Goal: Complete application form

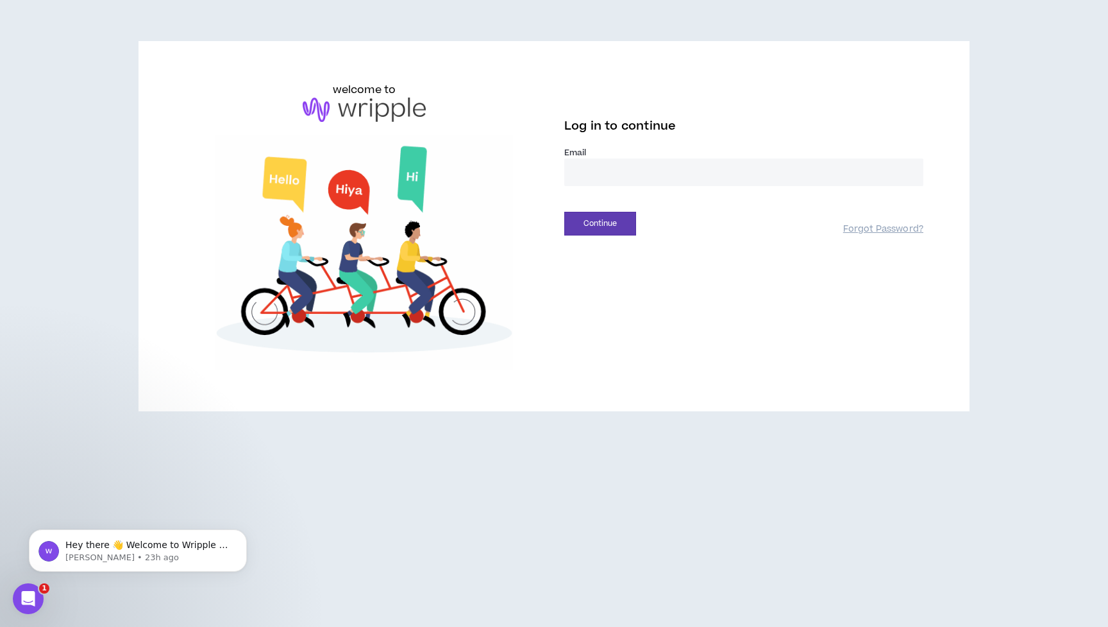
type input "**********"
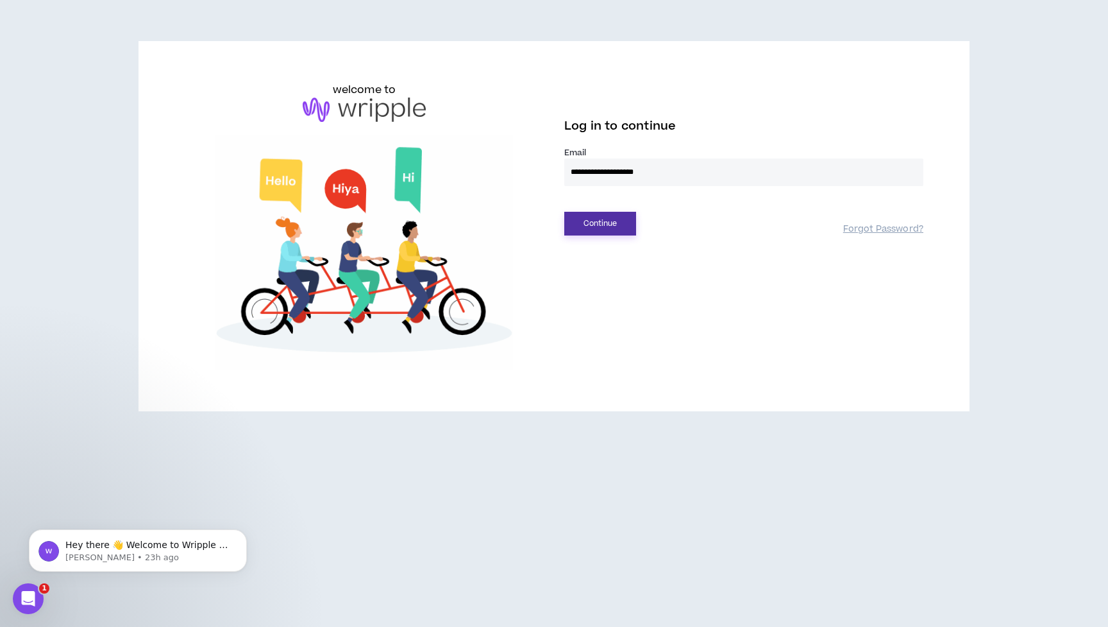
click at [590, 228] on button "Continue" at bounding box center [600, 224] width 72 height 24
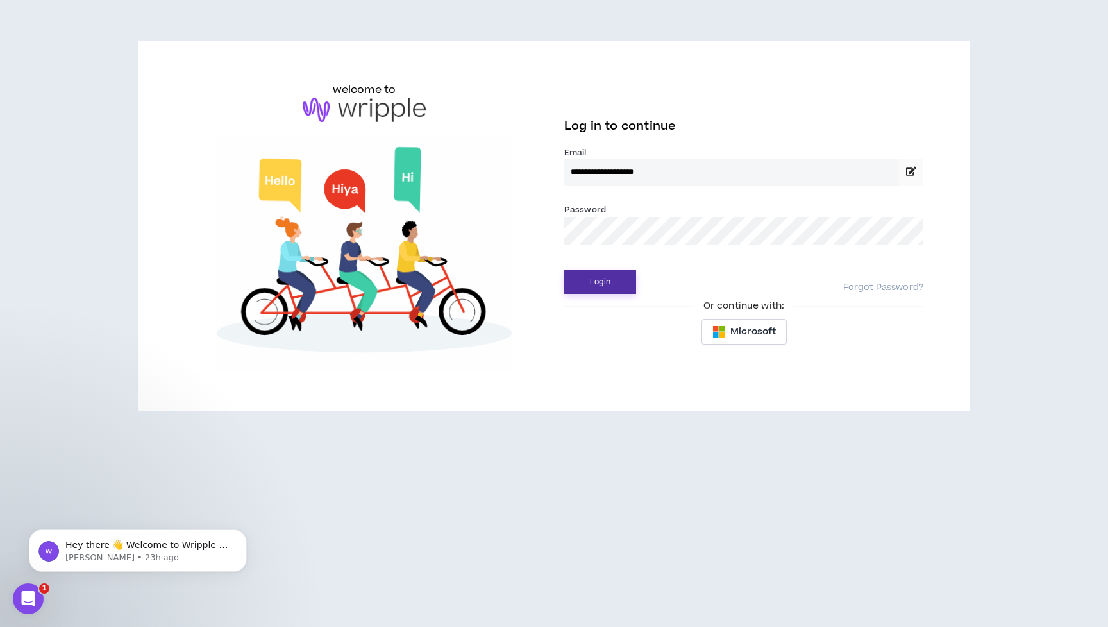
click at [609, 281] on button "Login" at bounding box center [600, 282] width 72 height 24
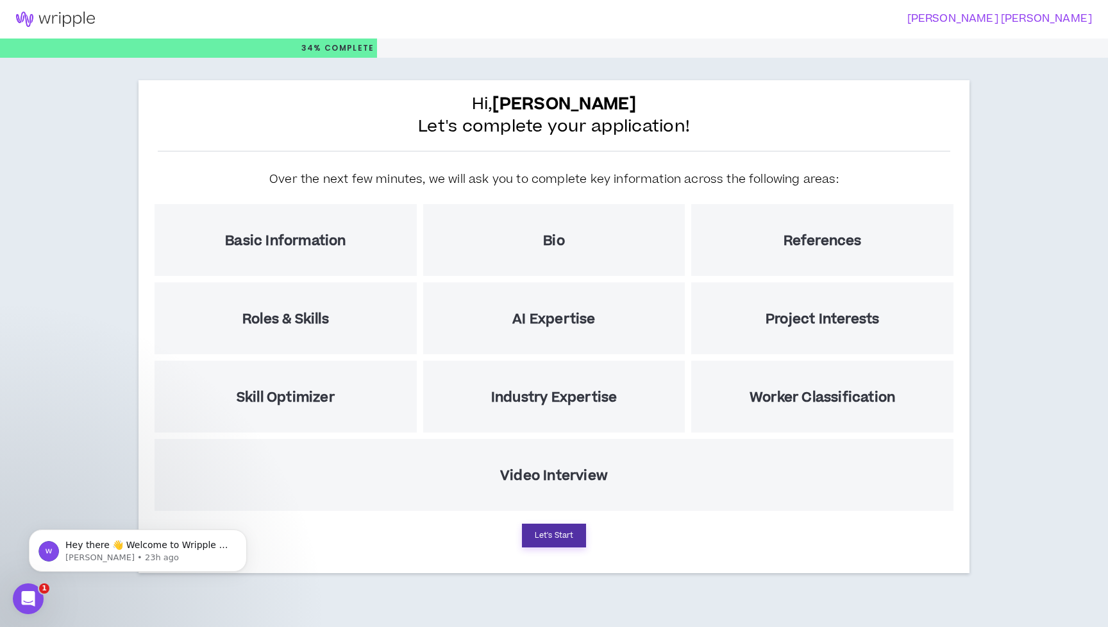
click at [551, 530] on button "Let's Start" at bounding box center [554, 535] width 64 height 24
select select "US"
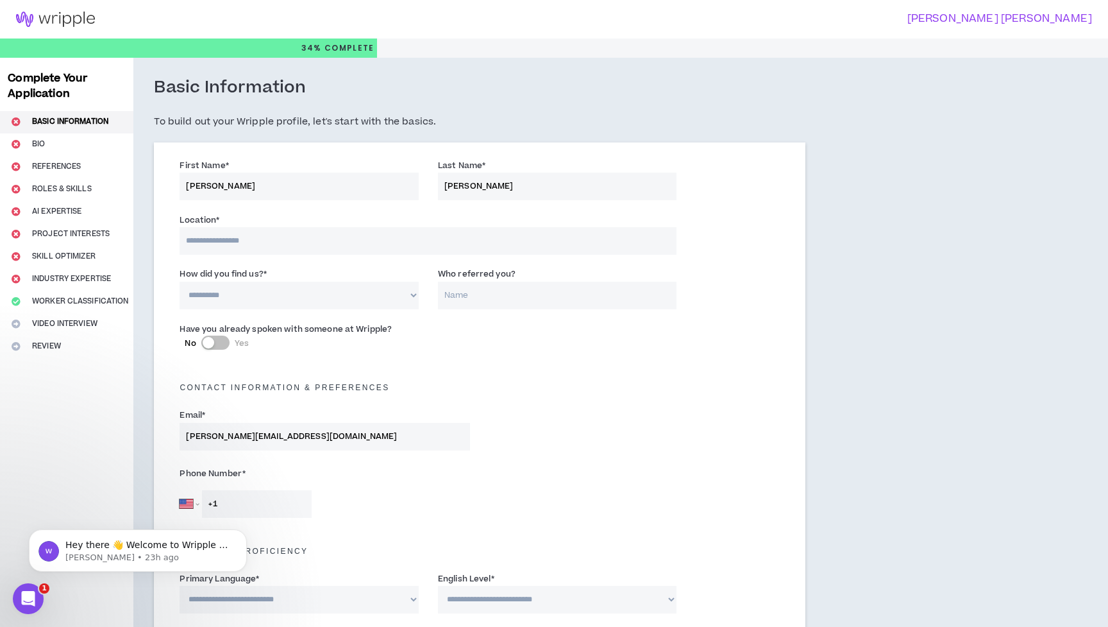
scroll to position [23, 0]
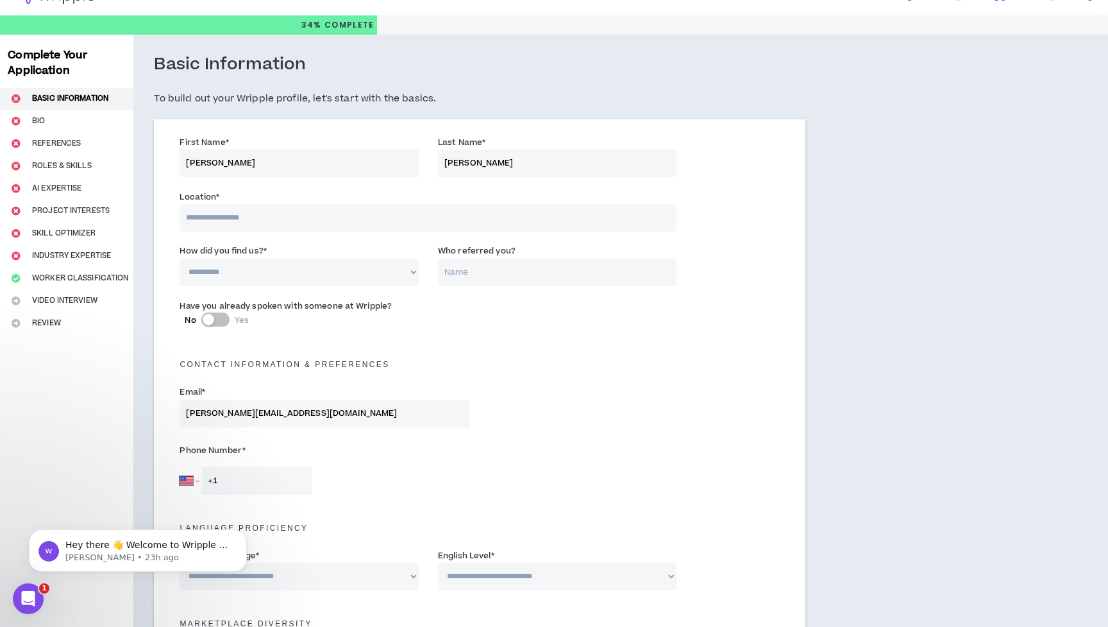
click at [288, 222] on input at bounding box center [428, 218] width 497 height 28
type input "***"
select select "*"
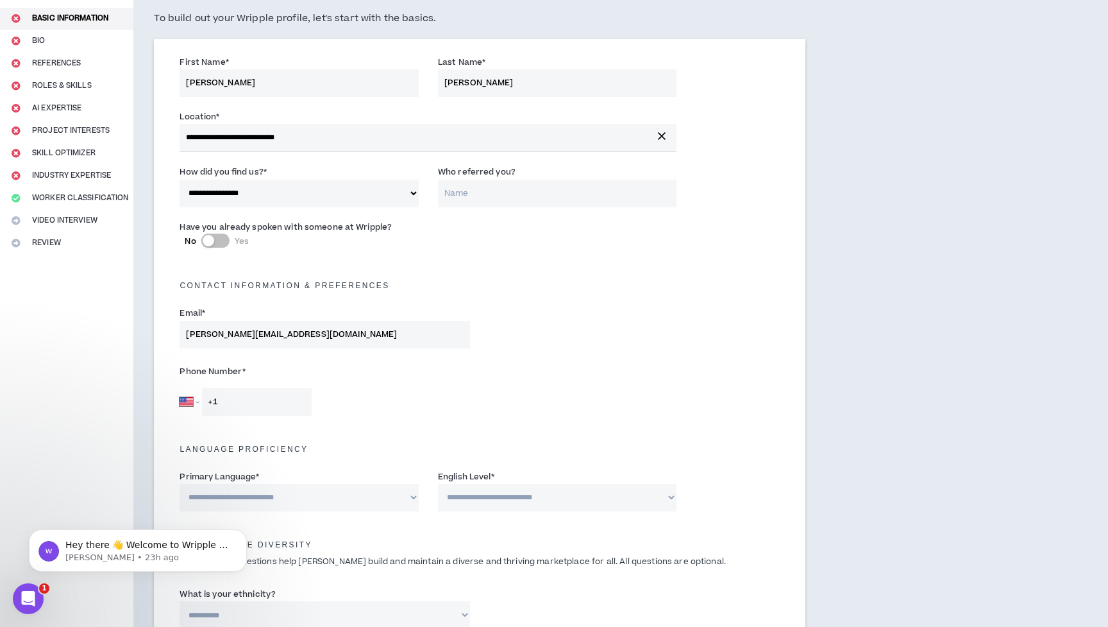
scroll to position [133, 0]
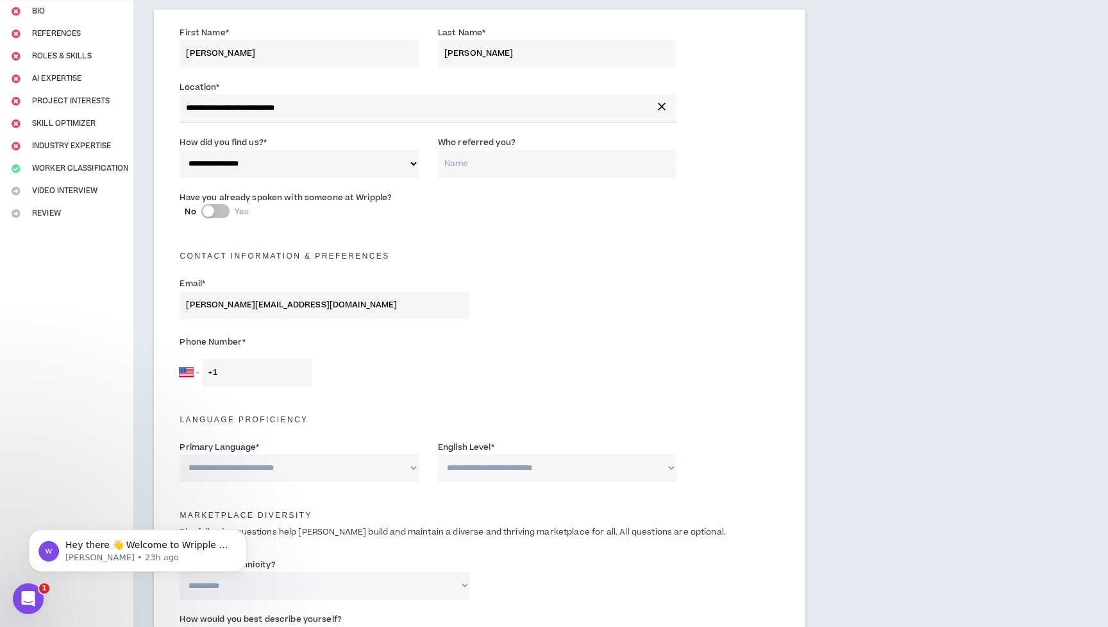
click at [318, 301] on input "[PERSON_NAME][EMAIL_ADDRESS][DOMAIN_NAME]" at bounding box center [325, 305] width 291 height 28
drag, startPoint x: 298, startPoint y: 296, endPoint x: 163, endPoint y: 294, distance: 135.4
click at [163, 294] on div "**********" at bounding box center [480, 502] width 652 height 985
drag, startPoint x: 209, startPoint y: 305, endPoint x: 285, endPoint y: 308, distance: 75.8
click at [285, 308] on input "[PERSON_NAME][EMAIL_ADDRESS][DOMAIN_NAME]" at bounding box center [325, 305] width 291 height 28
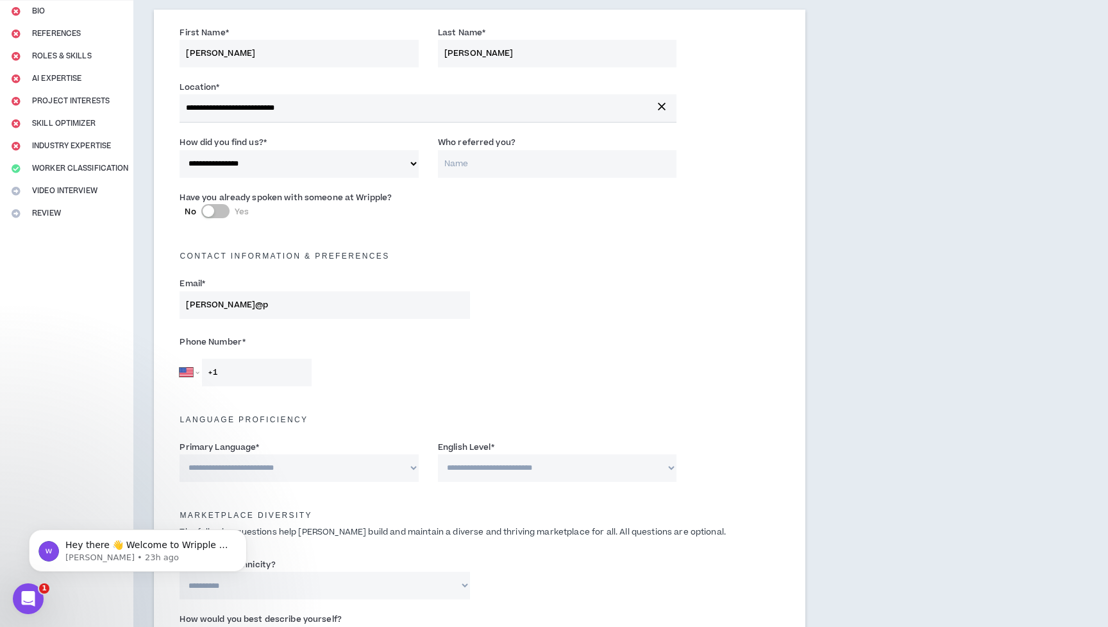
type input "[PERSON_NAME]@ph"
type input "[PERSON_NAME][EMAIL_ADDRESS][DOMAIN_NAME]"
click at [309, 316] on div "Email * [PERSON_NAME][EMAIL_ADDRESS][DOMAIN_NAME]" at bounding box center [480, 300] width 620 height 55
select select "MX"
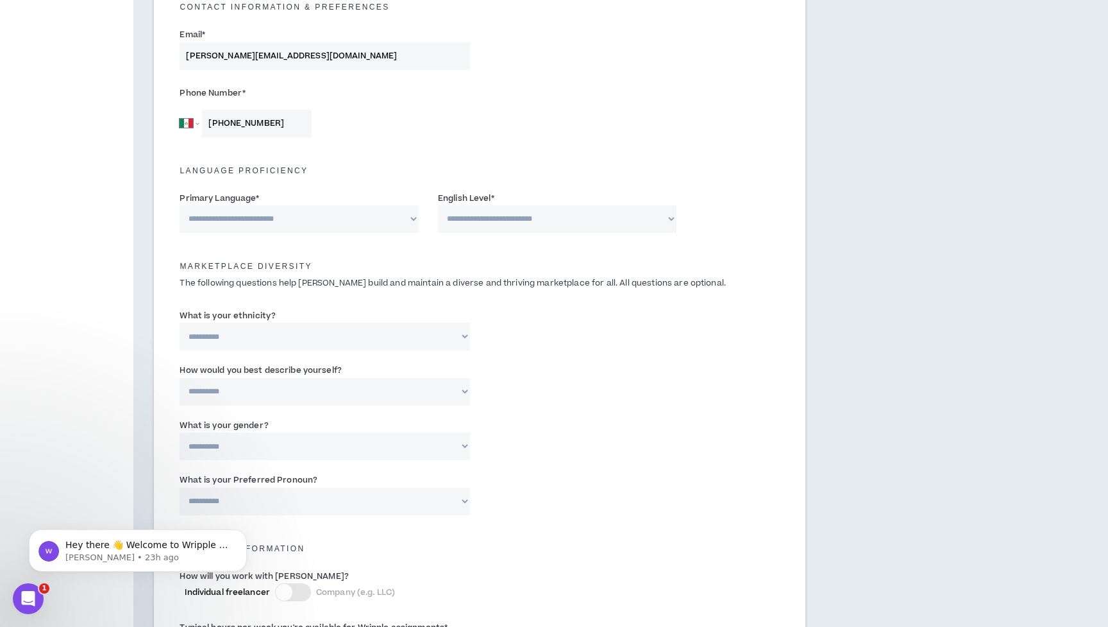
scroll to position [385, 0]
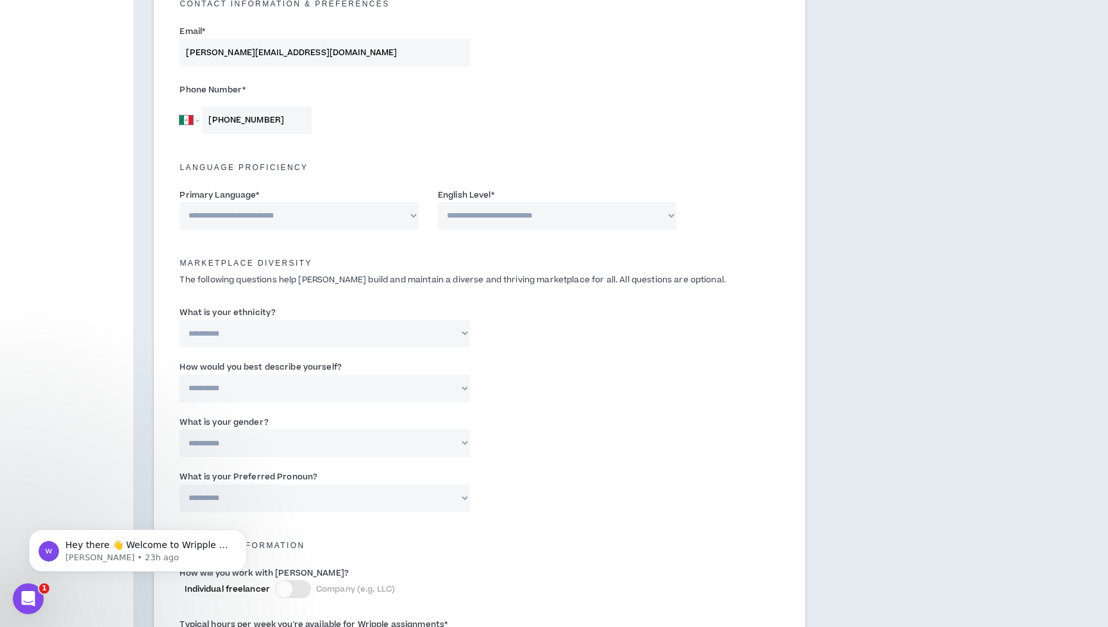
type input "[PHONE_NUMBER]"
select select "*******"
select select "*"
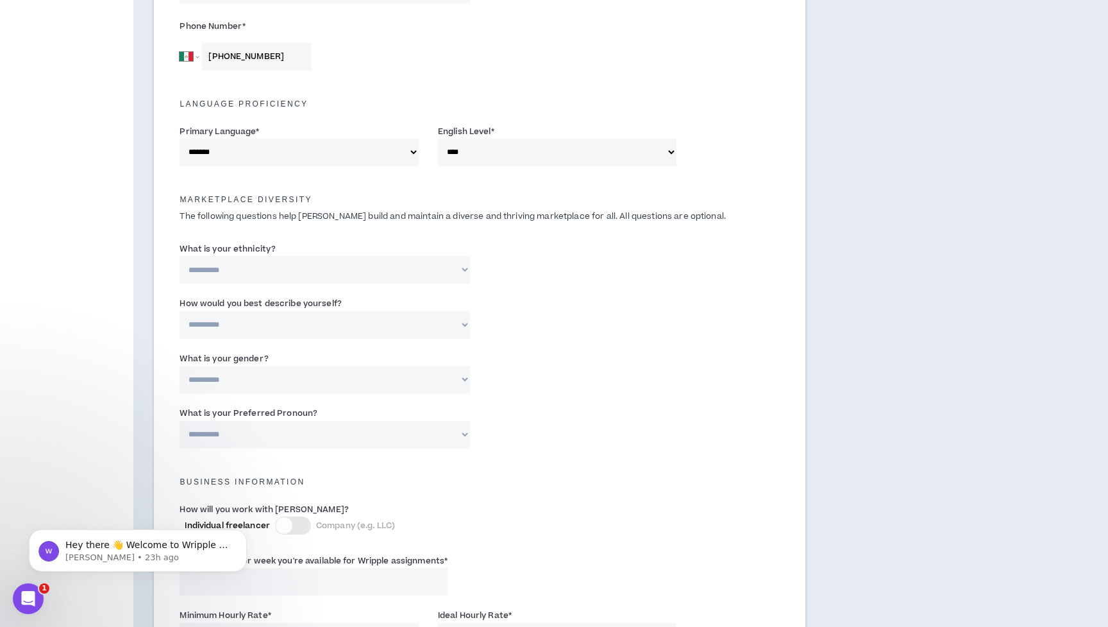
scroll to position [462, 0]
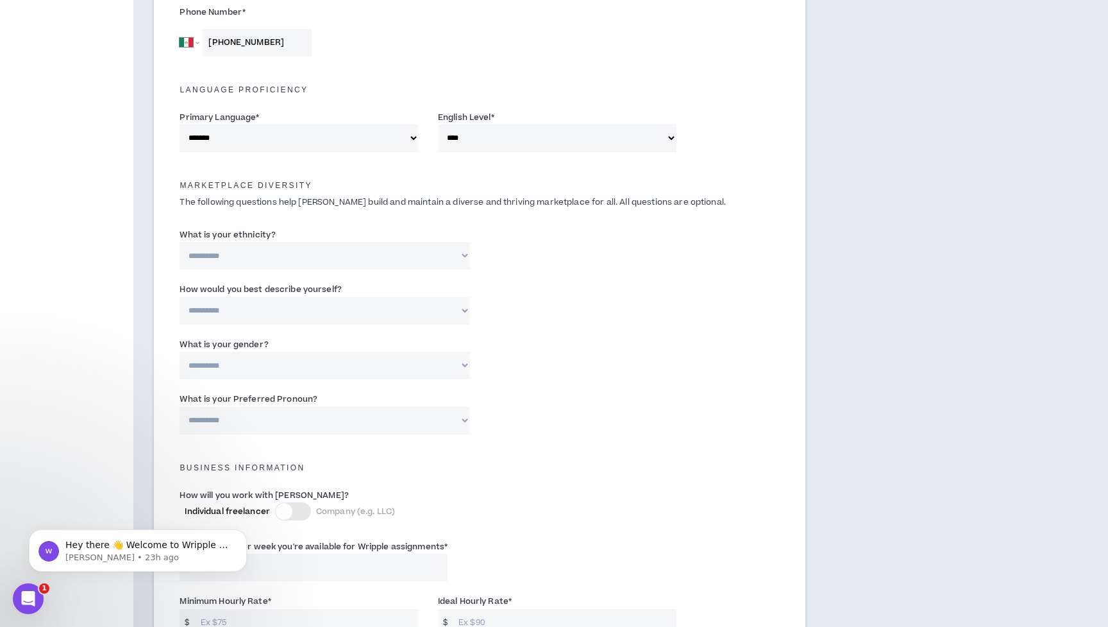
select select "**********"
click at [316, 296] on label "How would you best describe yourself?" at bounding box center [261, 289] width 162 height 21
click at [316, 297] on select "**********" at bounding box center [325, 311] width 291 height 28
select select "*****"
select select "***"
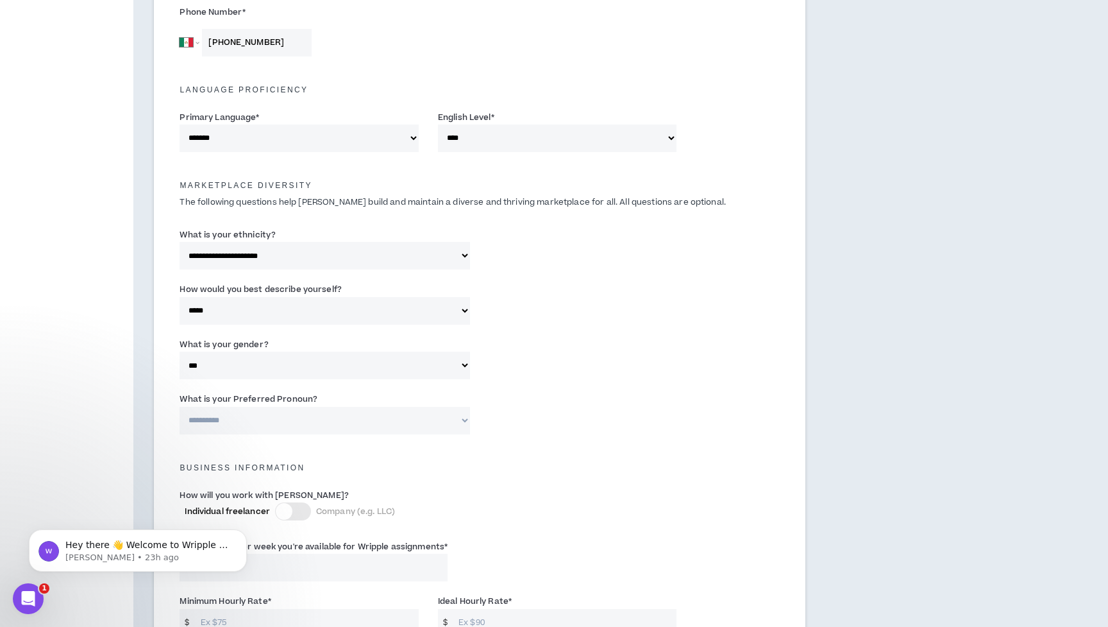
select select "**********"
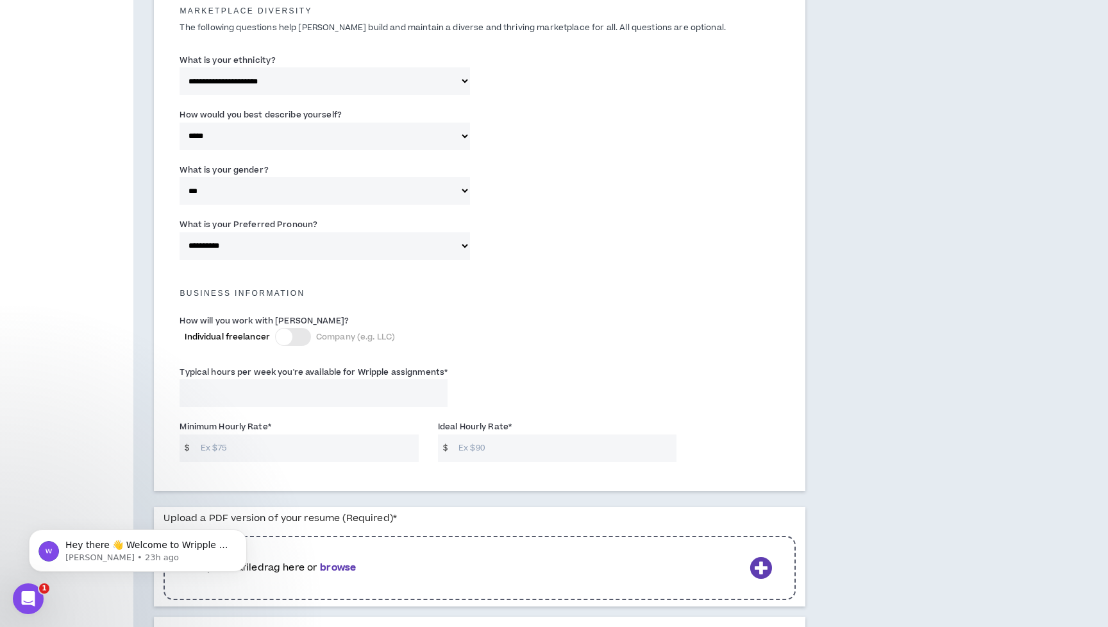
scroll to position [644, 0]
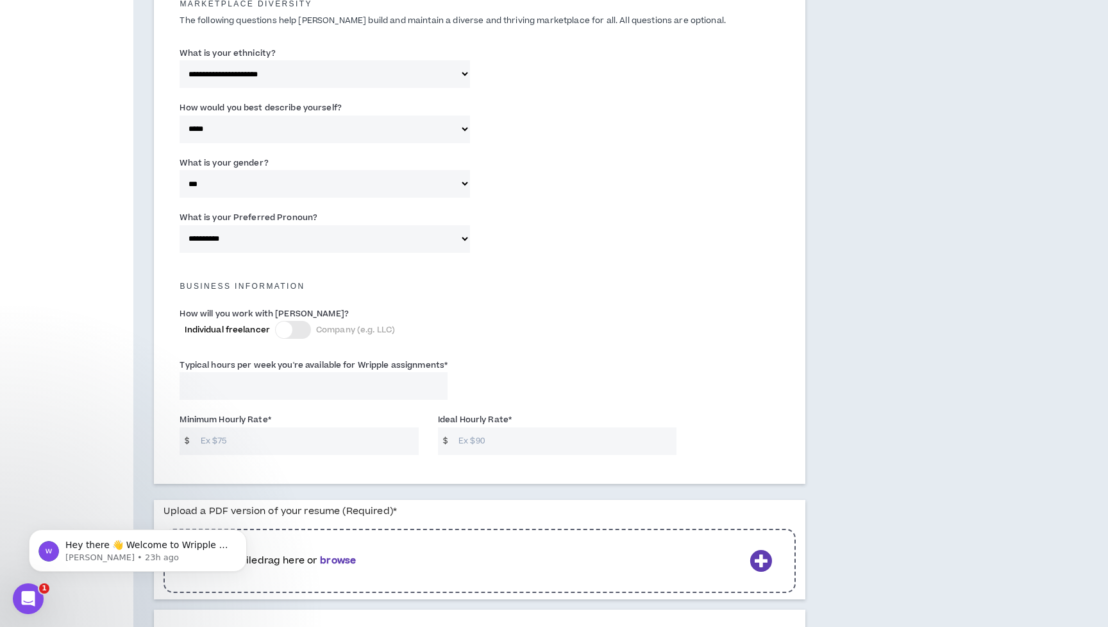
click at [331, 289] on div "Business Information" at bounding box center [480, 280] width 620 height 28
click at [260, 386] on input "Typical hours per week you're available for Wripple assignments *" at bounding box center [314, 386] width 268 height 28
type input "30"
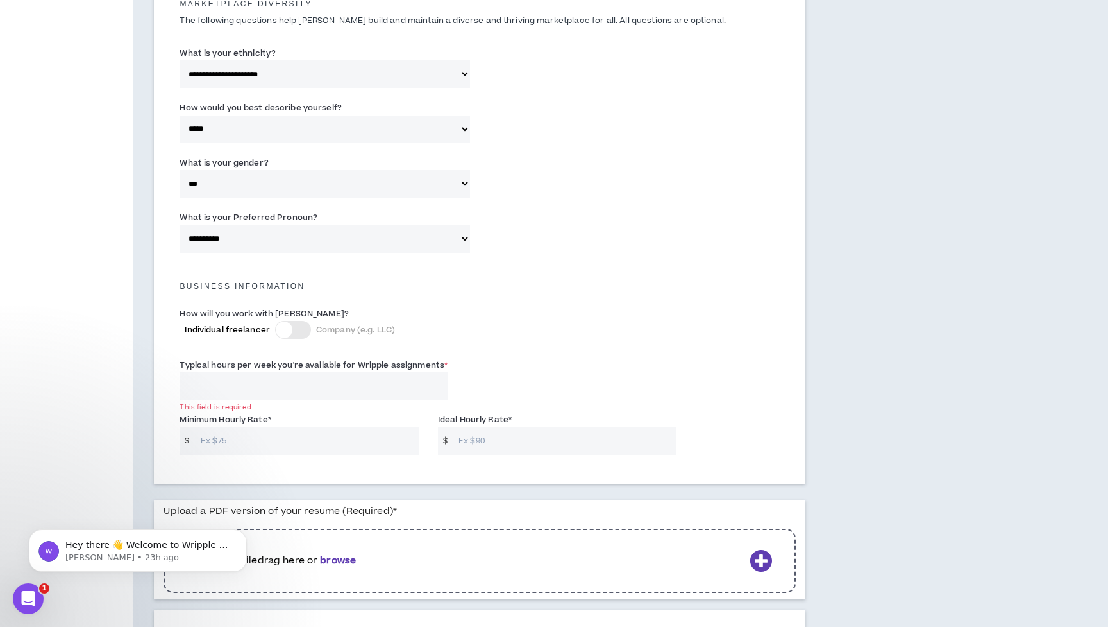
click at [250, 434] on input "Minimum Hourly Rate *" at bounding box center [306, 441] width 225 height 28
type input "30"
click at [477, 437] on input "Ideal Hourly Rate *" at bounding box center [564, 441] width 225 height 28
type input "40"
click at [202, 438] on input "30" at bounding box center [306, 441] width 225 height 28
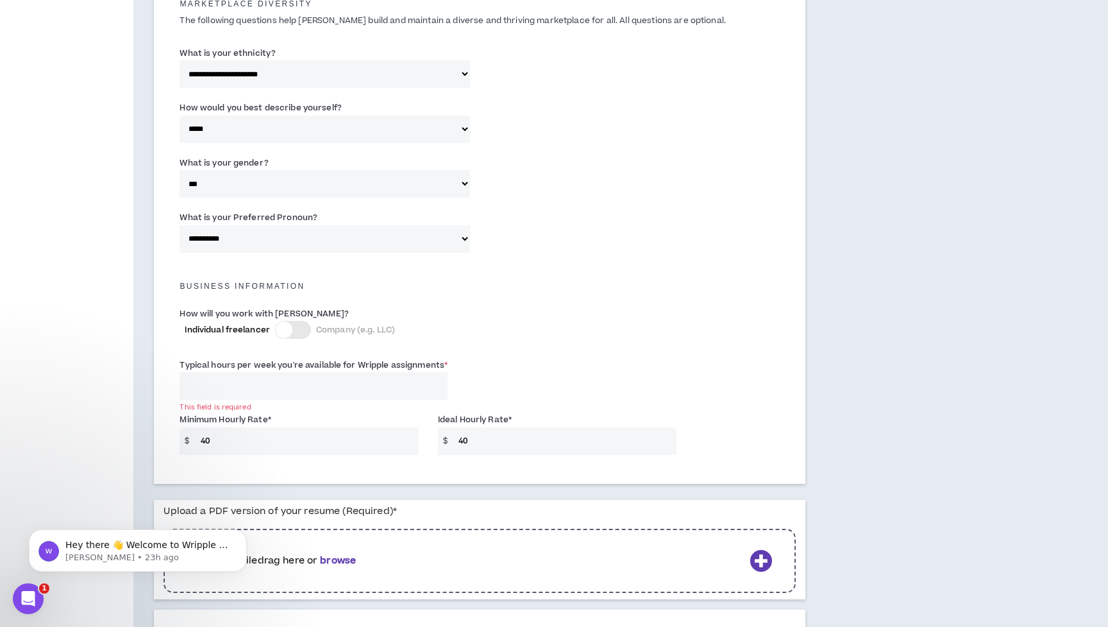
type input "40"
drag, startPoint x: 474, startPoint y: 434, endPoint x: 457, endPoint y: 434, distance: 16.7
click at [457, 434] on input "40" at bounding box center [564, 441] width 225 height 28
type input "60"
click at [564, 357] on div "Typical hours per week you're available for Wripple assignments * This field is…" at bounding box center [480, 382] width 620 height 55
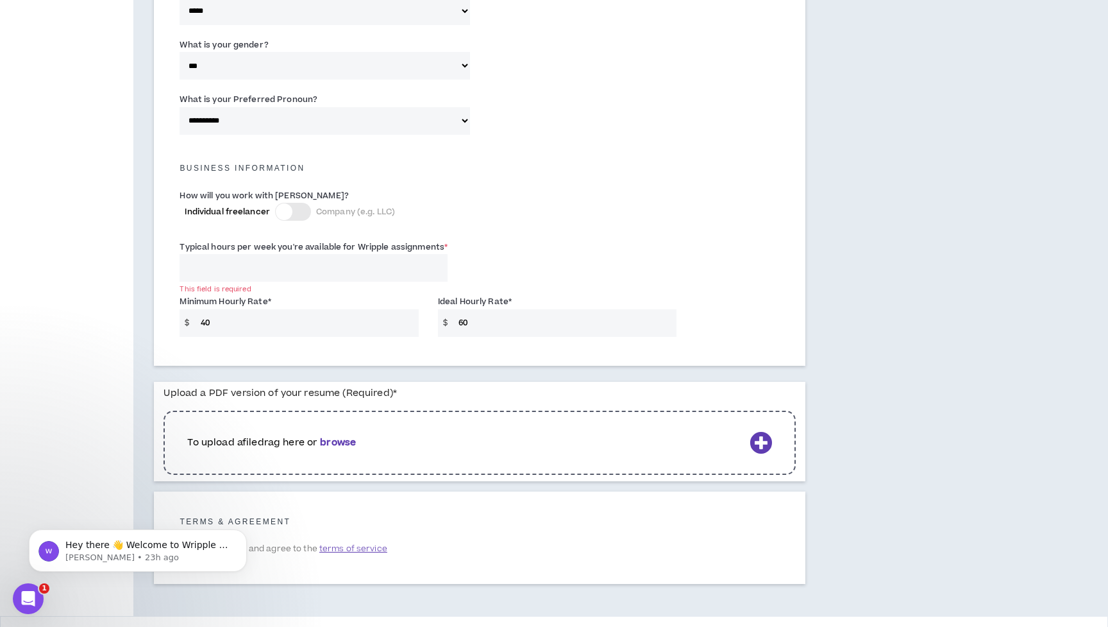
scroll to position [783, 0]
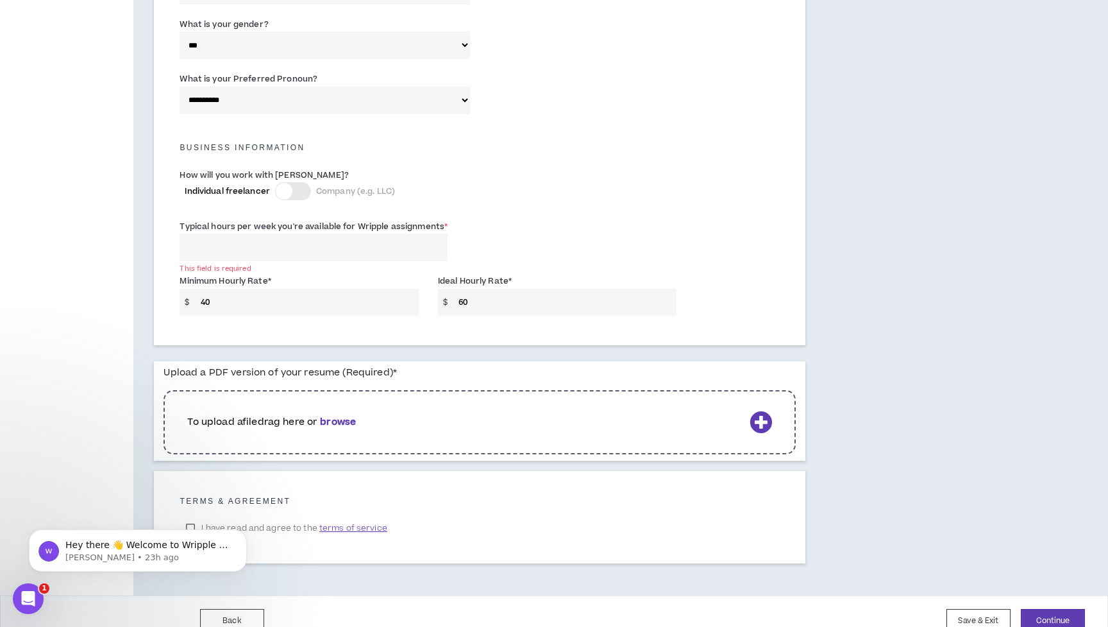
click at [343, 416] on b "browse" at bounding box center [338, 421] width 36 height 13
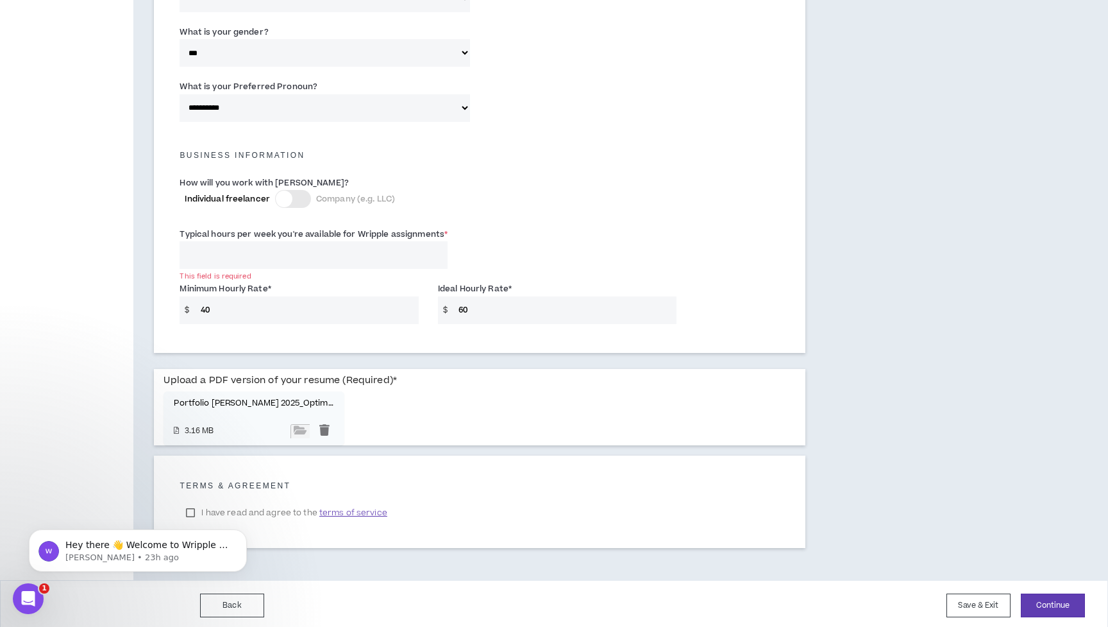
scroll to position [774, 0]
drag, startPoint x: 234, startPoint y: 251, endPoint x: 128, endPoint y: 249, distance: 105.9
type input "40"
click at [250, 304] on input "40" at bounding box center [306, 311] width 225 height 28
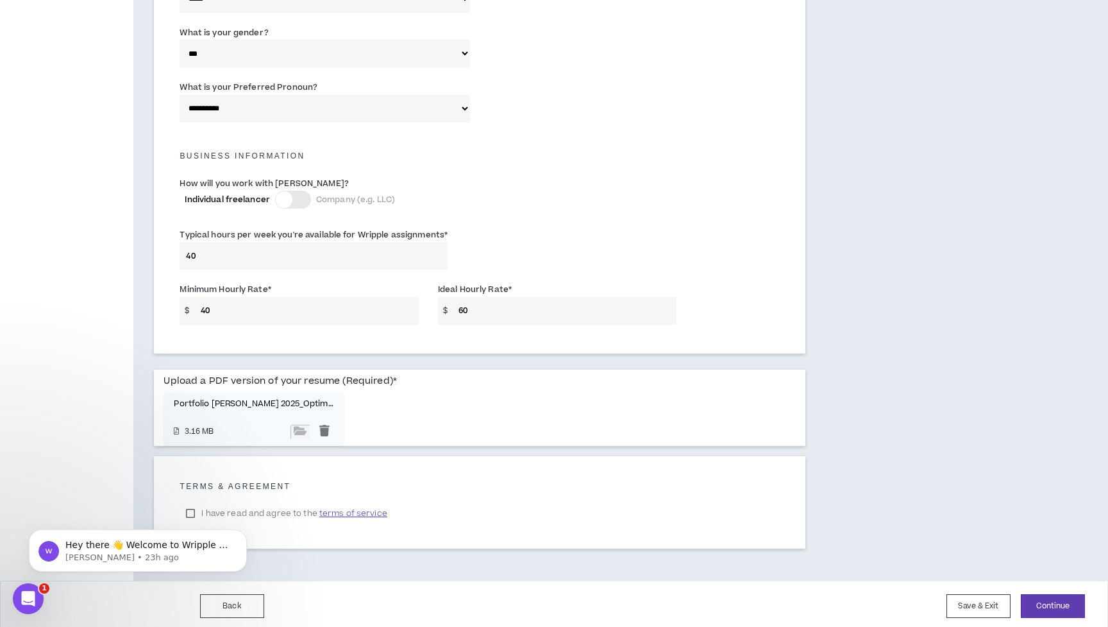
click at [187, 510] on body "Hey there 👋 Welcome to Wripple 🙌 Take a look around! If you have any questions,…" at bounding box center [138, 547] width 246 height 80
click at [188, 513] on body "Hey there 👋 Welcome to Wripple 🙌 Take a look around! If you have any questions,…" at bounding box center [138, 547] width 246 height 80
click html "Hey there 👋 Welcome to Wripple 🙌 Take a look around! If you have any questions,…"
click at [187, 507] on body "Hey there 👋 Welcome to Wripple 🙌 Take a look around! If you have any questions,…" at bounding box center [138, 547] width 246 height 80
click at [329, 594] on div "Back Save & Exit Continue" at bounding box center [642, 606] width 885 height 24
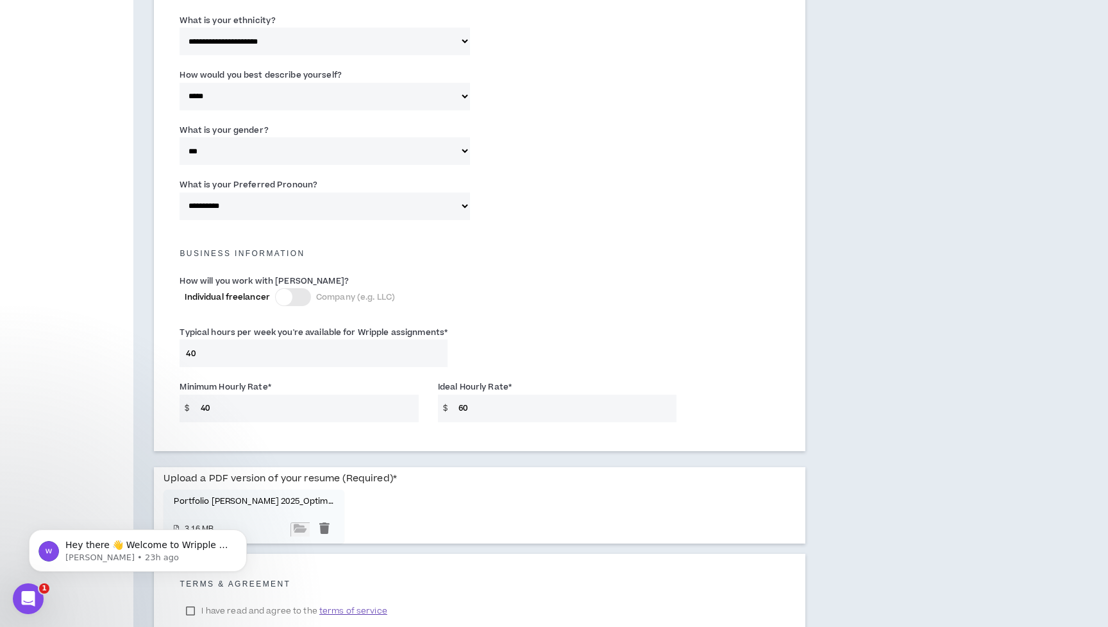
scroll to position [668, 0]
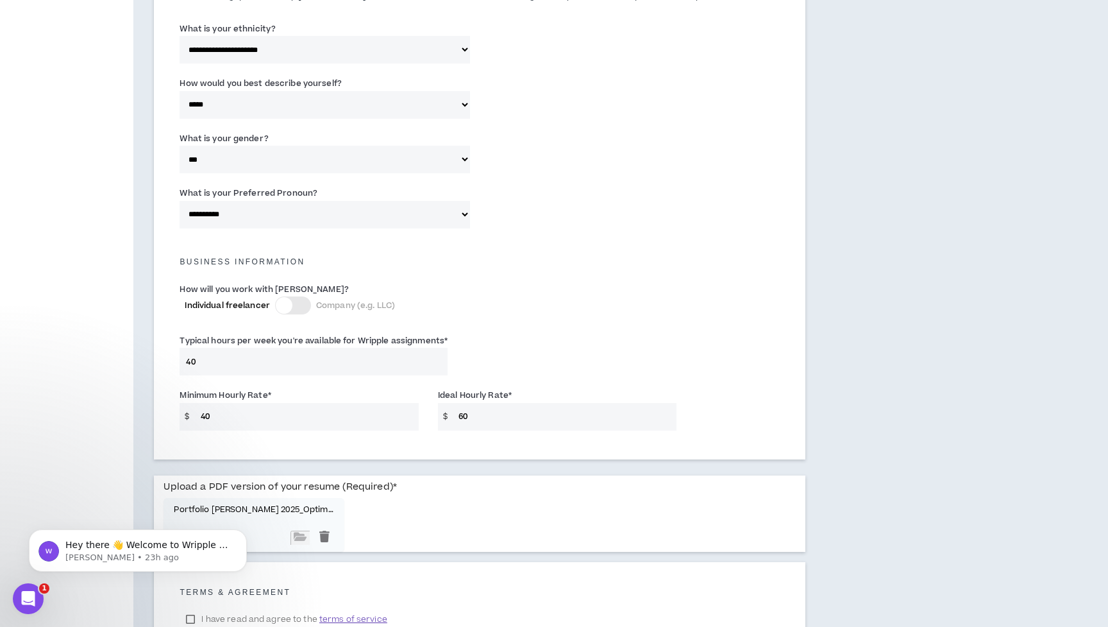
click at [195, 612] on label "I have read and agree to the terms of service" at bounding box center [287, 618] width 214 height 19
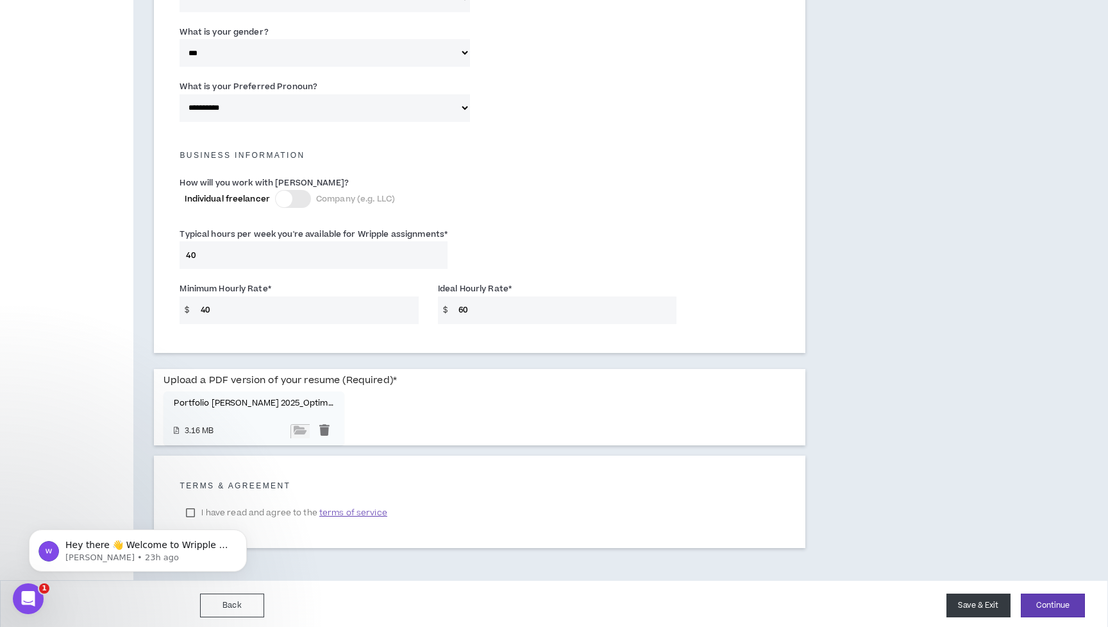
scroll to position [774, 0]
click at [1046, 598] on button "Continue" at bounding box center [1053, 606] width 64 height 24
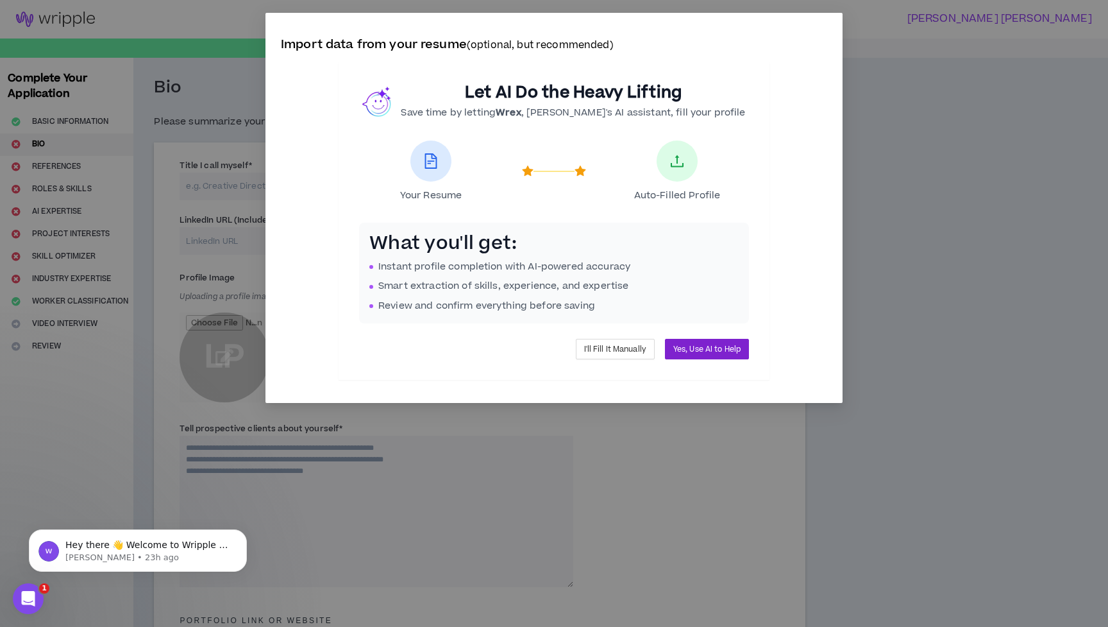
click at [706, 350] on span "Yes, Use AI to Help" at bounding box center [707, 349] width 67 height 12
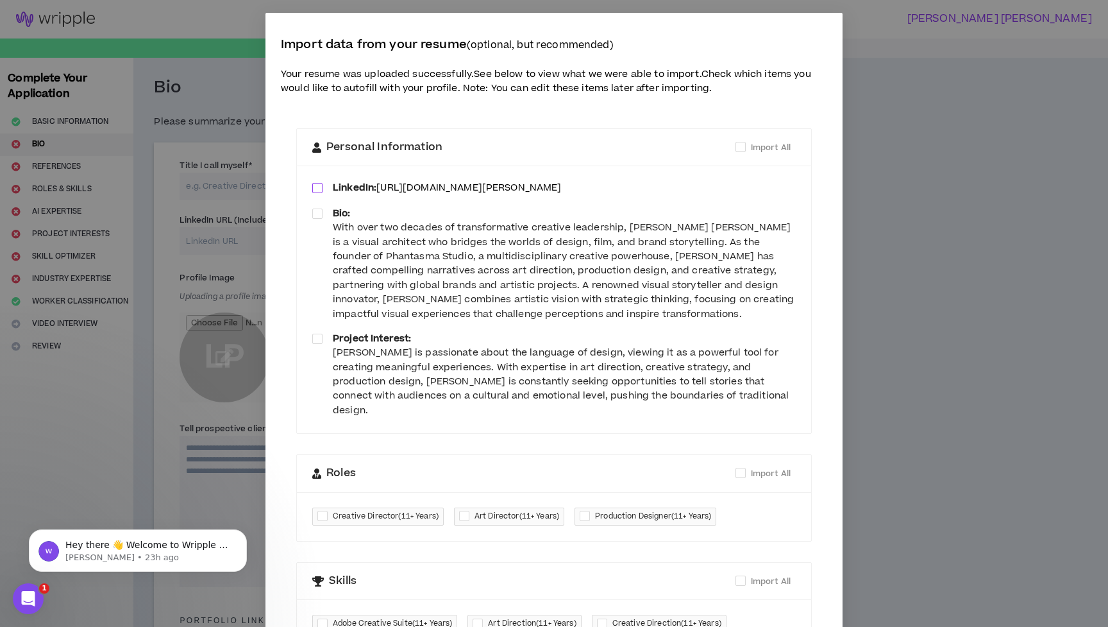
click at [315, 183] on span at bounding box center [317, 188] width 10 height 10
click at [320, 208] on span at bounding box center [317, 213] width 10 height 10
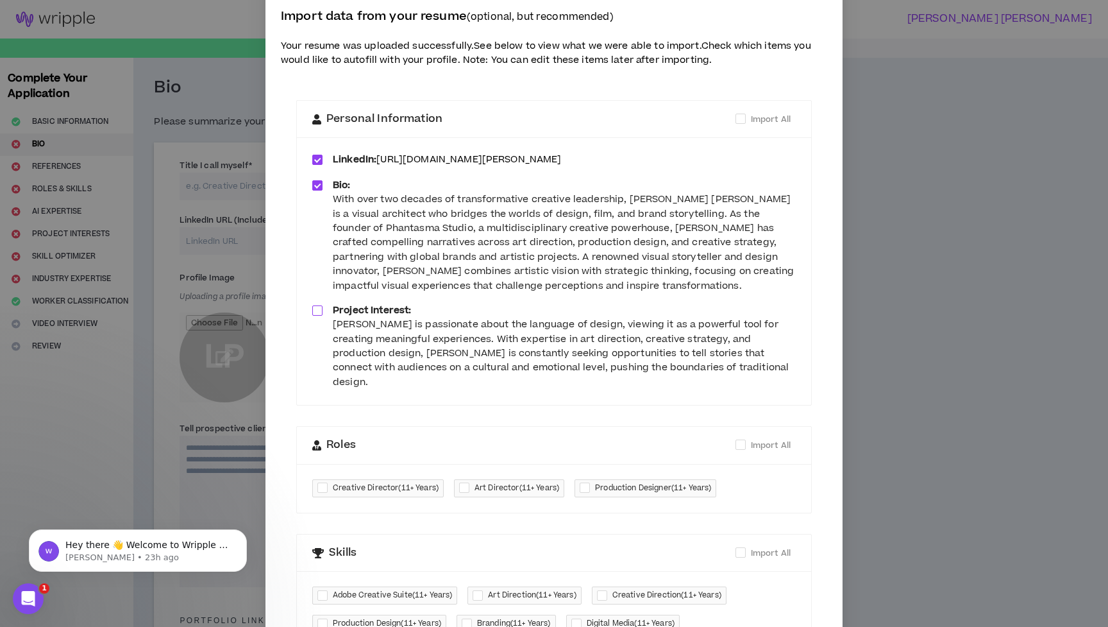
click at [319, 305] on span at bounding box center [317, 310] width 10 height 10
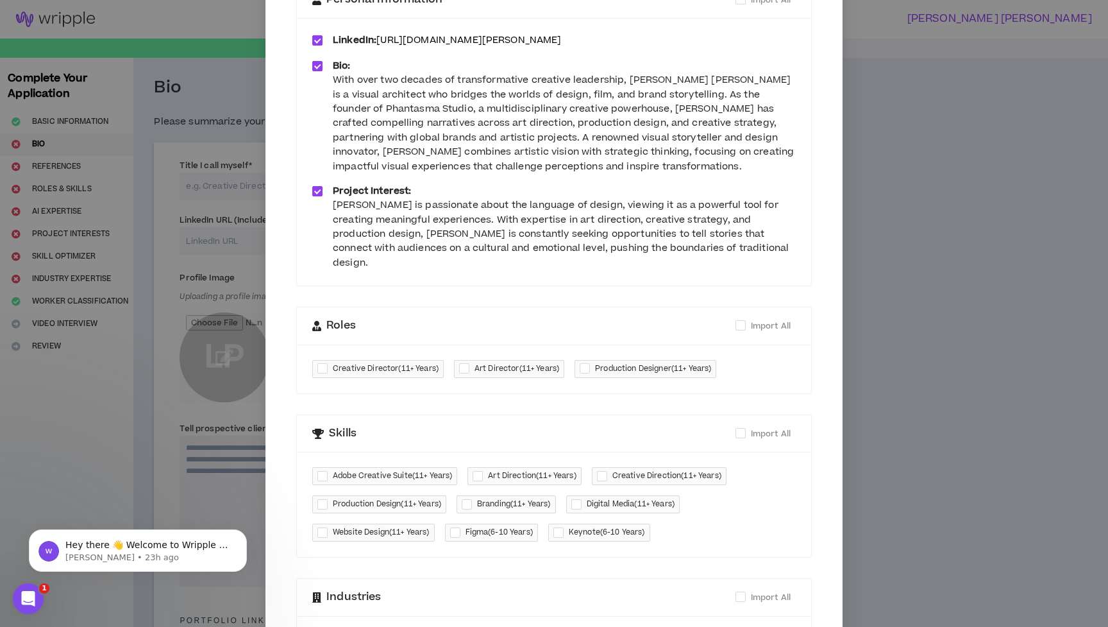
scroll to position [164, 0]
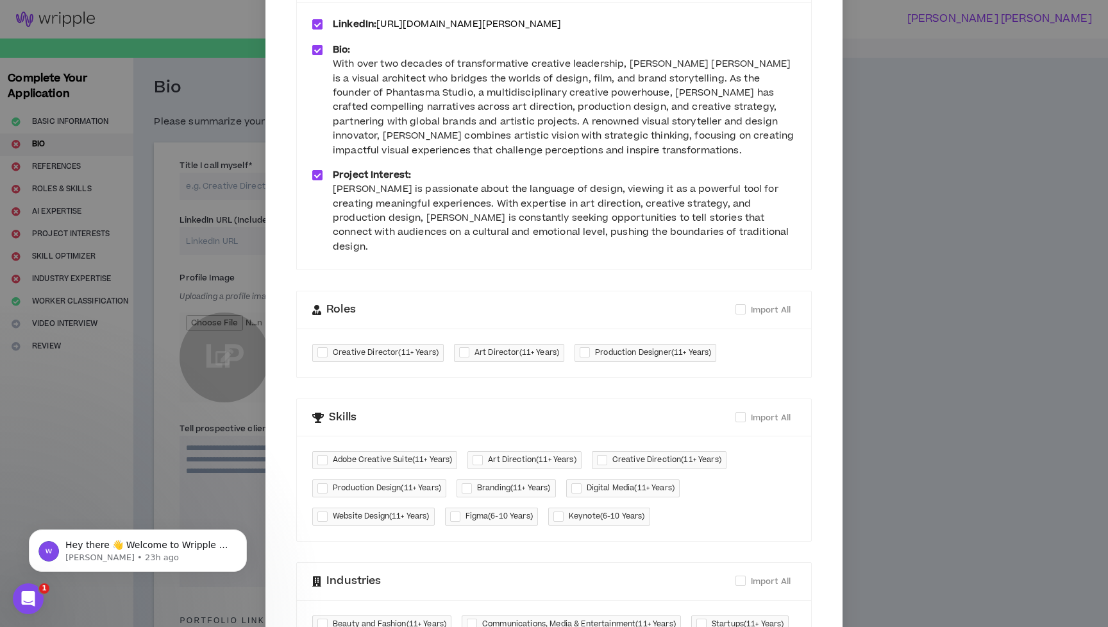
click at [320, 345] on div at bounding box center [325, 352] width 15 height 15
checkbox input "****"
click at [461, 345] on div at bounding box center [466, 352] width 15 height 15
checkbox input "****"
click at [585, 345] on div at bounding box center [587, 352] width 15 height 15
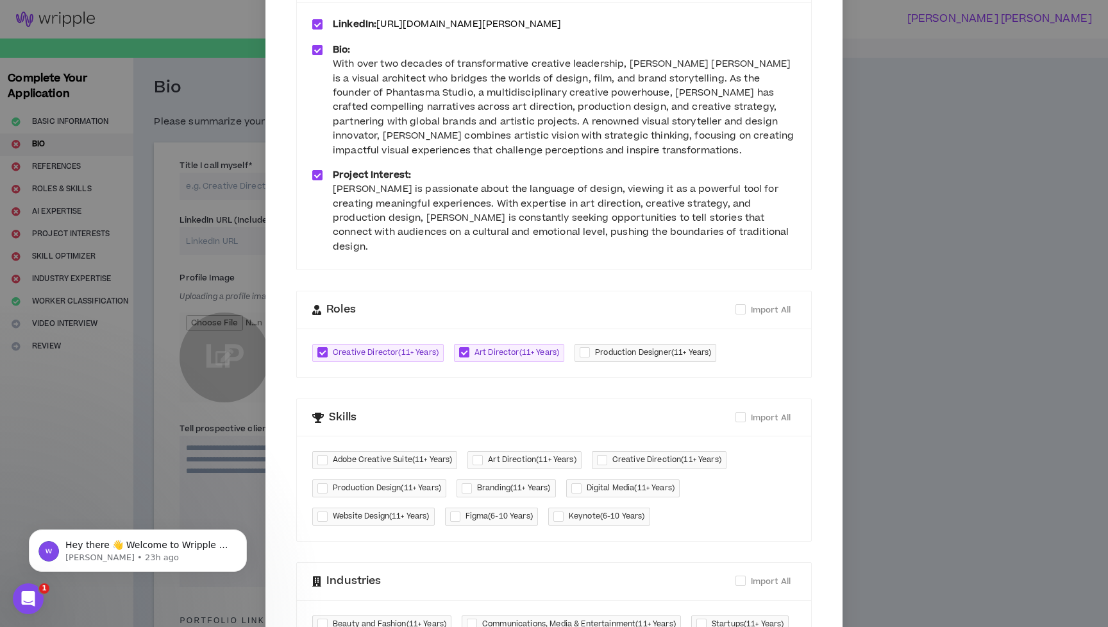
checkbox input "****"
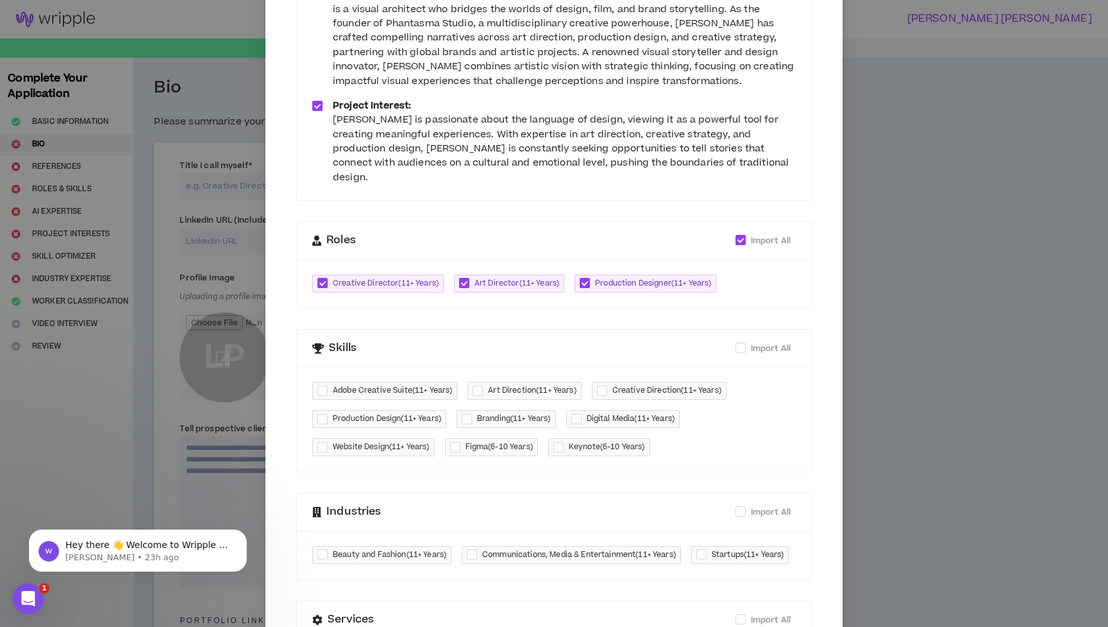
scroll to position [253, 0]
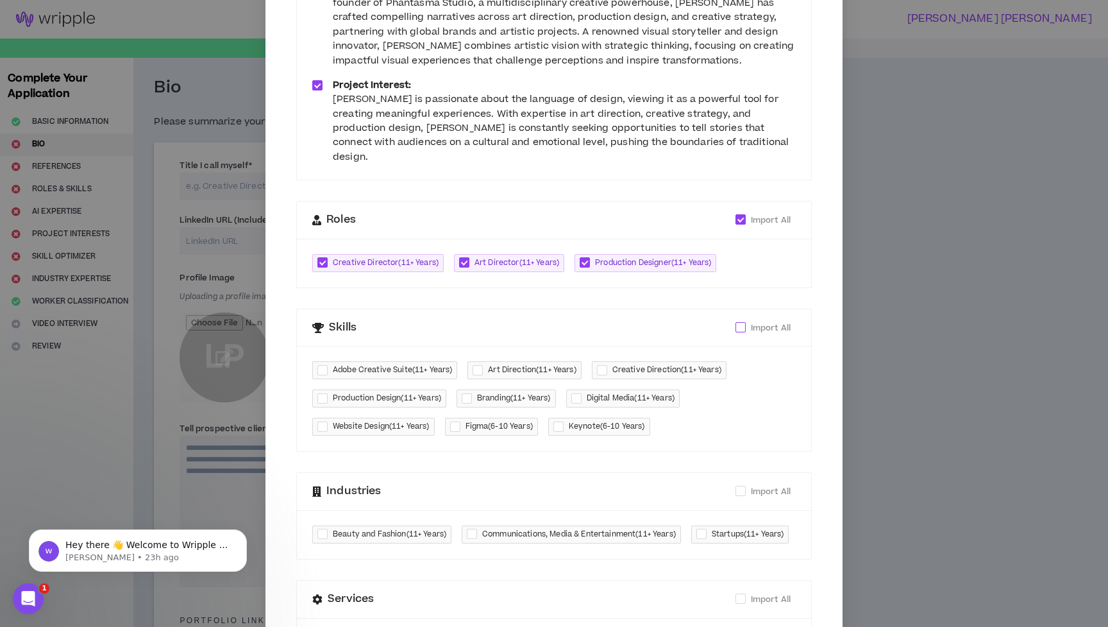
click at [751, 322] on span "Import All" at bounding box center [771, 328] width 40 height 12
checkbox input "****"
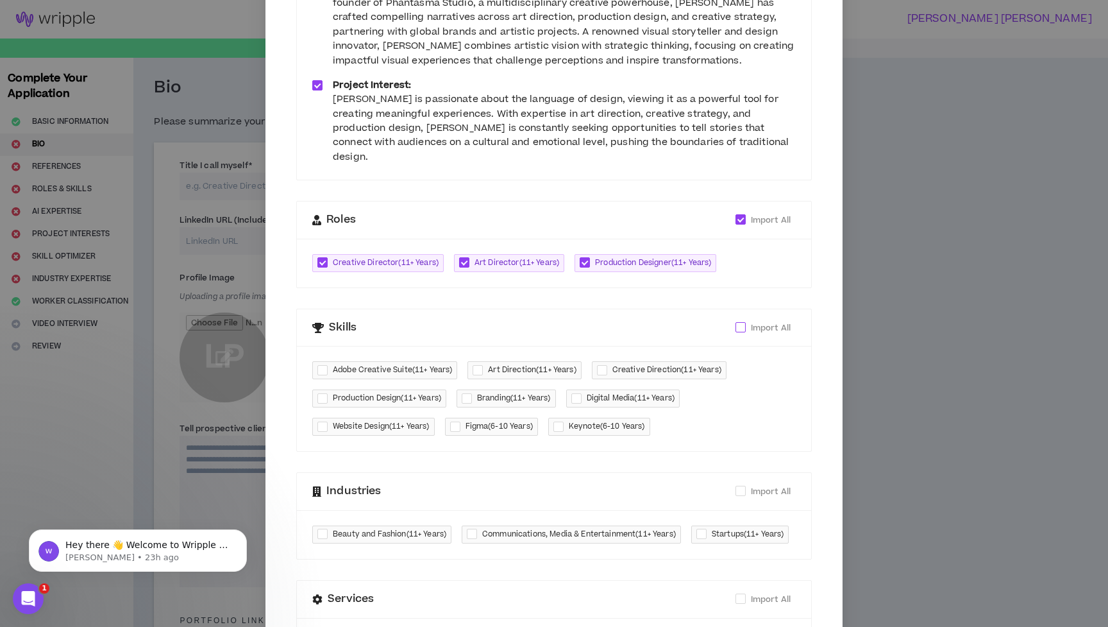
checkbox input "****"
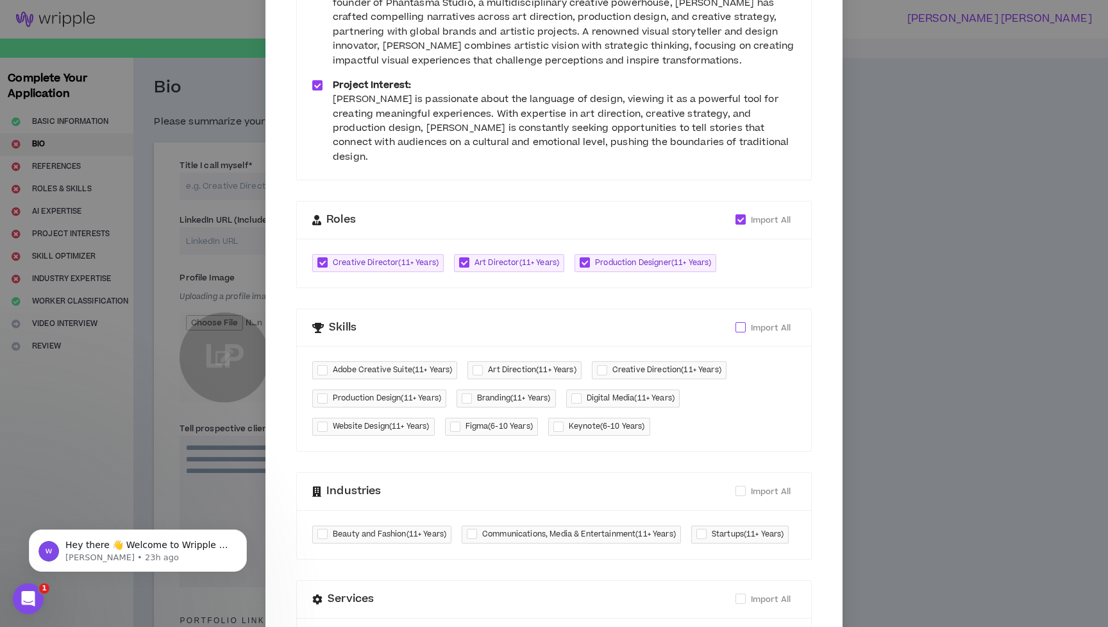
checkbox input "****"
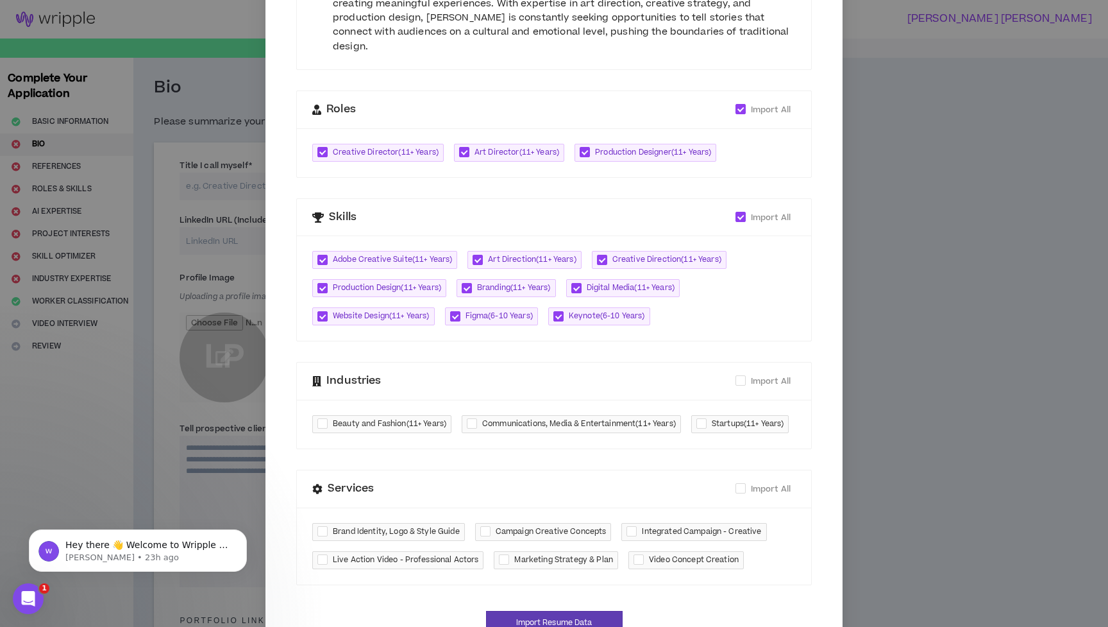
scroll to position [409, 0]
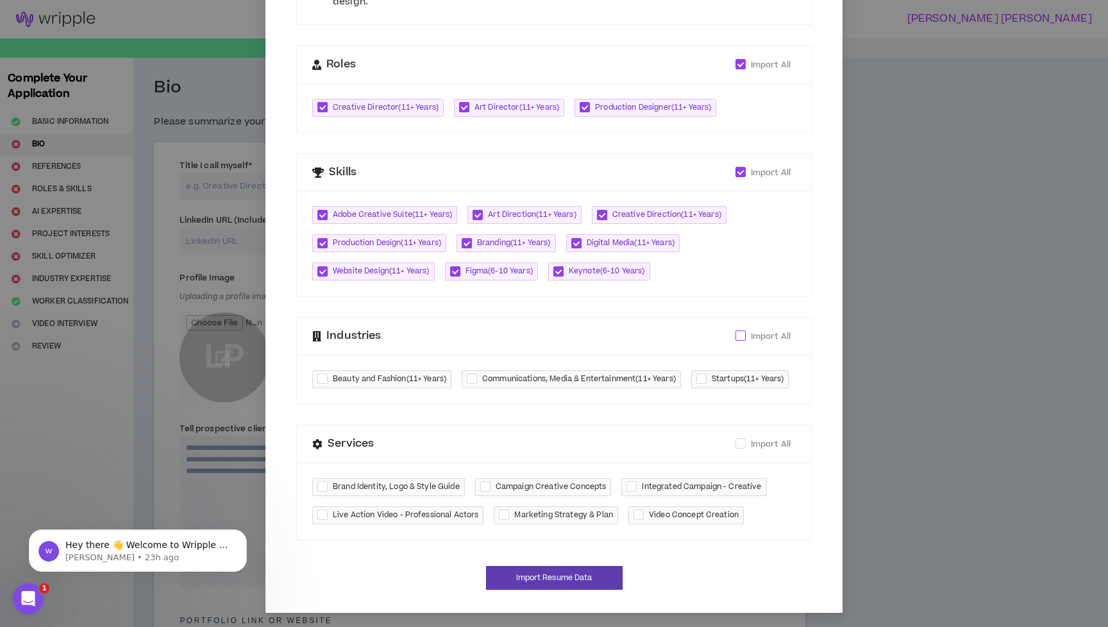
click at [752, 330] on span "Import All" at bounding box center [771, 336] width 40 height 12
checkbox input "****"
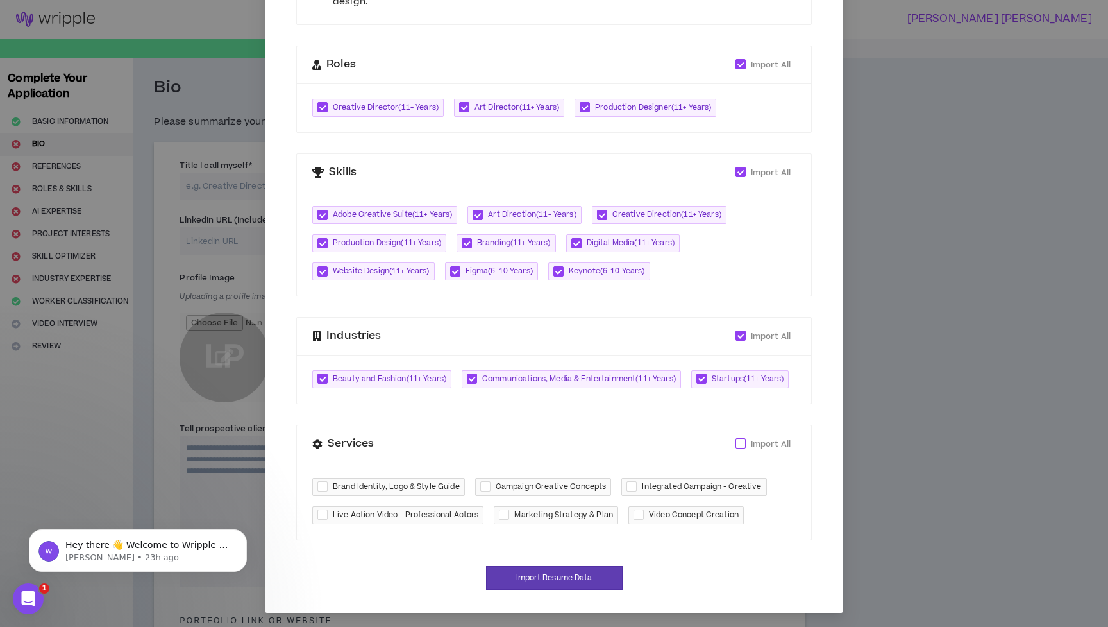
click at [742, 445] on span at bounding box center [741, 443] width 10 height 10
checkbox input "****"
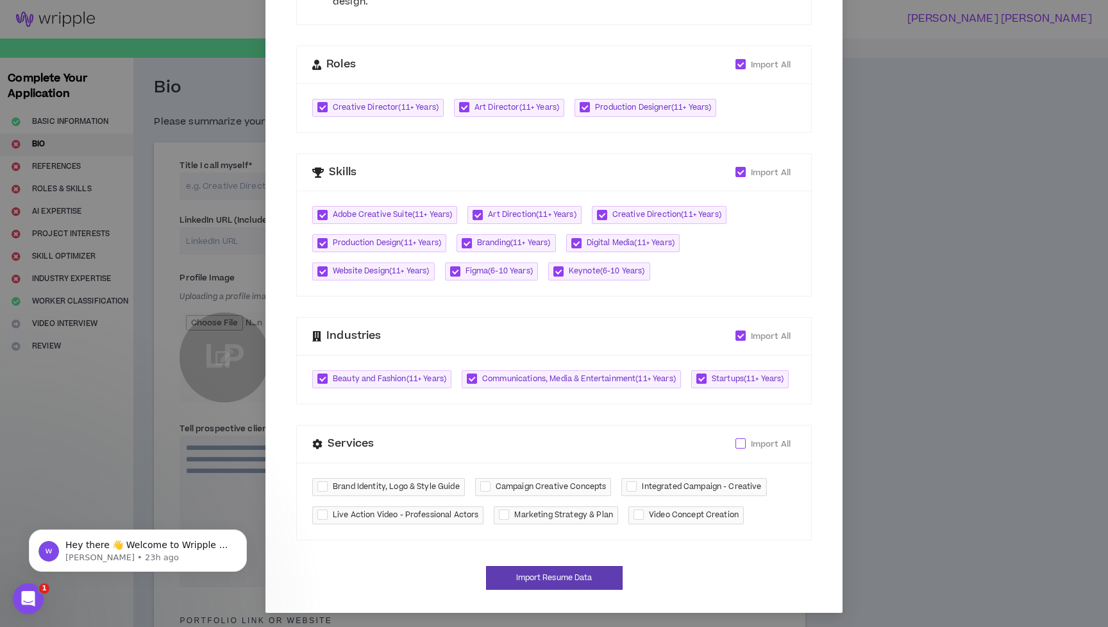
checkbox input "****"
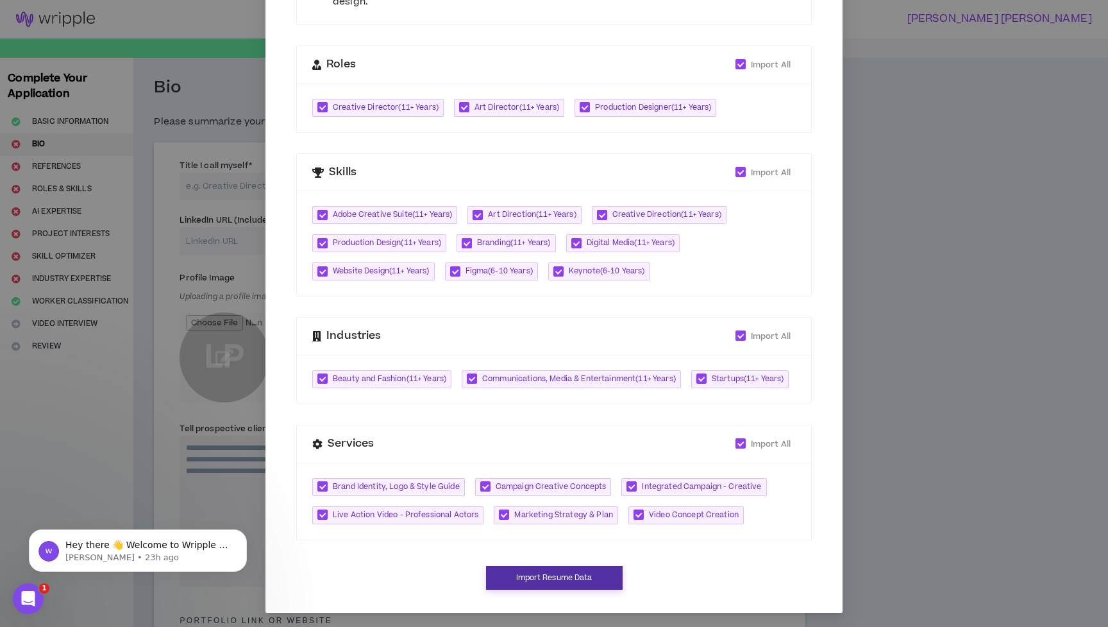
click at [575, 576] on button "Import Resume Data" at bounding box center [554, 578] width 137 height 24
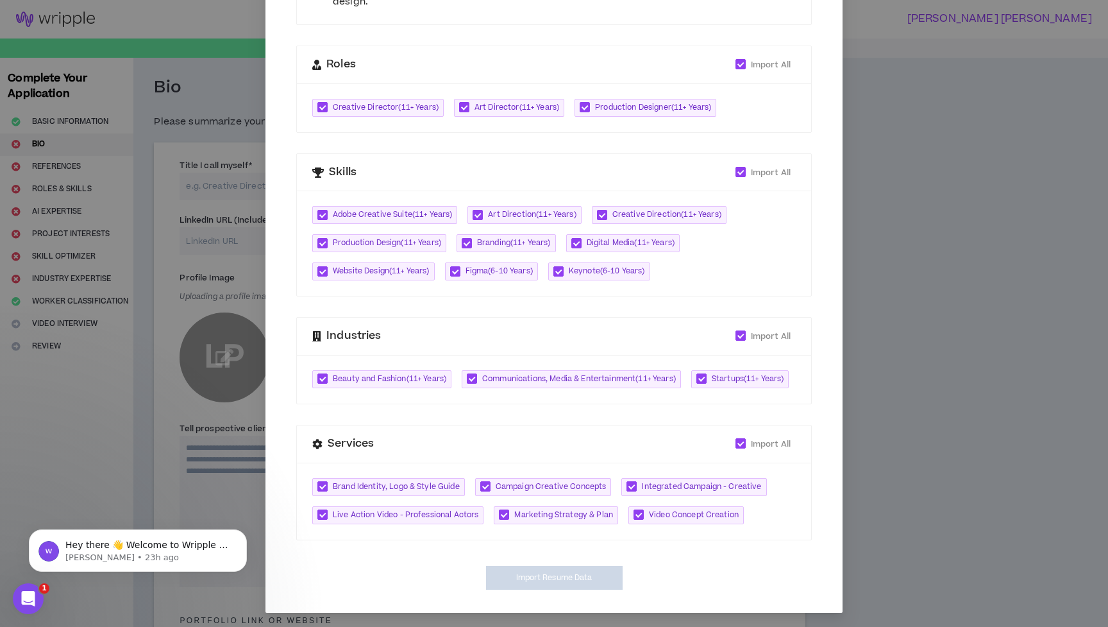
type input "[URL][DOMAIN_NAME][PERSON_NAME]"
type textarea "**********"
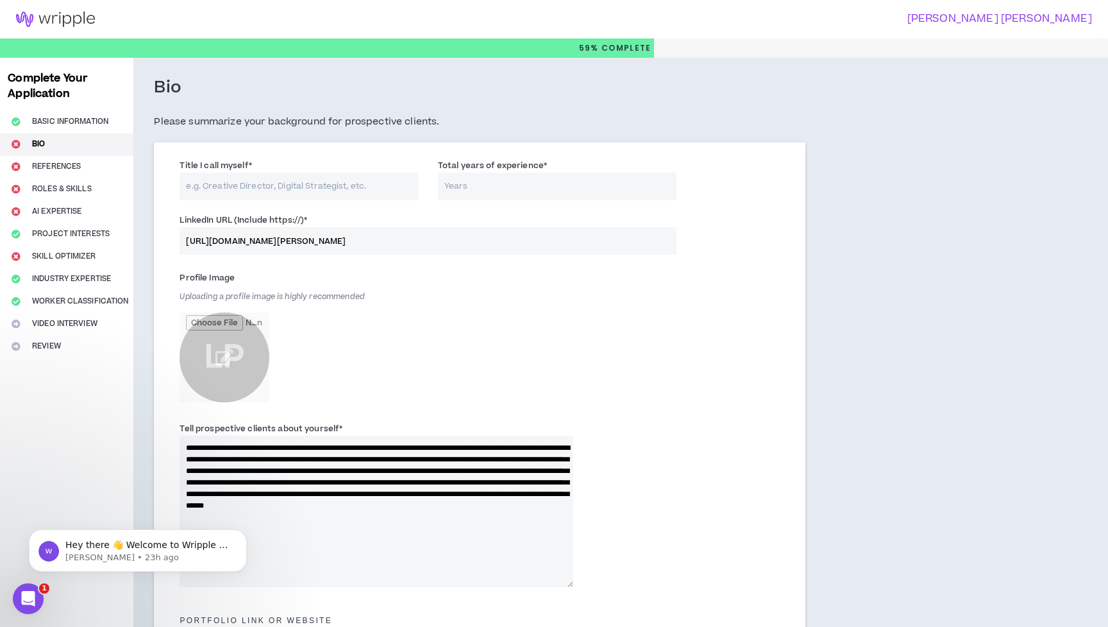
scroll to position [402, 0]
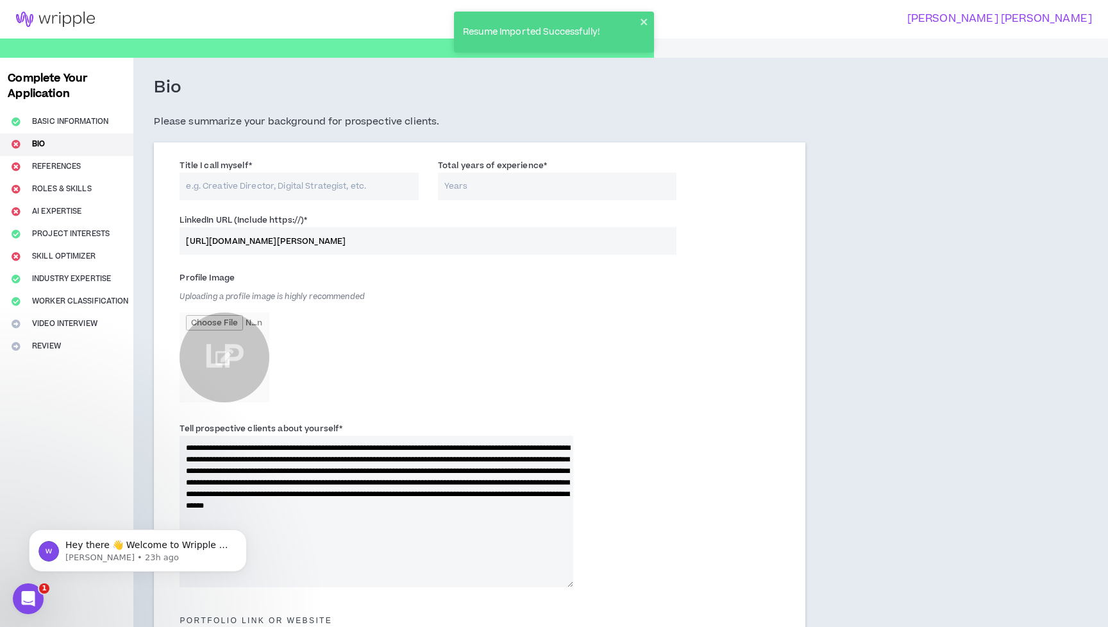
click at [325, 189] on input "Title I call myself *" at bounding box center [299, 187] width 239 height 28
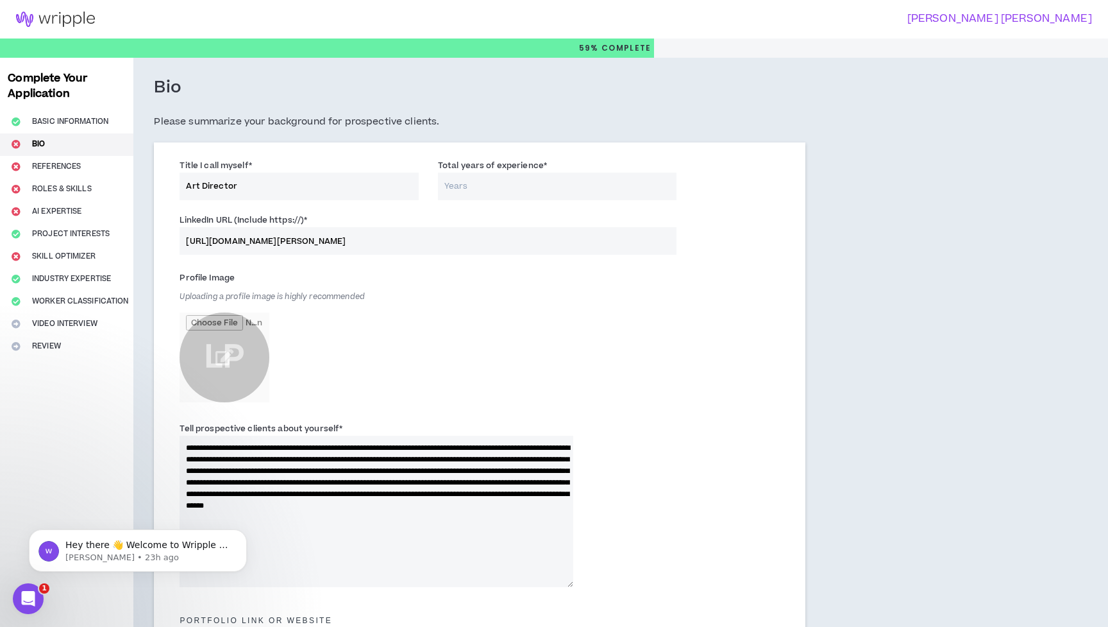
type input "Art Director"
click at [482, 184] on input "Total years of experience *" at bounding box center [557, 187] width 239 height 28
type input "28"
click at [498, 291] on div "Profile Image Uploading a profile image is highly recommended LP" at bounding box center [377, 337] width 394 height 141
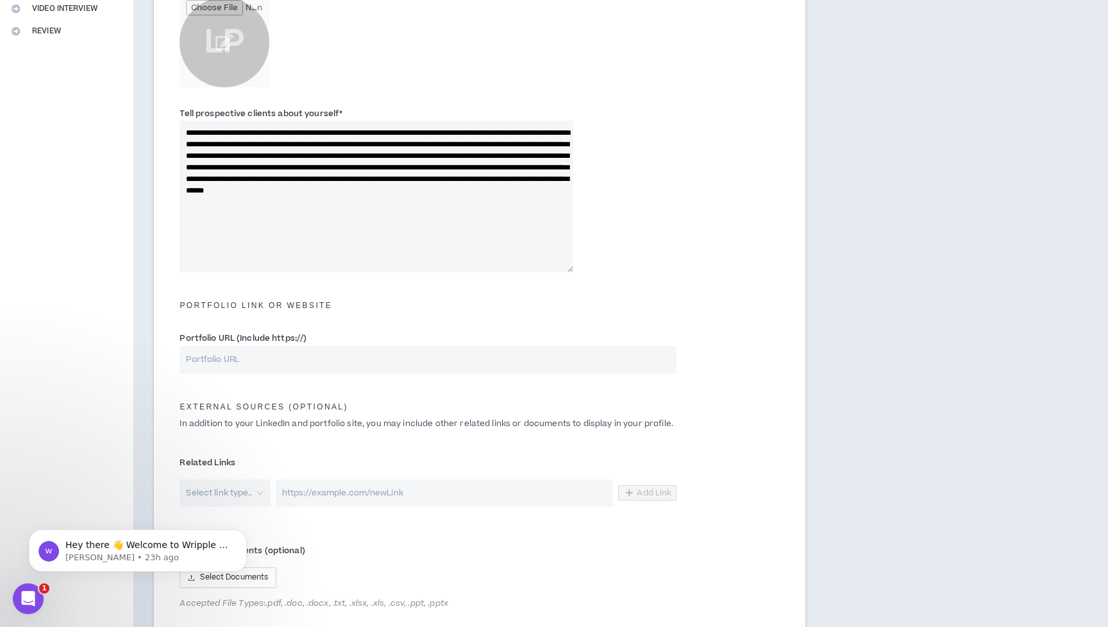
scroll to position [335, 0]
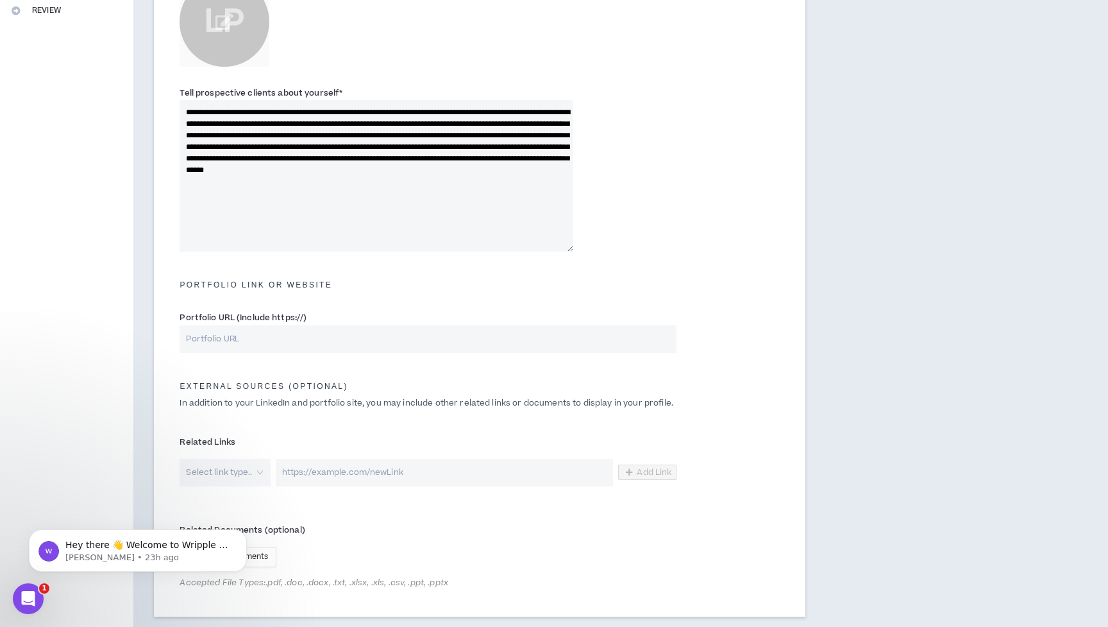
click at [319, 337] on input "Portfolio URL (Include https://)" at bounding box center [428, 339] width 497 height 28
paste input "[URL][DOMAIN_NAME]"
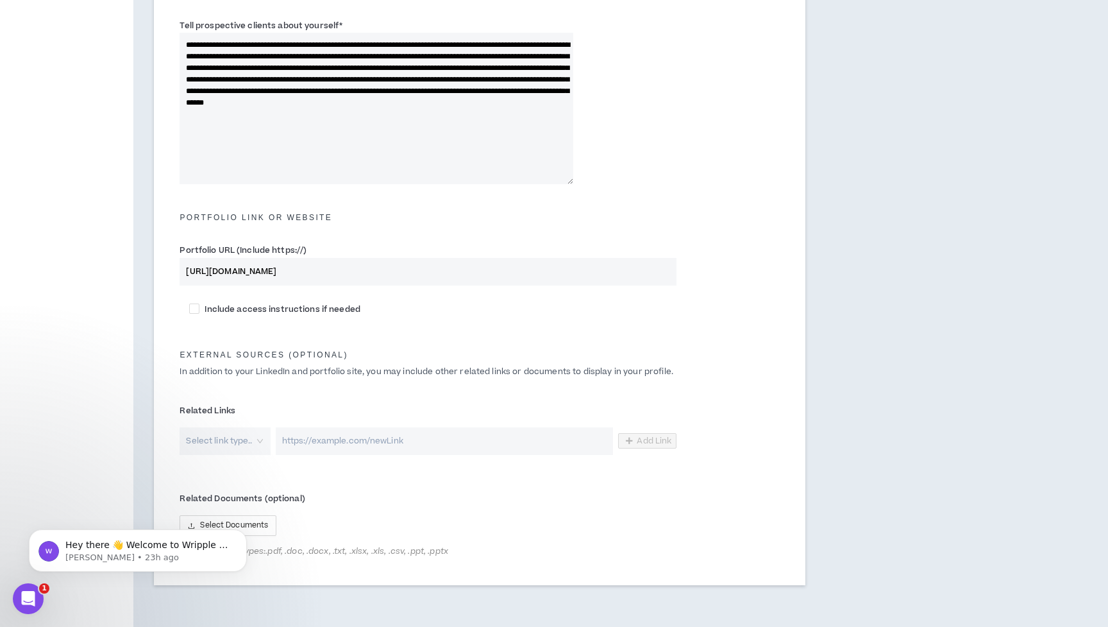
scroll to position [440, 0]
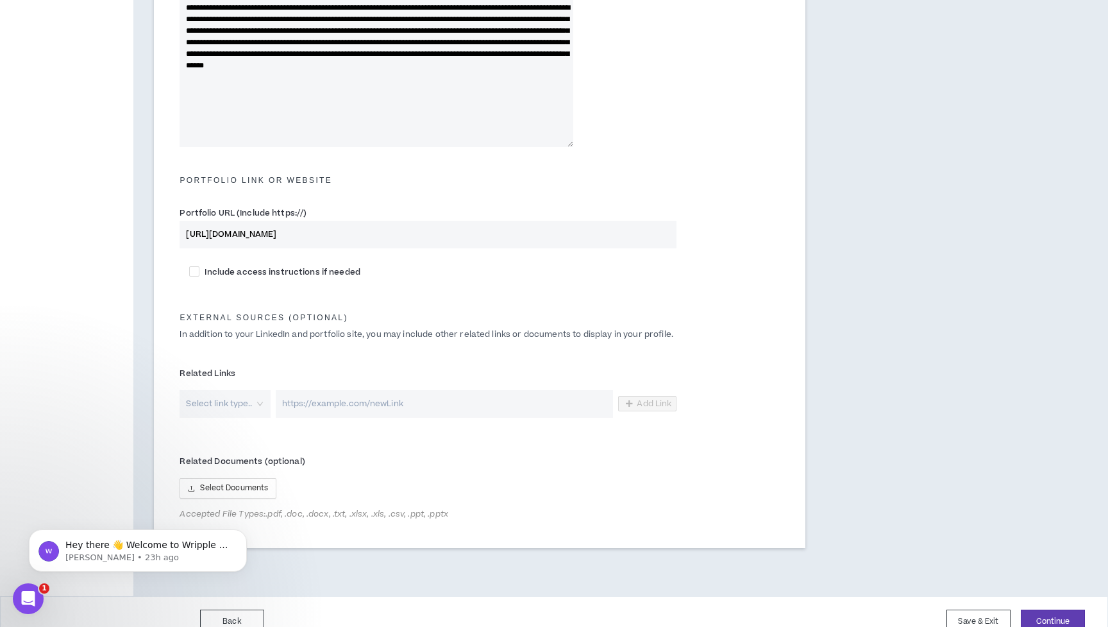
type input "[URL][DOMAIN_NAME]"
click at [188, 269] on div "Include access instructions if needed" at bounding box center [480, 274] width 600 height 20
click at [191, 270] on span at bounding box center [194, 271] width 10 height 10
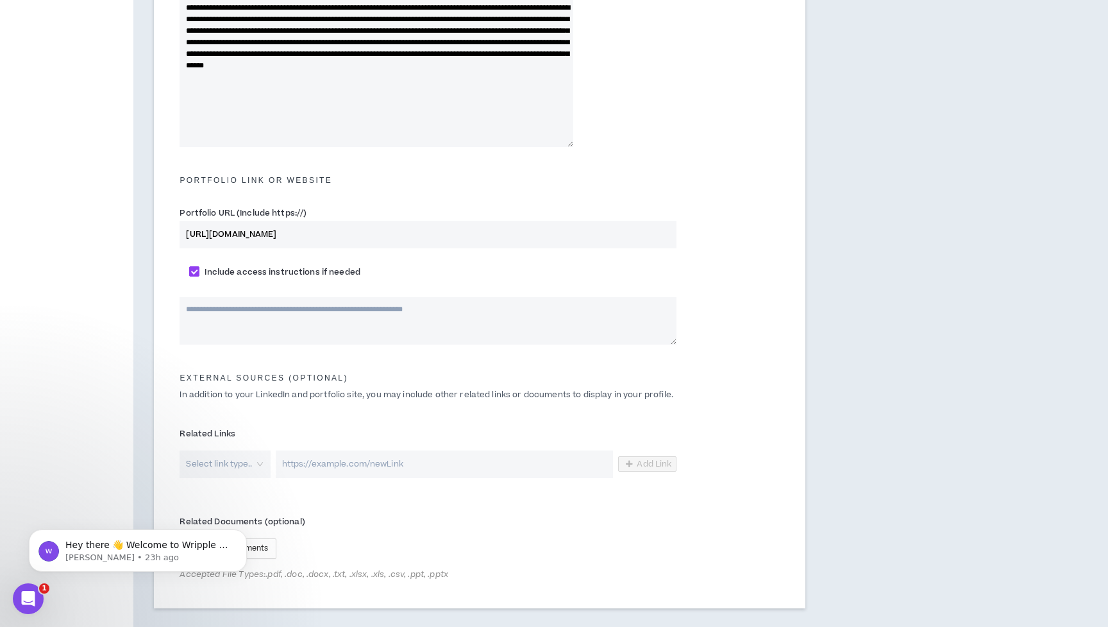
click at [187, 271] on div "Include access instructions if needed" at bounding box center [480, 274] width 600 height 20
click at [191, 271] on span at bounding box center [194, 271] width 10 height 10
checkbox input "*****"
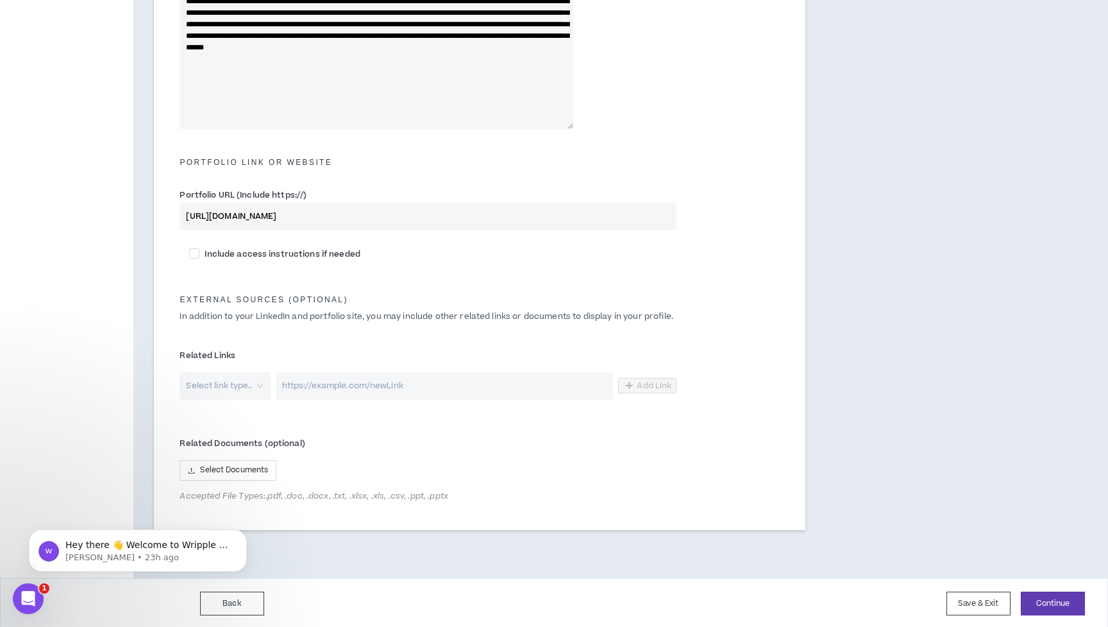
scroll to position [457, 0]
click at [207, 381] on input "search" at bounding box center [220, 387] width 67 height 28
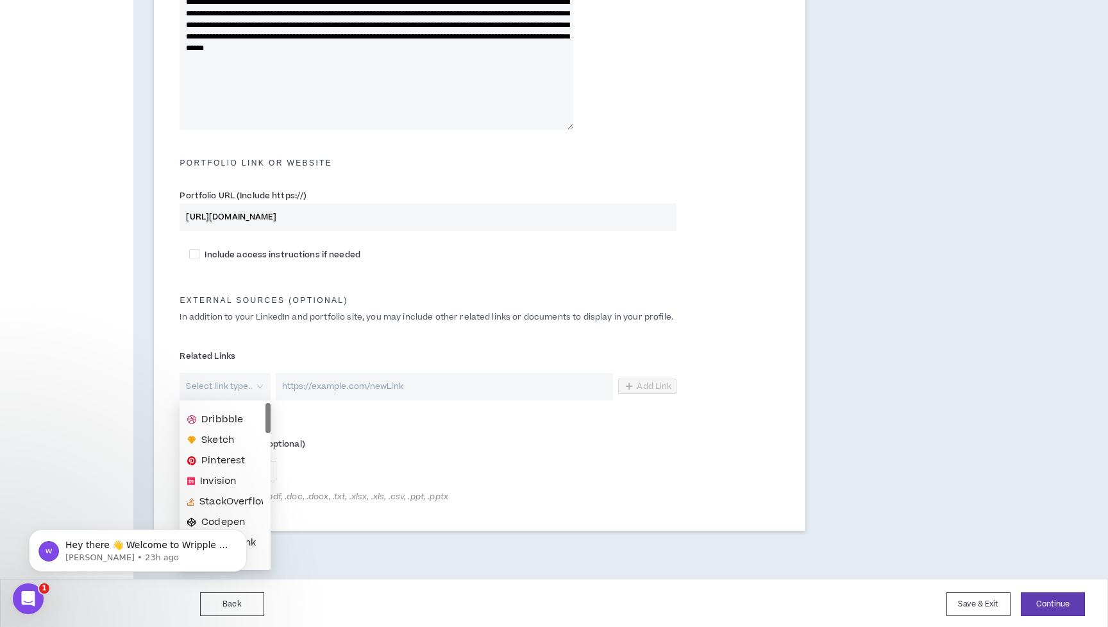
scroll to position [0, 0]
click at [235, 454] on span "Behance" at bounding box center [224, 454] width 42 height 14
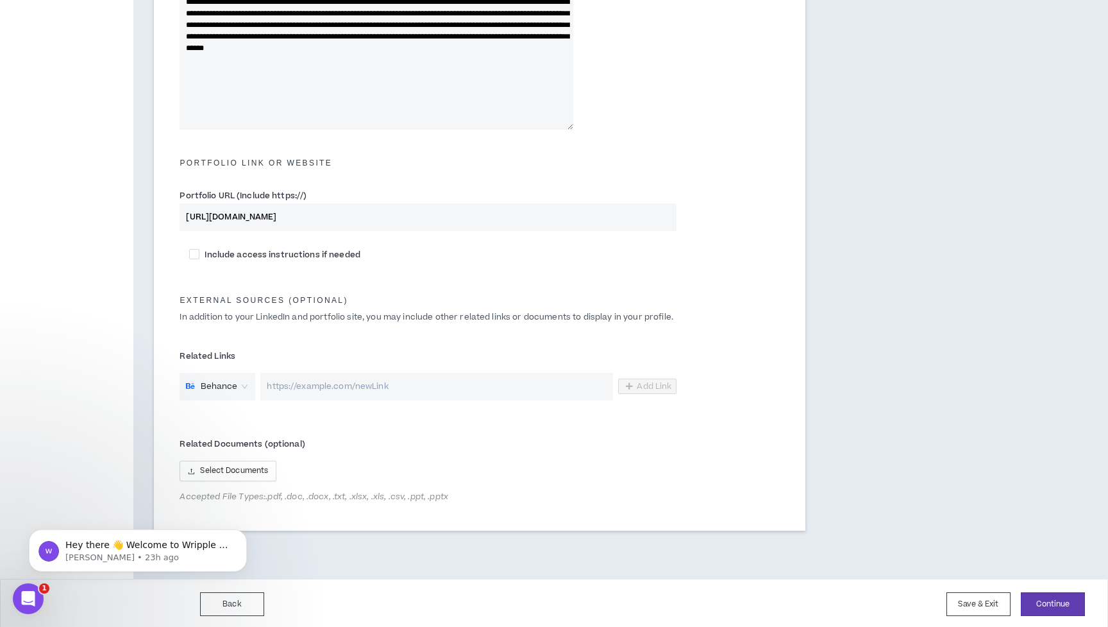
click at [455, 408] on form "**********" at bounding box center [480, 104] width 620 height 813
click at [455, 385] on input "url" at bounding box center [436, 387] width 353 height 28
paste input "[URL][DOMAIN_NAME]"
type input "[URL][DOMAIN_NAME]"
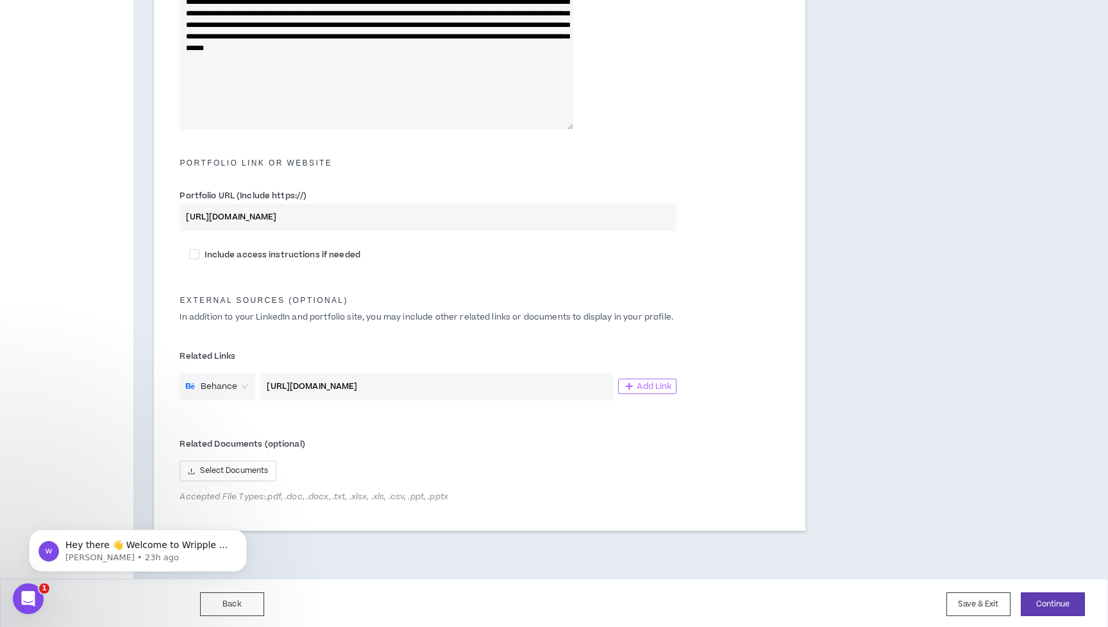
click at [646, 387] on span "Add Link" at bounding box center [654, 386] width 35 height 10
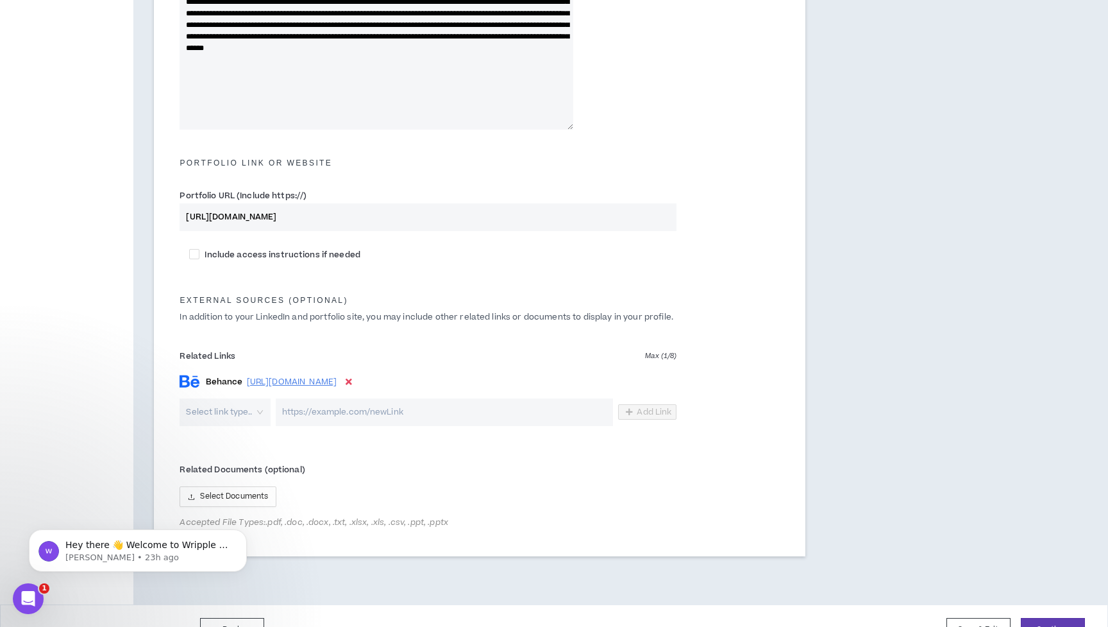
click at [199, 410] on input "search" at bounding box center [220, 412] width 67 height 28
click at [244, 461] on span "LinkedIn" at bounding box center [225, 459] width 76 height 14
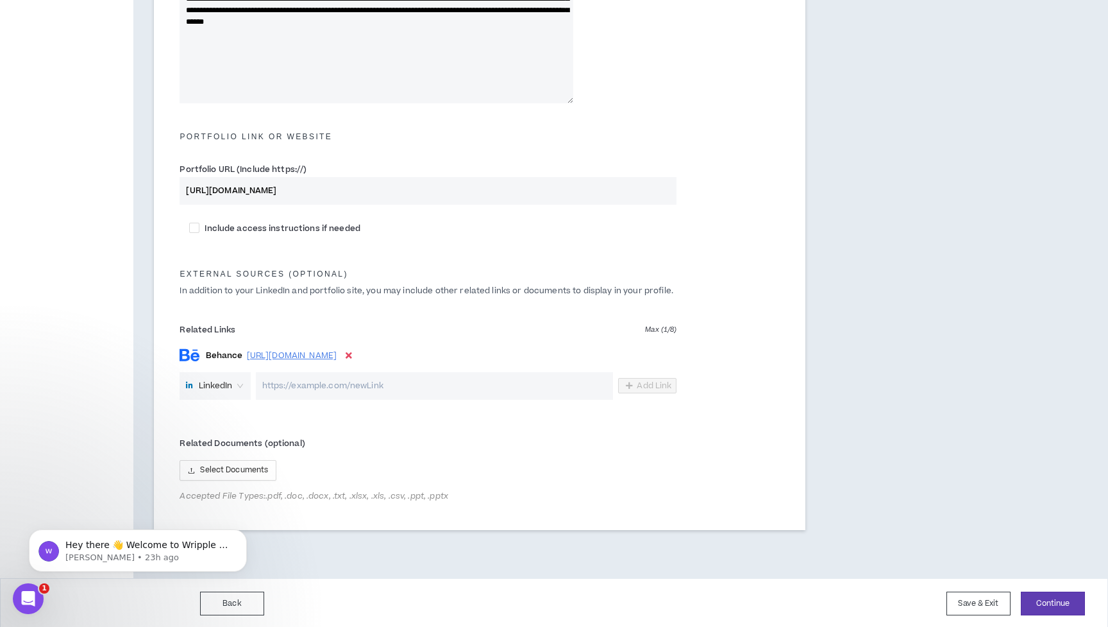
scroll to position [483, 0]
click at [222, 389] on span "LinkedIn" at bounding box center [216, 386] width 34 height 19
click at [355, 419] on form "**********" at bounding box center [480, 91] width 620 height 839
click at [244, 381] on span "LinkedIn" at bounding box center [215, 386] width 58 height 19
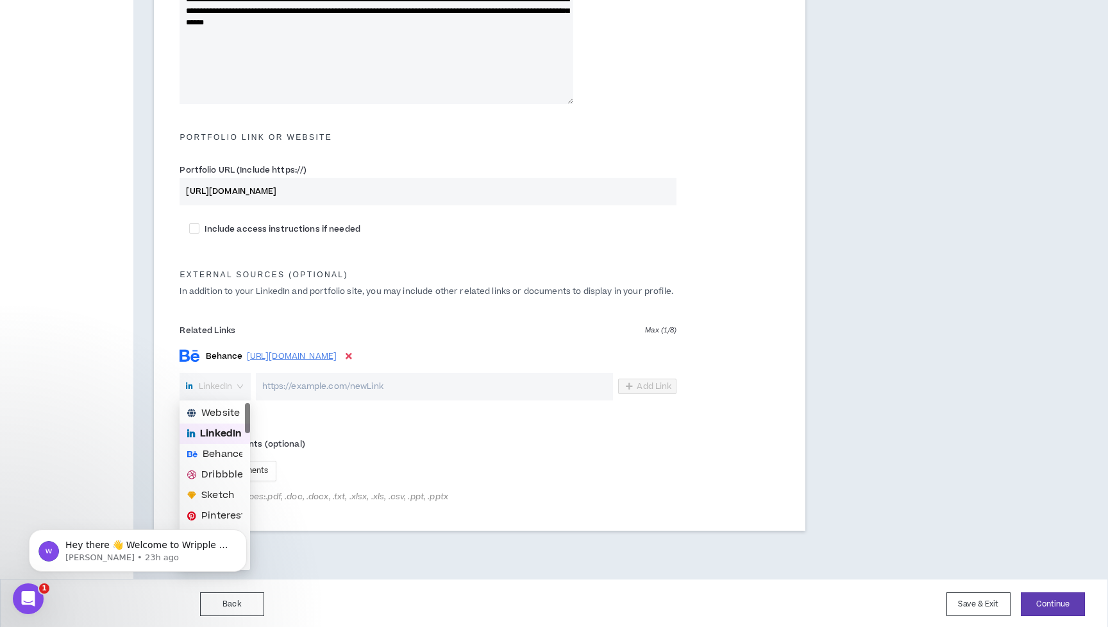
click at [163, 384] on div "**********" at bounding box center [480, 94] width 652 height 871
click at [246, 466] on span "Select Documents" at bounding box center [234, 470] width 68 height 12
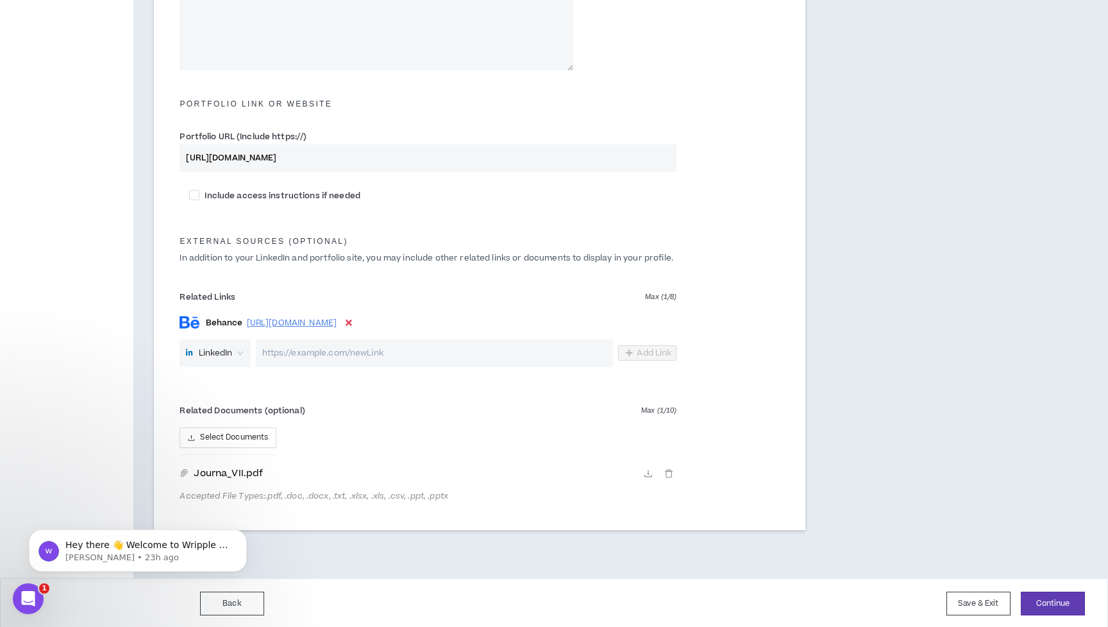
scroll to position [516, 0]
click at [246, 435] on span "Select Documents" at bounding box center [234, 438] width 68 height 12
click at [242, 434] on span "Select Documents" at bounding box center [234, 438] width 68 height 12
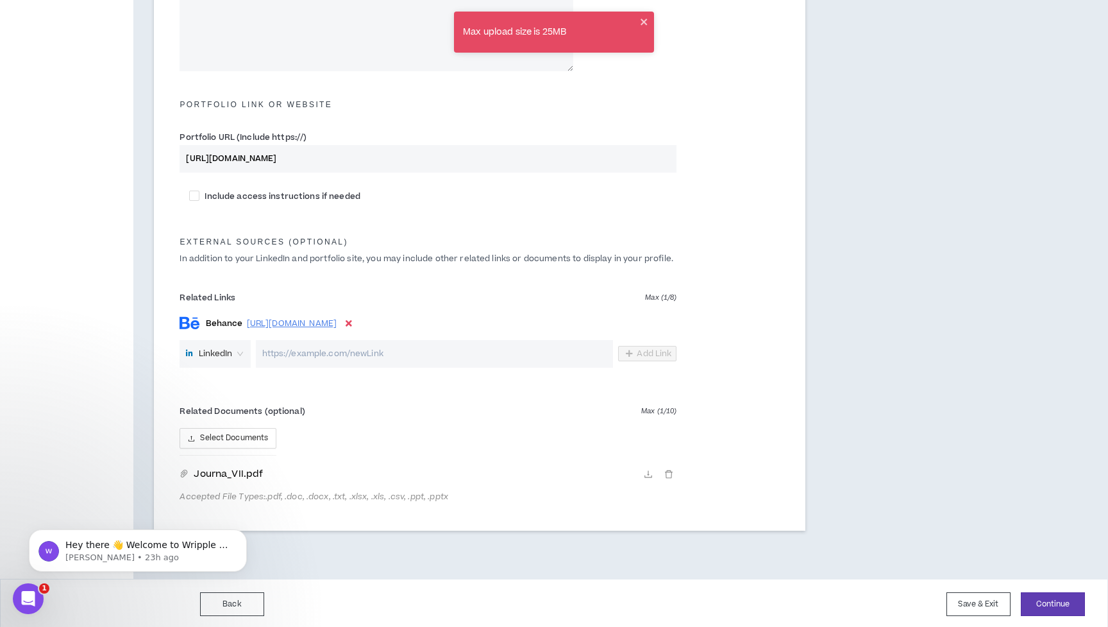
click at [347, 491] on span "Accepted File Types: .pdf, .doc, .docx, .txt, .xlsx, .xls, .csv, .ppt, .pptx" at bounding box center [428, 496] width 497 height 10
click at [217, 433] on span "Select Documents" at bounding box center [234, 438] width 68 height 12
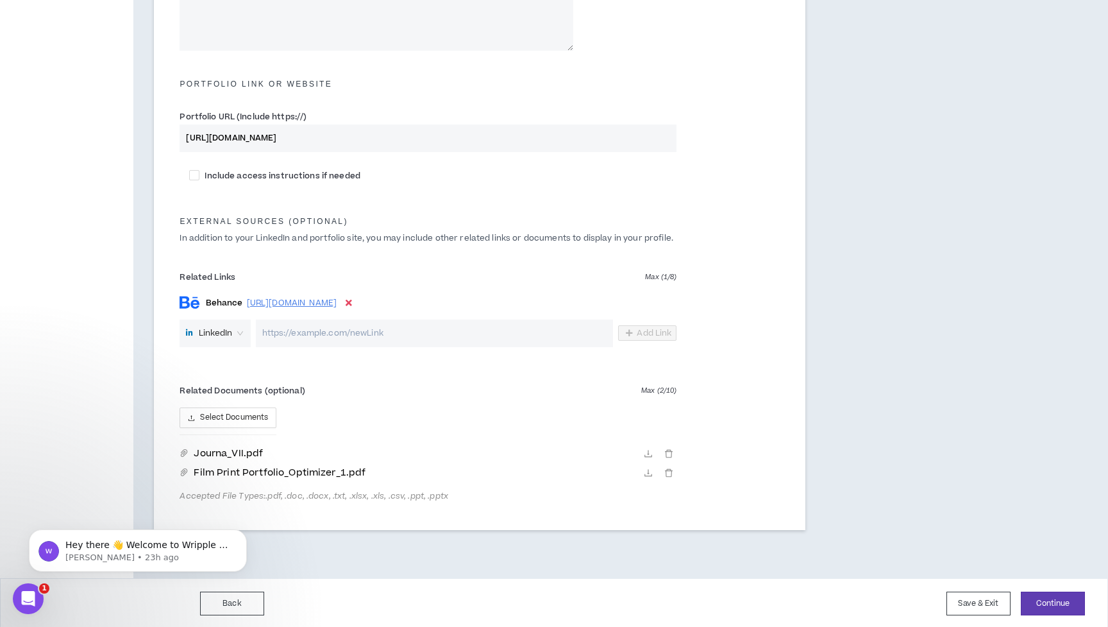
scroll to position [536, 0]
click at [236, 416] on span "Select Documents" at bounding box center [234, 418] width 68 height 12
click at [672, 472] on icon "delete" at bounding box center [669, 473] width 9 height 9
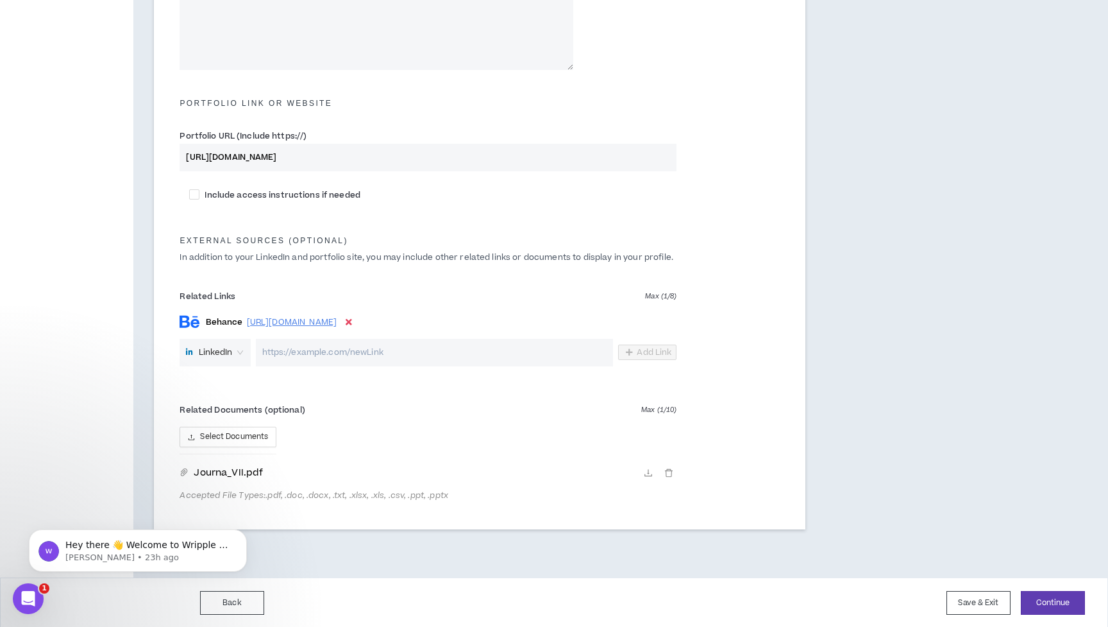
scroll to position [516, 0]
click at [1047, 600] on button "Continue" at bounding box center [1053, 604] width 64 height 24
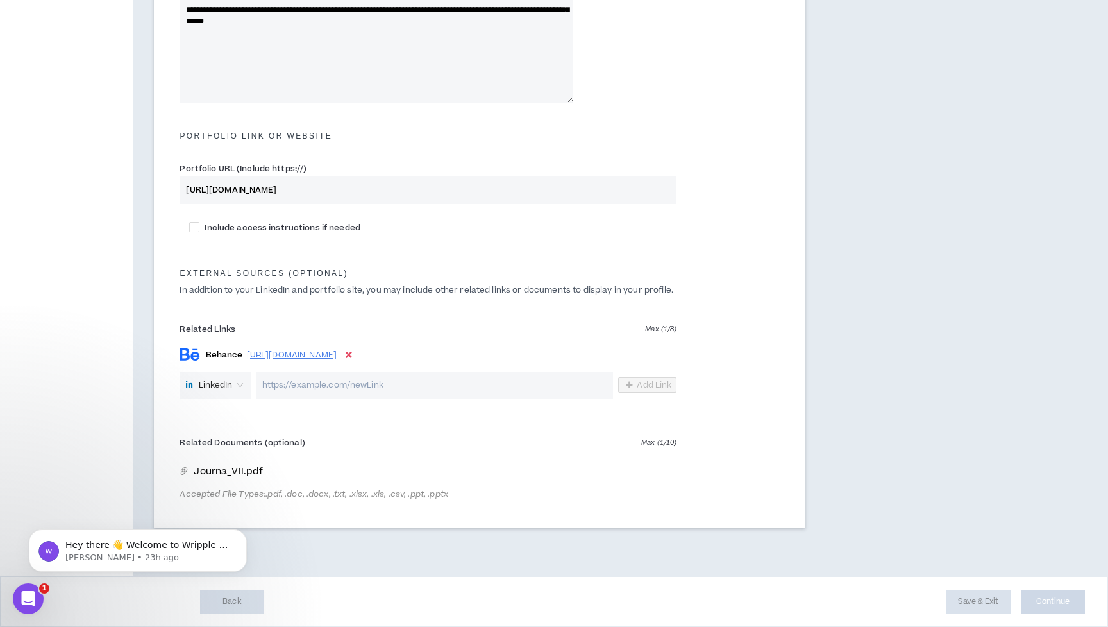
scroll to position [482, 0]
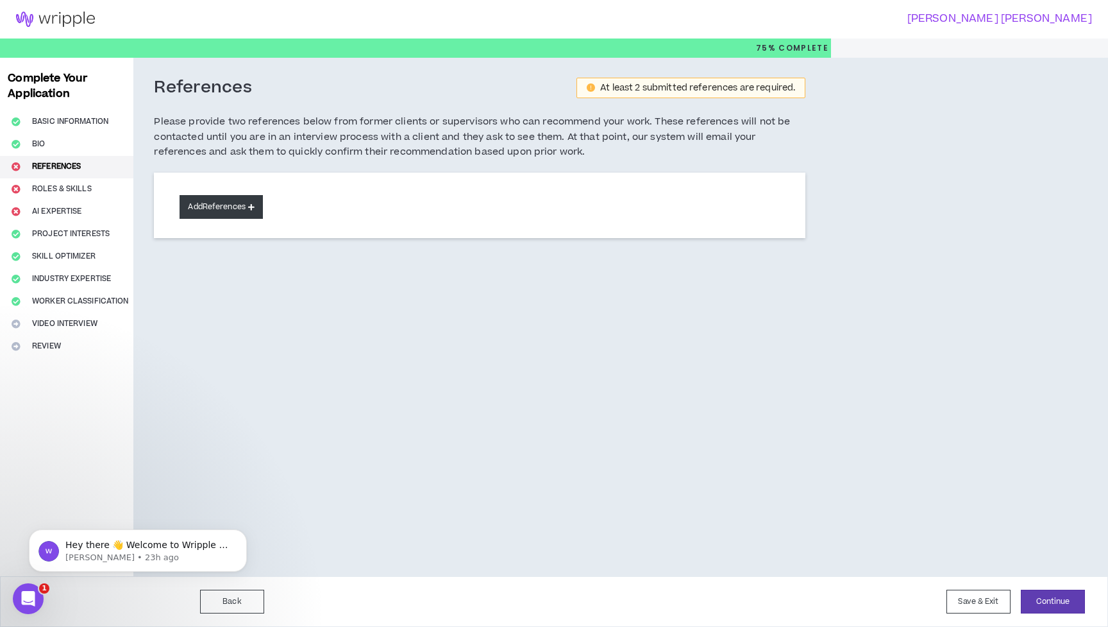
click at [251, 211] on button "Add References" at bounding box center [221, 207] width 83 height 24
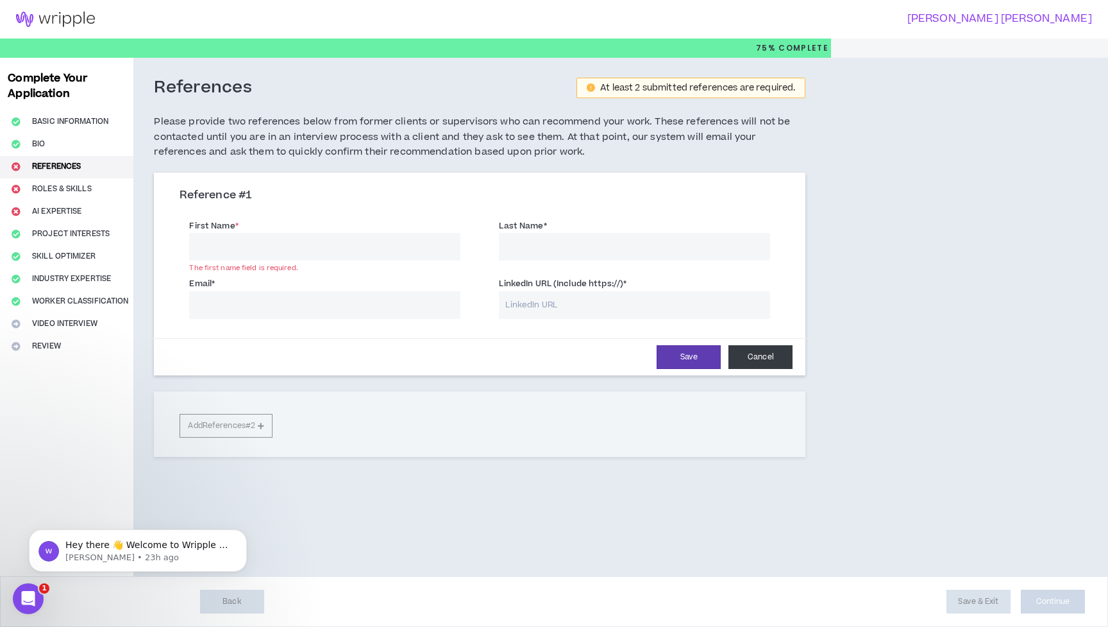
click at [750, 348] on button "Cancel" at bounding box center [761, 357] width 64 height 24
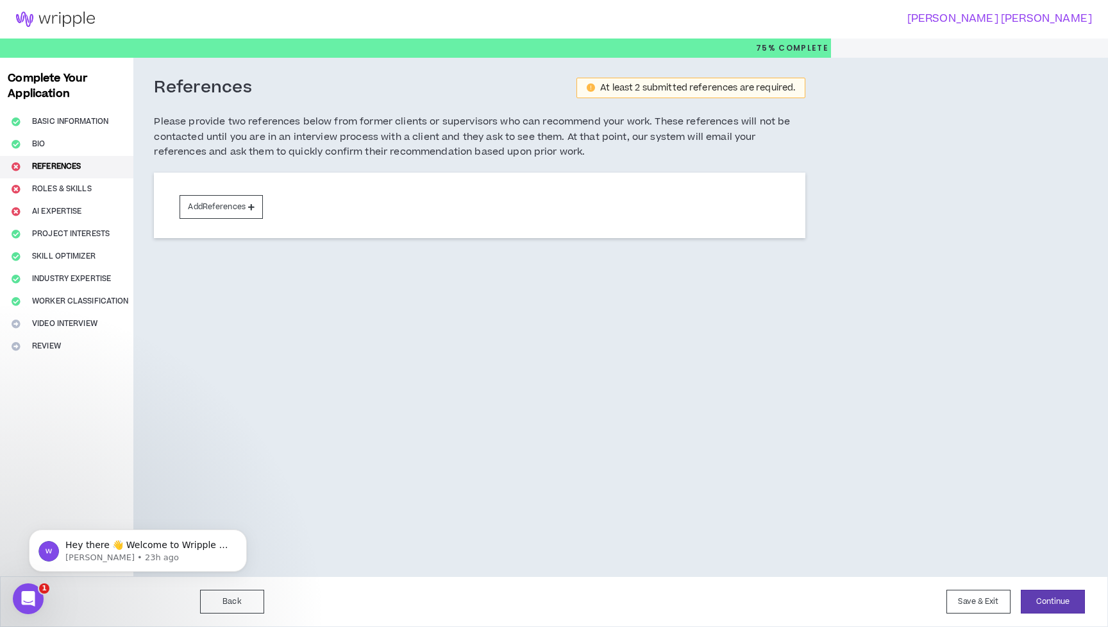
click at [757, 439] on div "References At least 2 submitted references are required. Please provide two ref…" at bounding box center [548, 317] width 831 height 518
click at [245, 202] on button "Add References" at bounding box center [221, 207] width 83 height 24
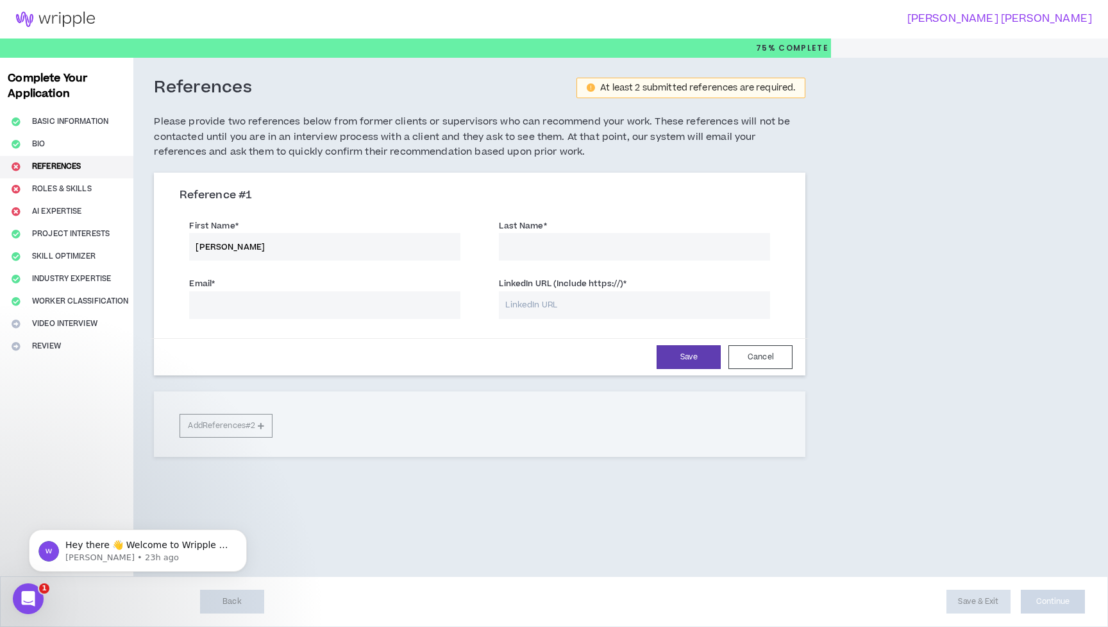
type input "[PERSON_NAME]"
click at [276, 318] on div "Email * LinkedIn URL (Include https://) *" at bounding box center [480, 299] width 620 height 58
paste input "[PERSON_NAME][EMAIL_ADDRESS][PERSON_NAME][DOMAIN_NAME]"
type input "[PERSON_NAME][EMAIL_ADDRESS][PERSON_NAME][DOMAIN_NAME]"
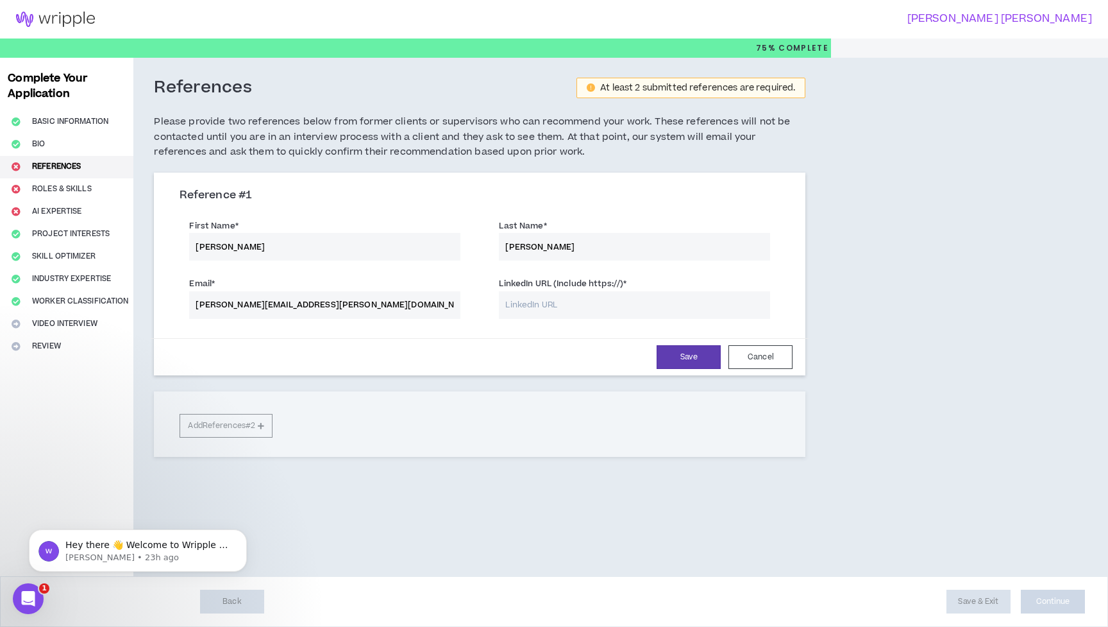
click at [550, 301] on input "LinkedIn URL (Include https://) *" at bounding box center [634, 305] width 271 height 28
paste input "[URL][DOMAIN_NAME]"
type input "[URL][DOMAIN_NAME]"
click at [686, 353] on button "Save" at bounding box center [689, 357] width 64 height 24
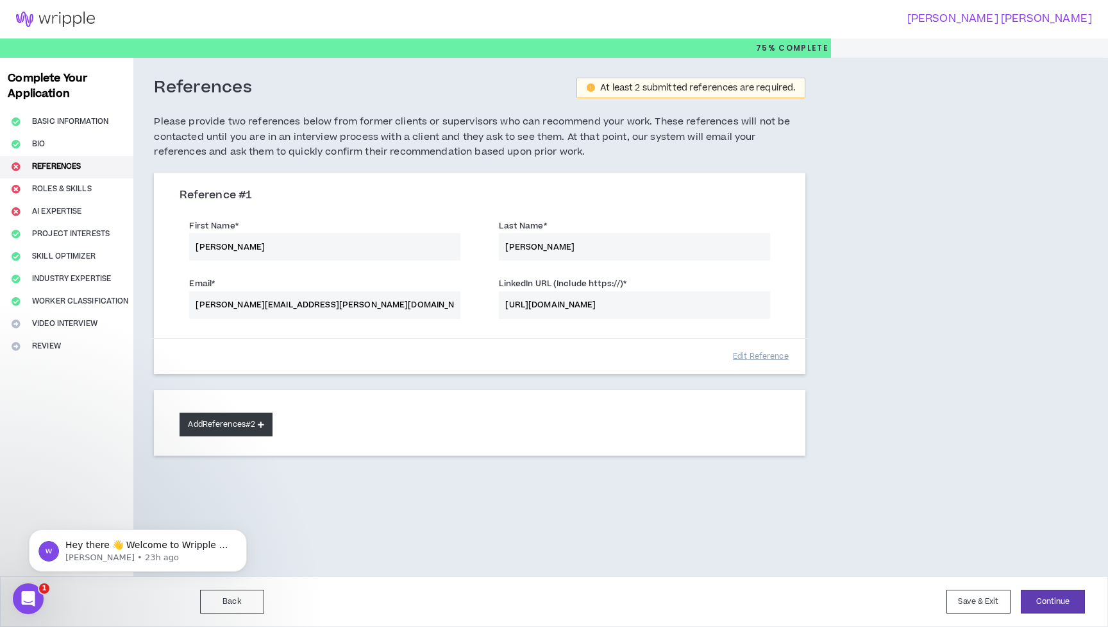
click at [260, 423] on button "Add References #2" at bounding box center [226, 424] width 93 height 24
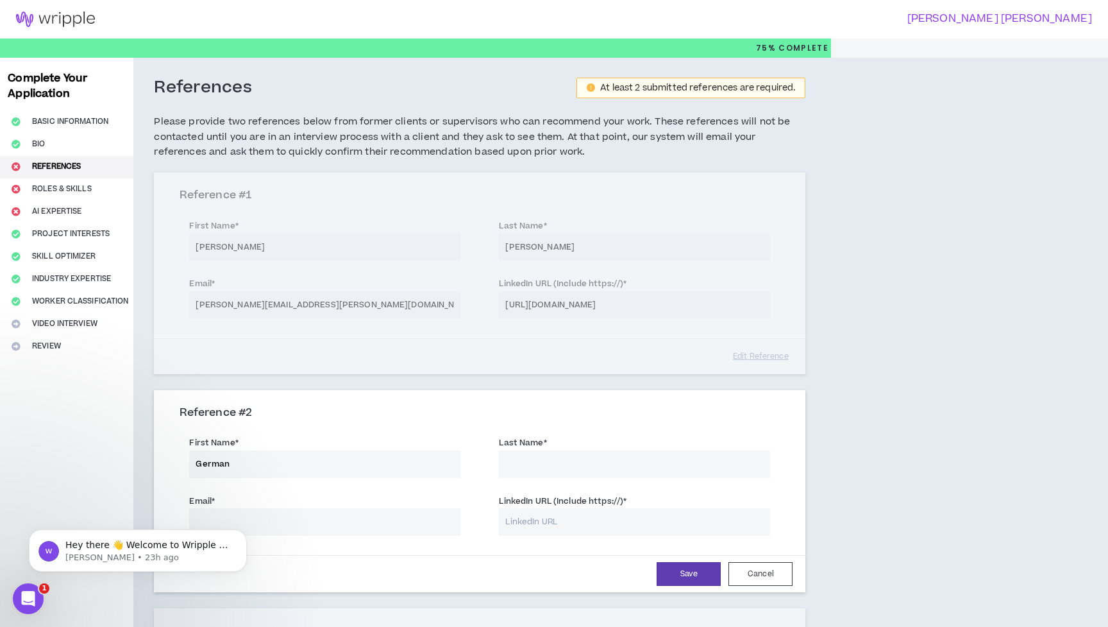
type input "German"
type input "[PERSON_NAME]"
paste input "[EMAIL_ADDRESS][PERSON_NAME][DOMAIN_NAME]"
type input "[EMAIL_ADDRESS][PERSON_NAME][DOMAIN_NAME]"
click at [535, 508] on input "LinkedIn URL (Include https://) *" at bounding box center [634, 522] width 271 height 28
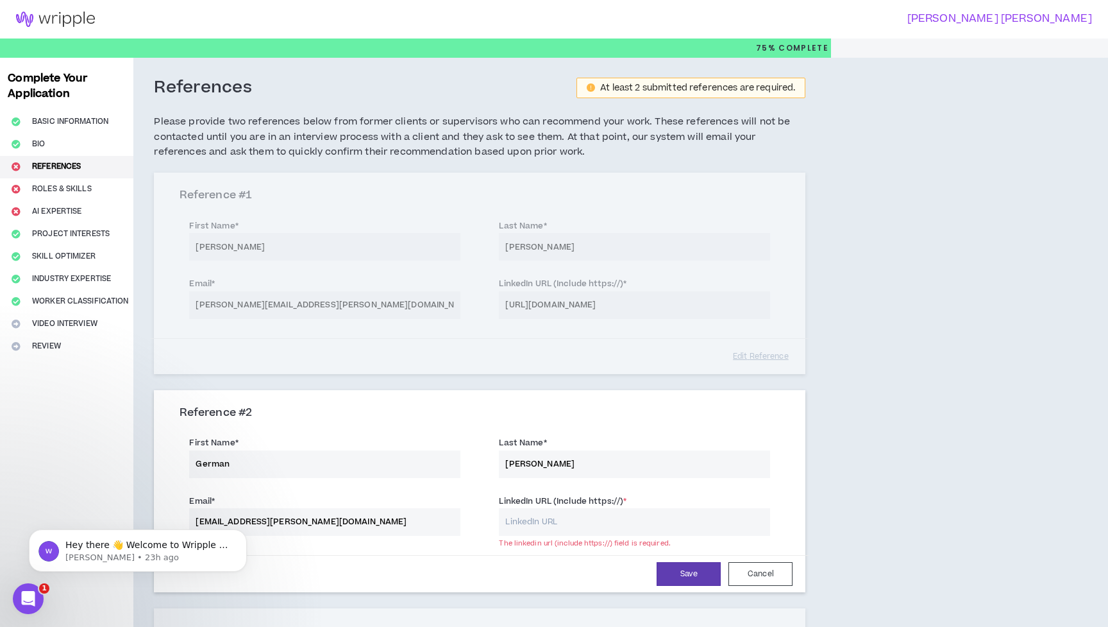
paste input "[URL][DOMAIN_NAME][PERSON_NAME]"
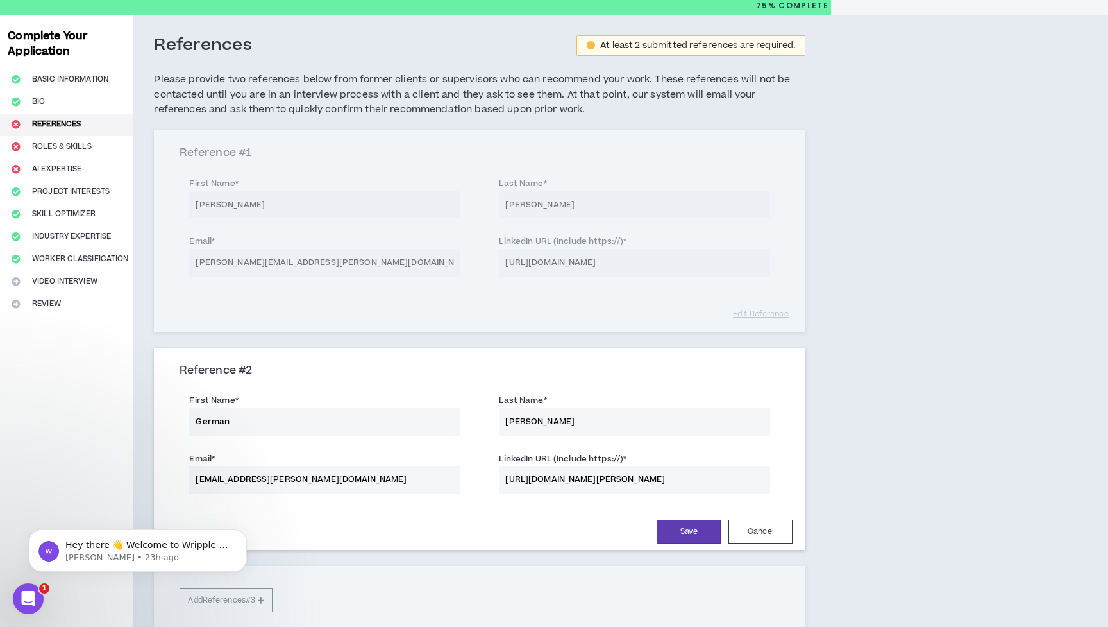
scroll to position [157, 0]
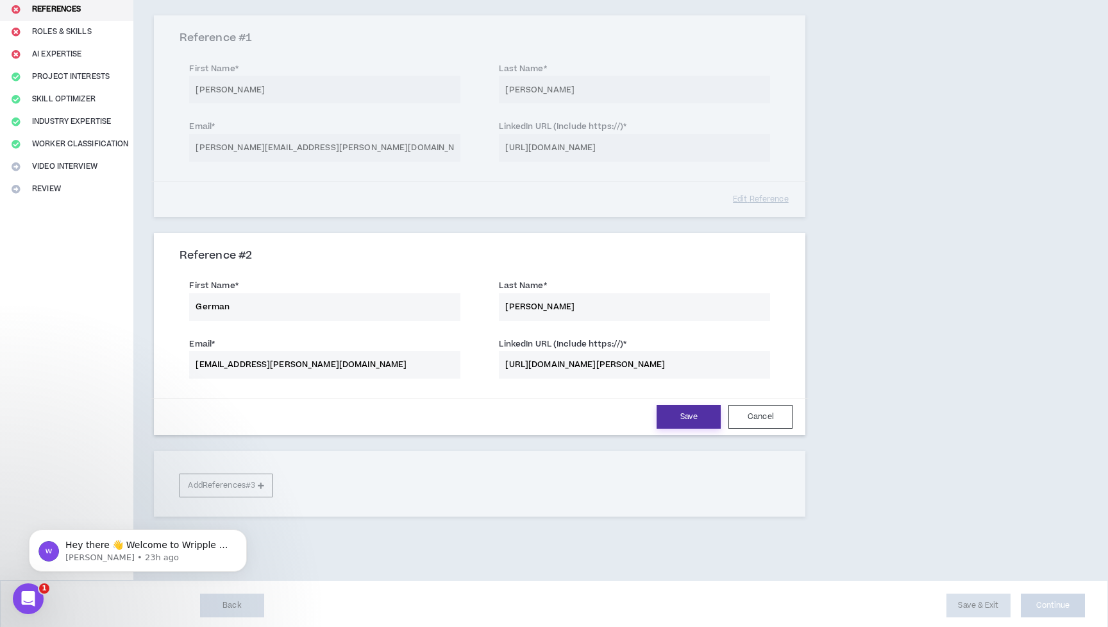
type input "[URL][DOMAIN_NAME][PERSON_NAME]"
click at [695, 420] on button "Save" at bounding box center [689, 417] width 64 height 24
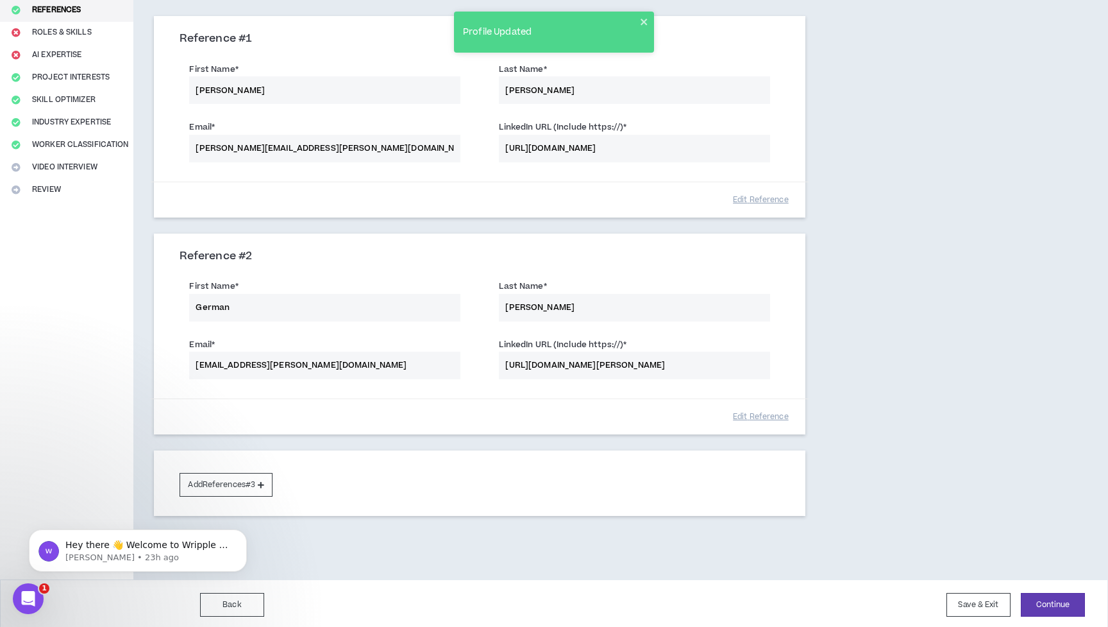
scroll to position [156, 0]
click at [1037, 597] on button "Continue" at bounding box center [1053, 605] width 64 height 24
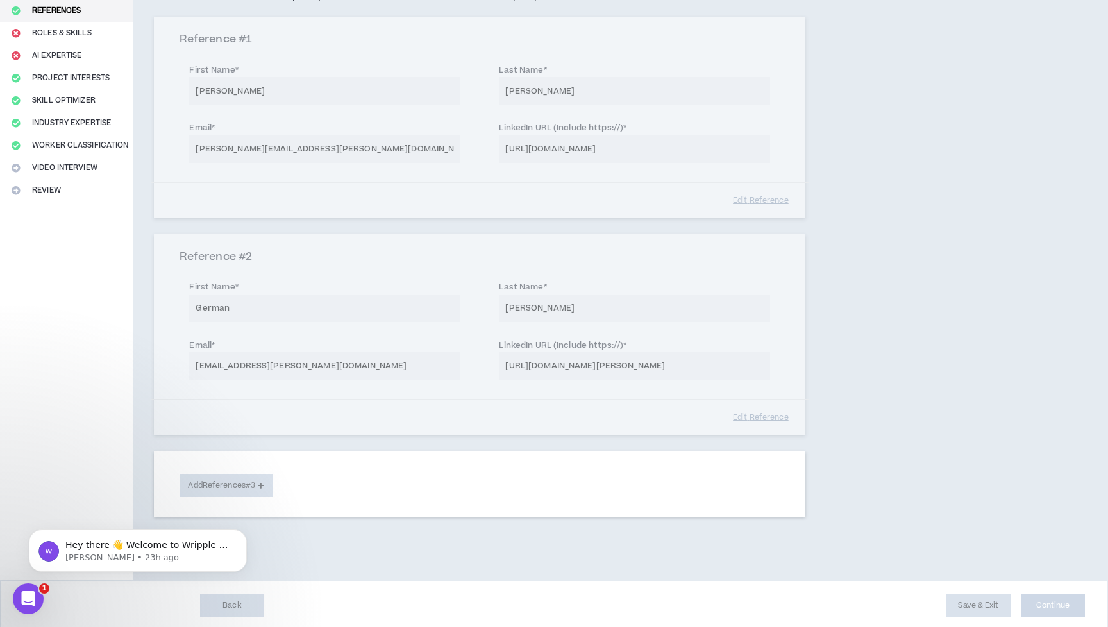
select select "***"
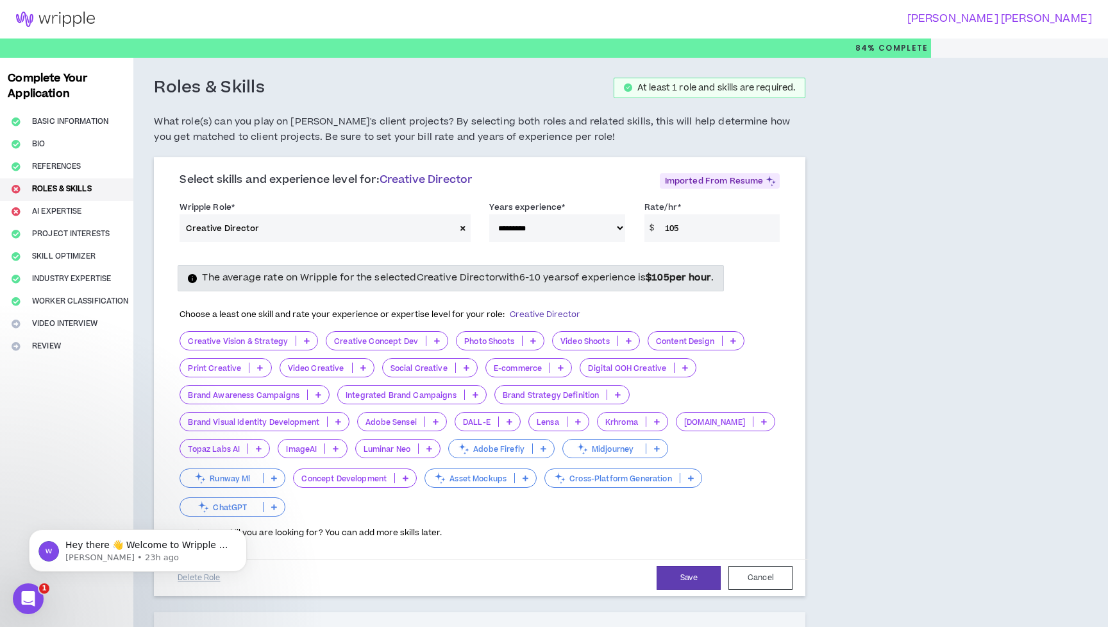
click at [734, 338] on icon at bounding box center [734, 340] width 6 height 6
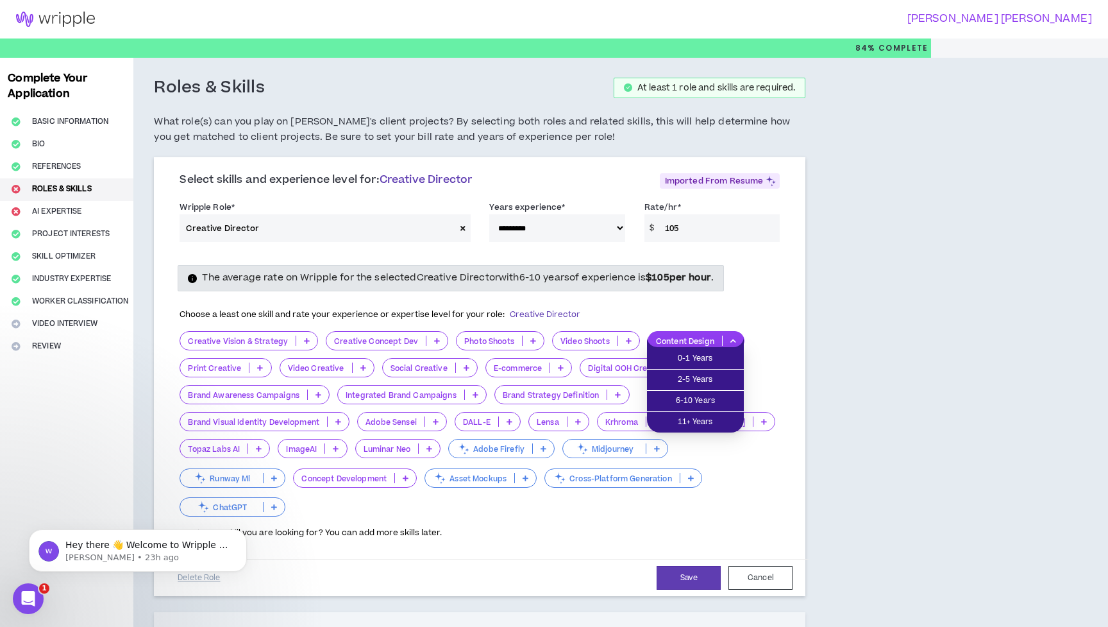
click at [722, 310] on div "Choose a least one skill and rate your experience or expertise level for your r…" at bounding box center [480, 314] width 600 height 27
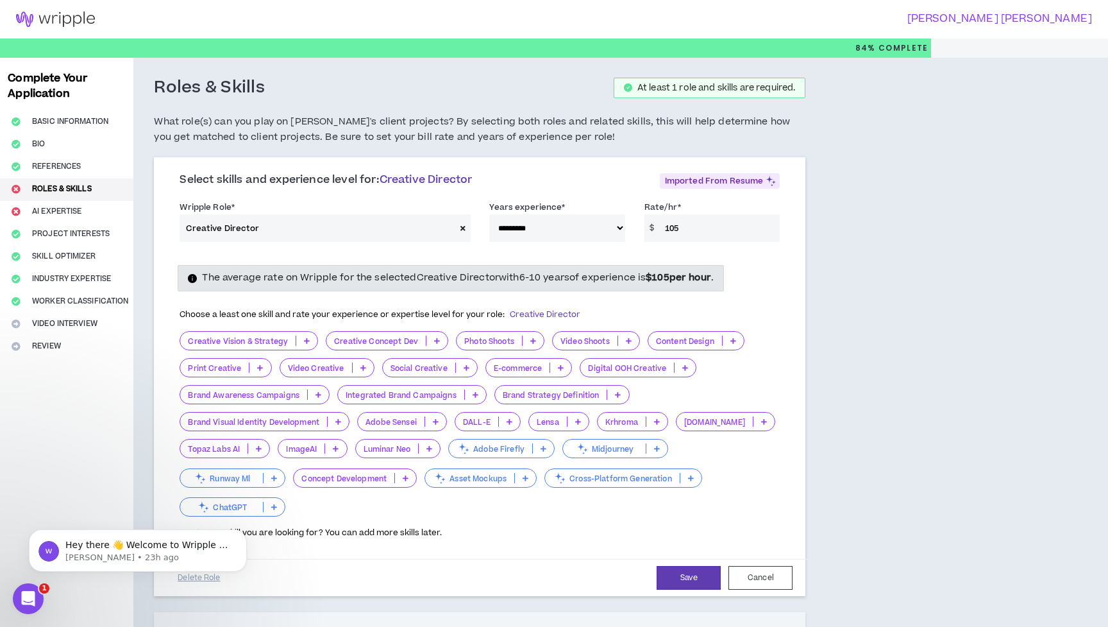
click at [336, 422] on p at bounding box center [338, 421] width 21 height 10
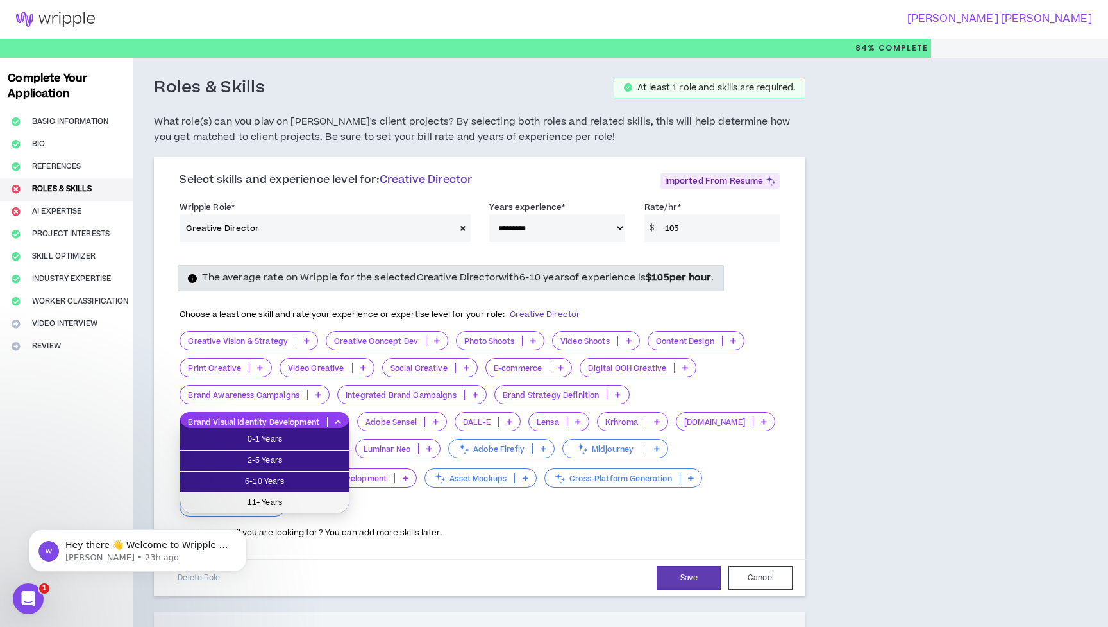
click at [291, 504] on span "11+ Years" at bounding box center [265, 503] width 154 height 14
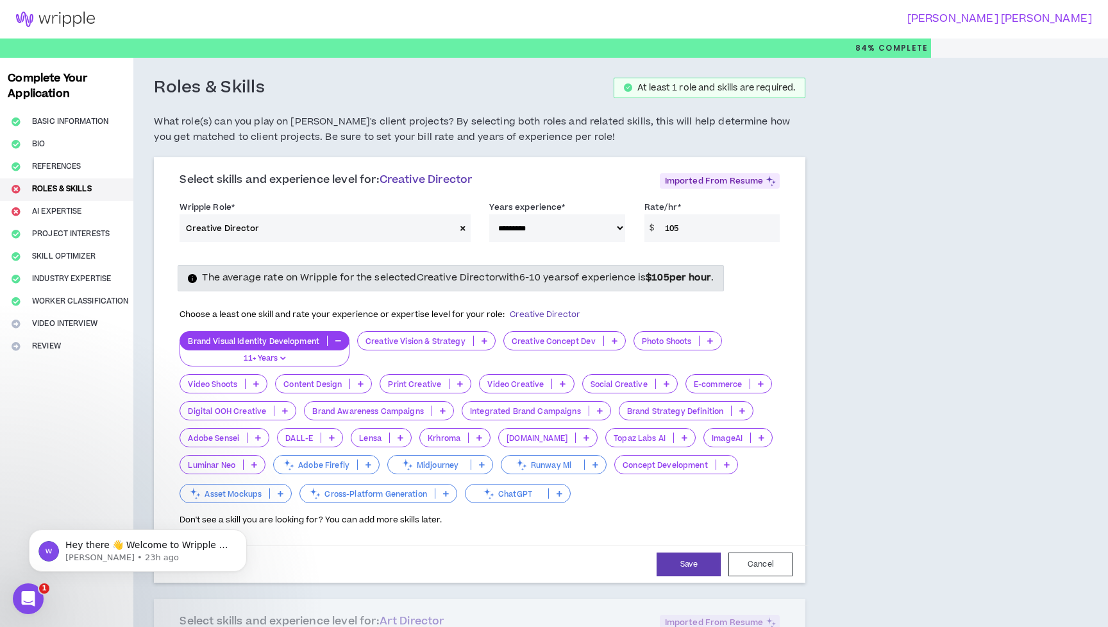
click at [457, 380] on icon at bounding box center [460, 383] width 6 height 6
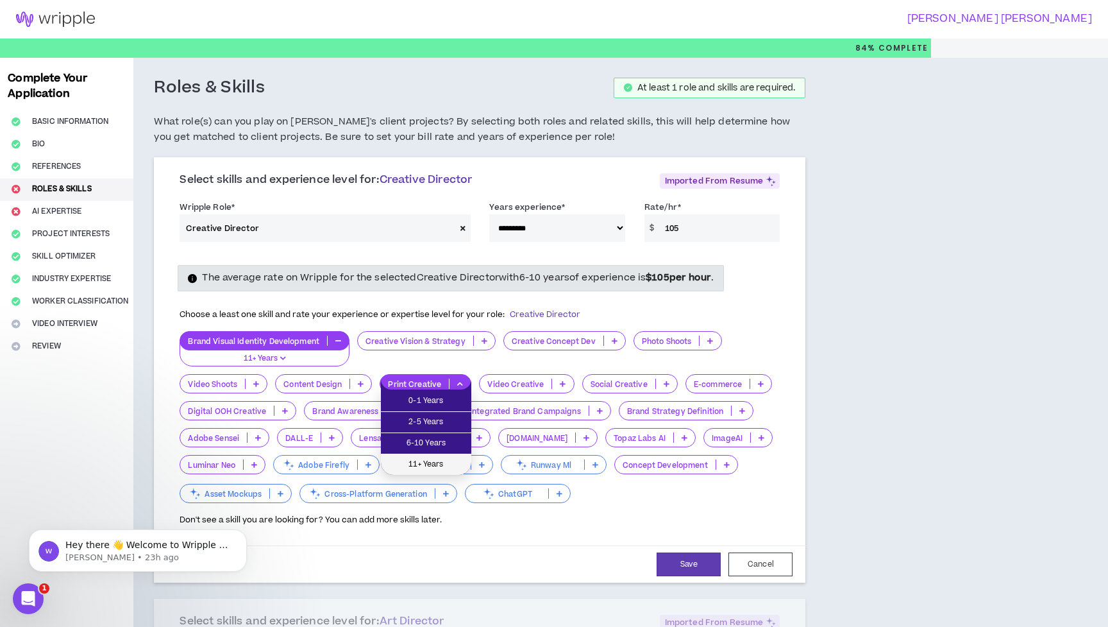
click at [441, 458] on span "11+ Years" at bounding box center [426, 464] width 75 height 14
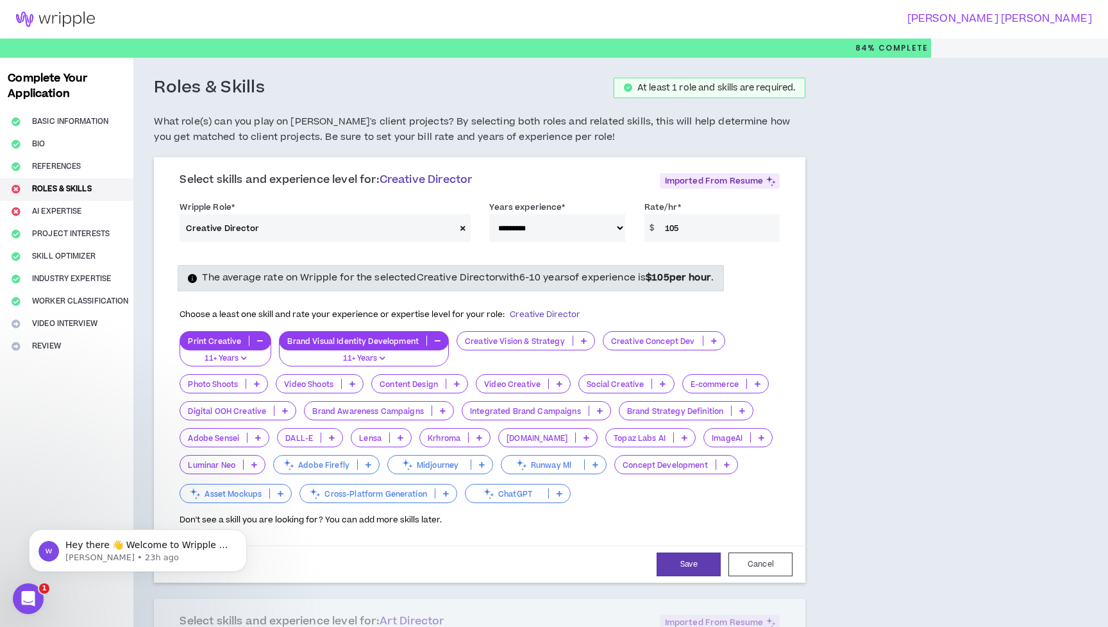
click at [597, 408] on icon at bounding box center [600, 410] width 6 height 6
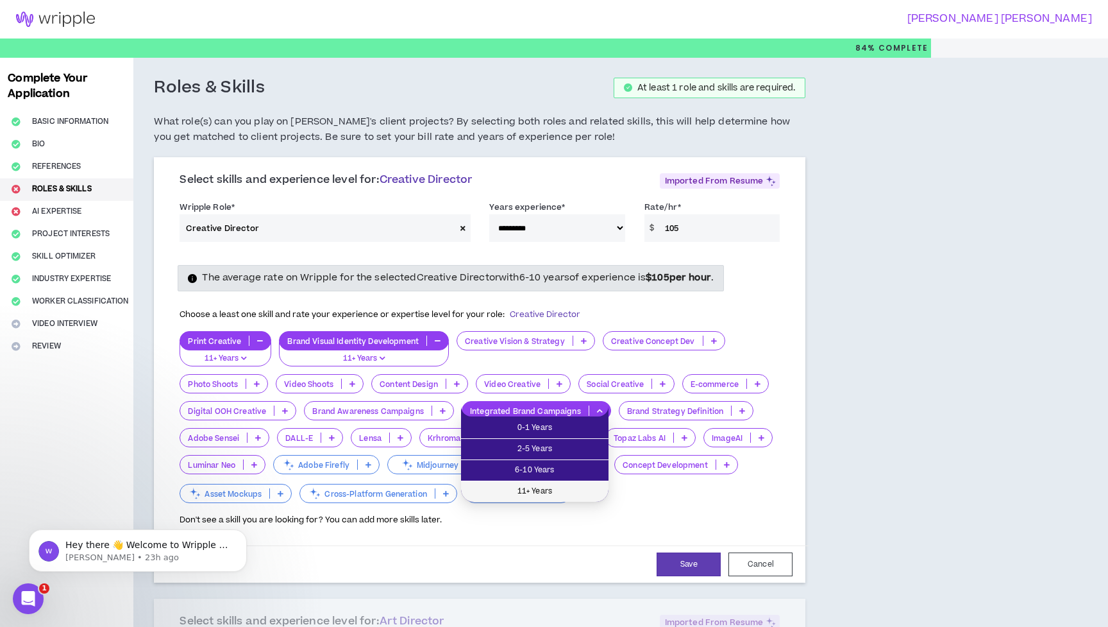
click at [574, 486] on span "11+ Years" at bounding box center [535, 491] width 132 height 14
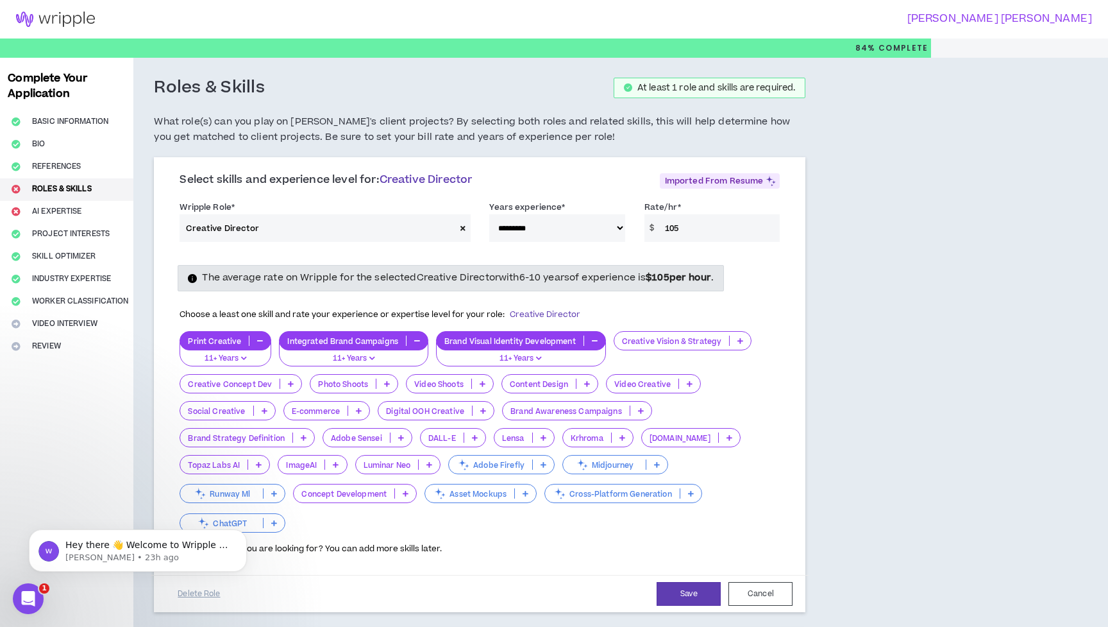
click at [300, 434] on p at bounding box center [303, 437] width 21 height 10
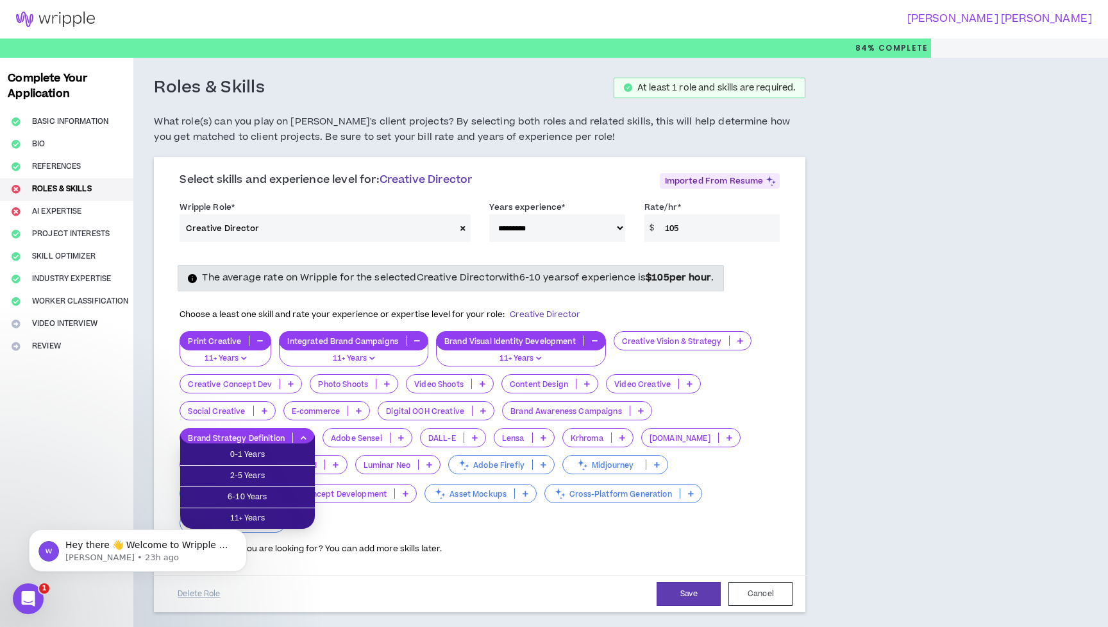
click at [402, 434] on icon at bounding box center [401, 437] width 6 height 6
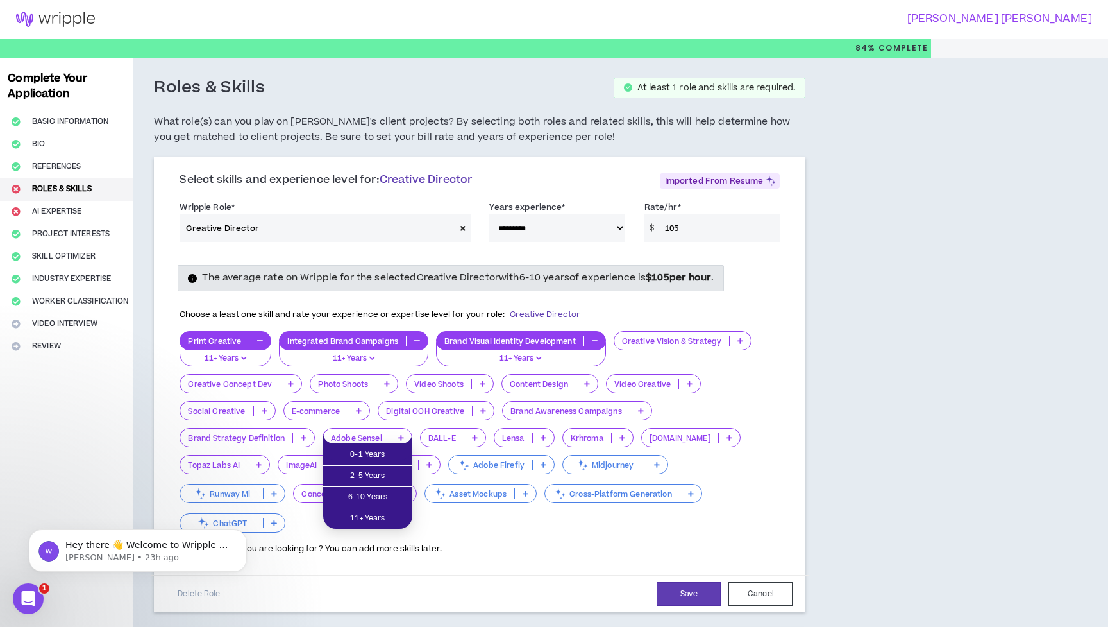
click at [464, 423] on div "Print Creative 11+ Years Integrated Brand Campaigns 11+ Years Brand Visual Iden…" at bounding box center [480, 432] width 600 height 203
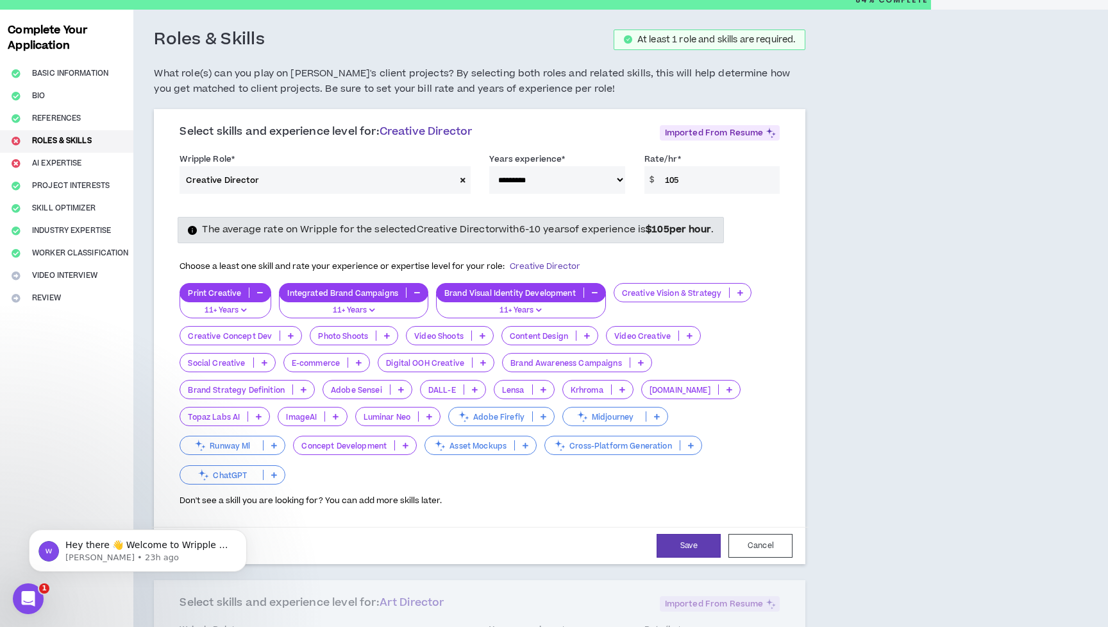
scroll to position [51, 0]
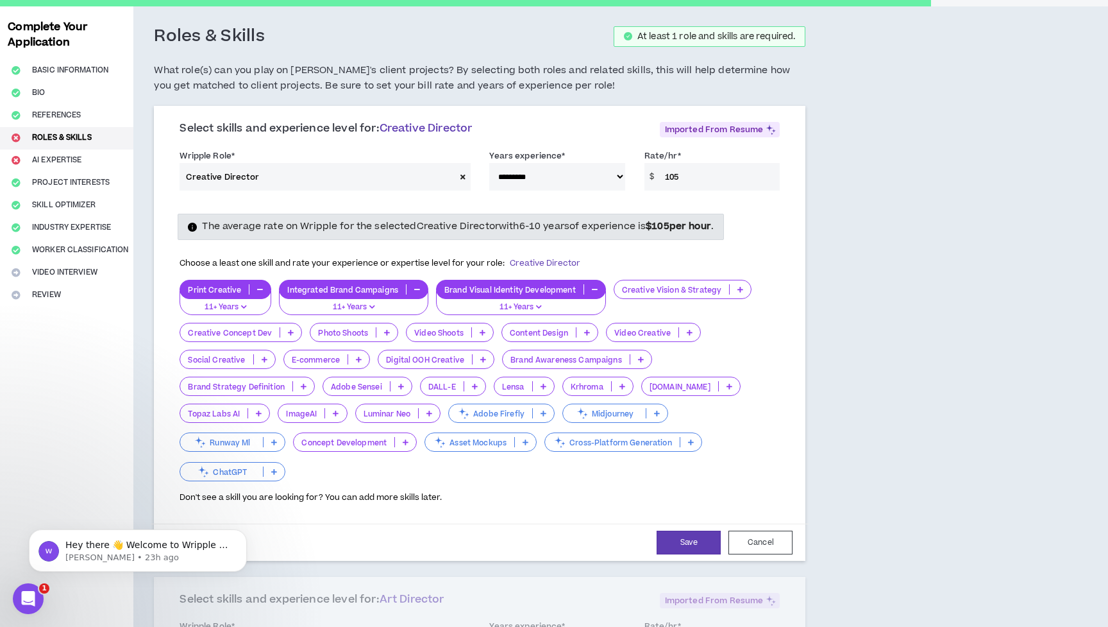
click at [658, 411] on icon at bounding box center [657, 413] width 6 height 6
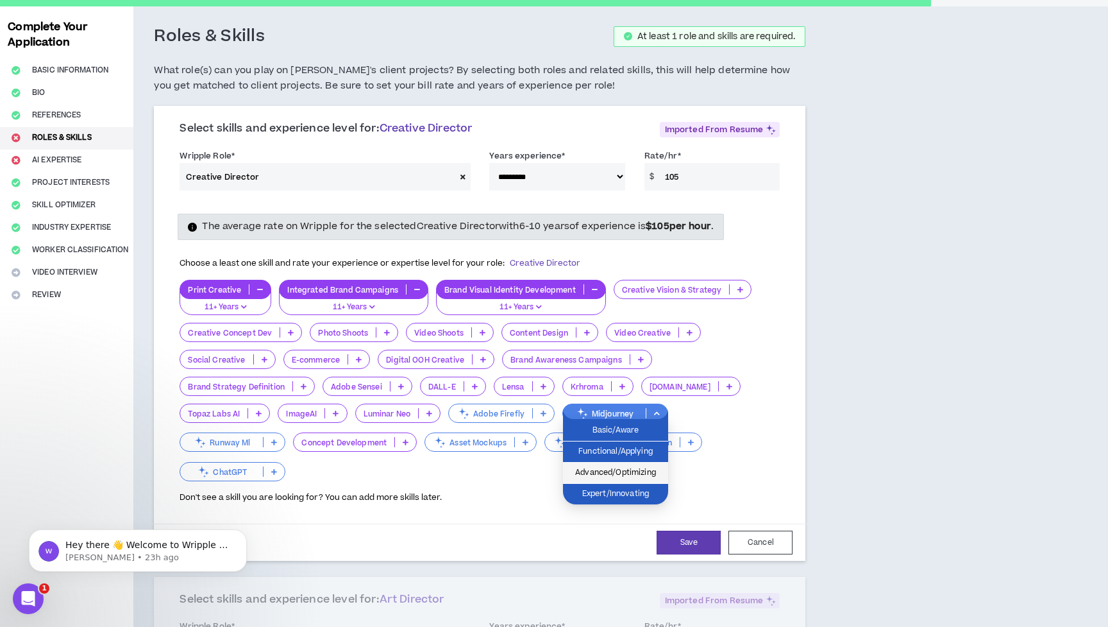
click at [653, 469] on span "Advanced/Optimizing" at bounding box center [616, 473] width 90 height 14
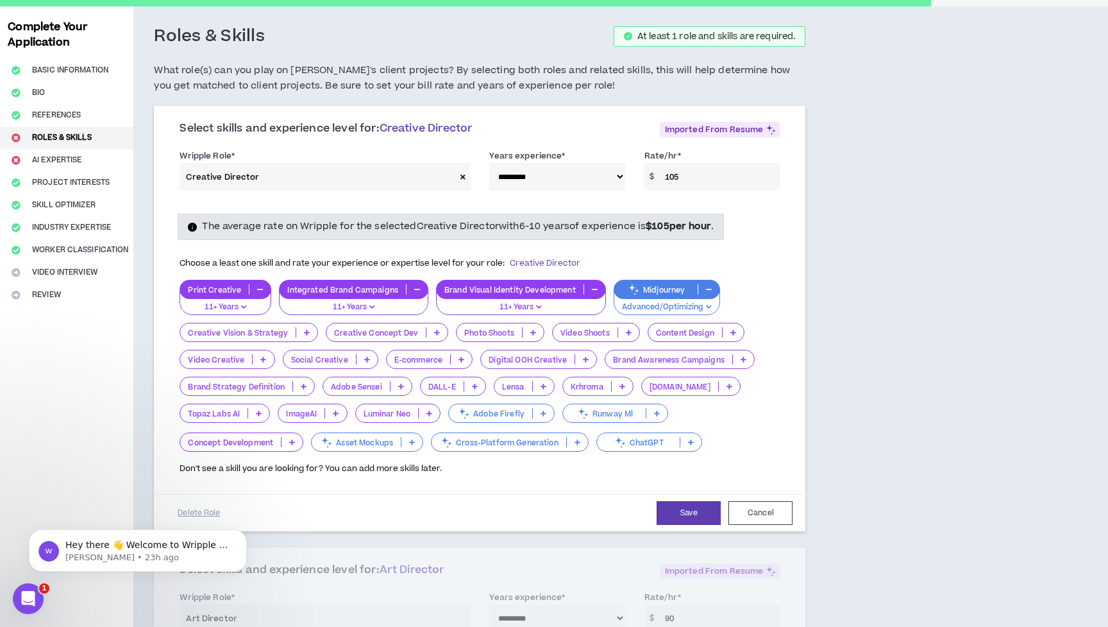
click at [692, 439] on icon at bounding box center [691, 442] width 6 height 6
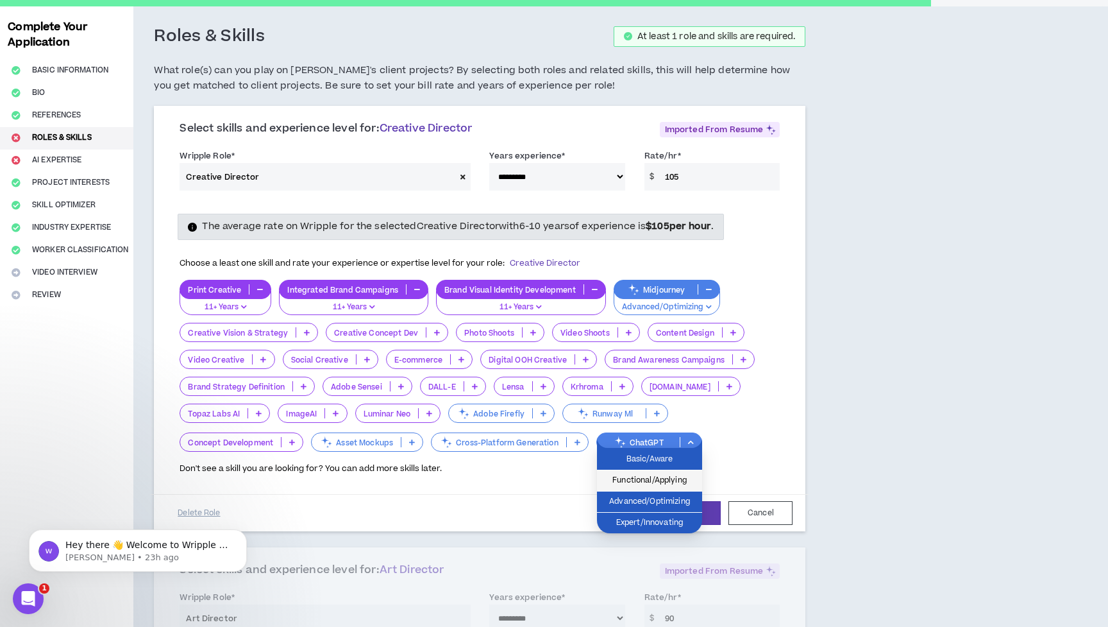
click at [664, 476] on span "Functional/Applying" at bounding box center [650, 480] width 90 height 14
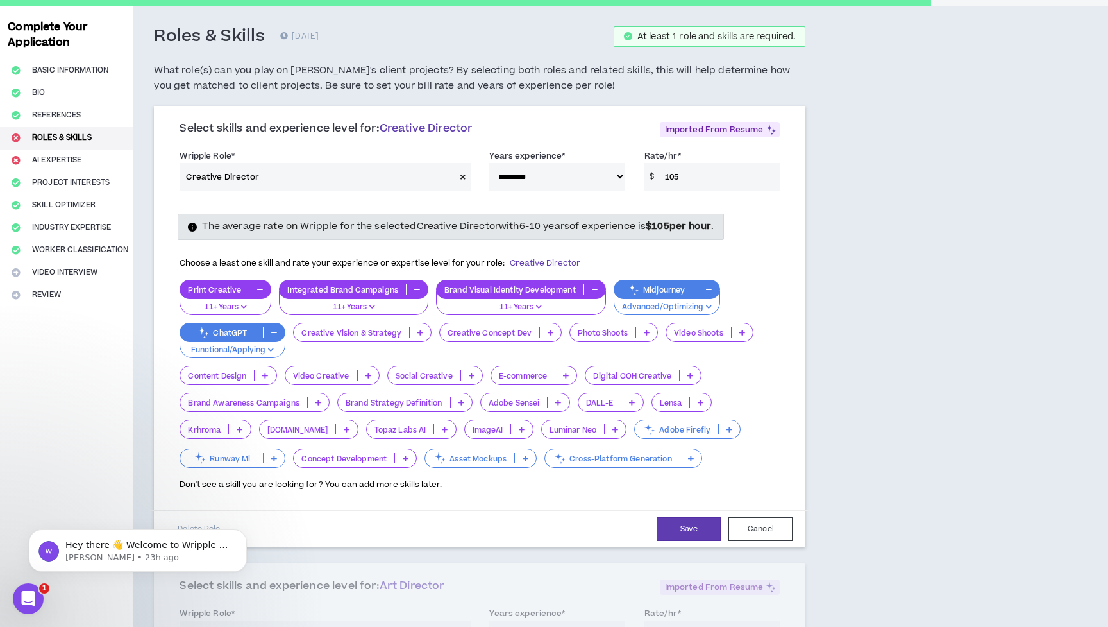
click at [268, 372] on icon at bounding box center [265, 375] width 6 height 6
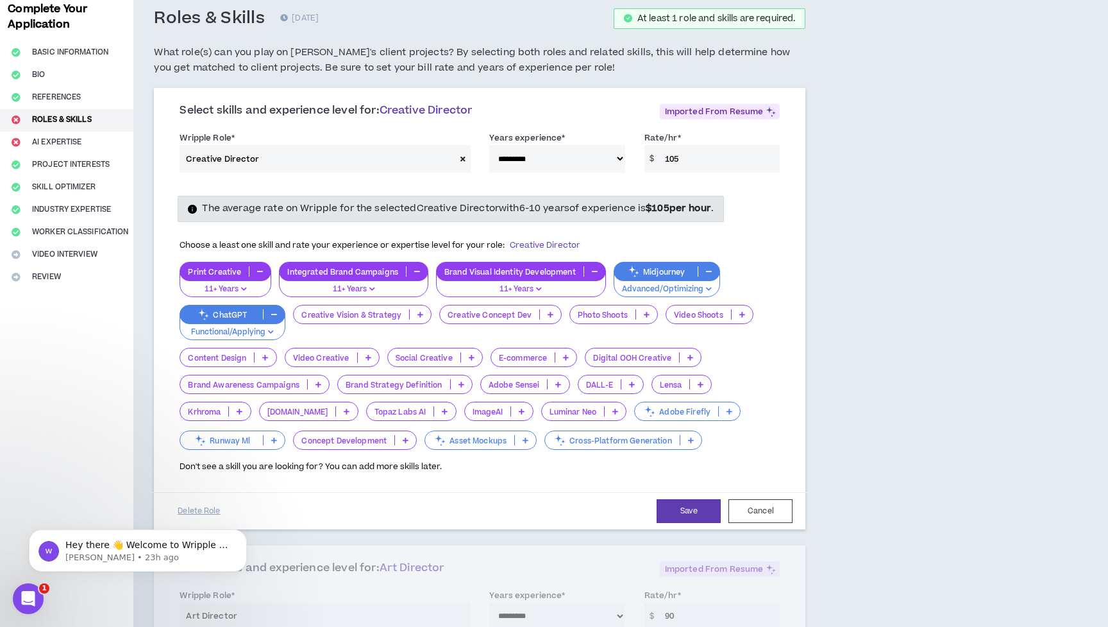
scroll to position [69, 0]
click at [442, 466] on div "Don't see a skill you are looking for? You can add more skills later." at bounding box center [480, 462] width 600 height 21
click at [694, 506] on button "Save" at bounding box center [689, 511] width 64 height 24
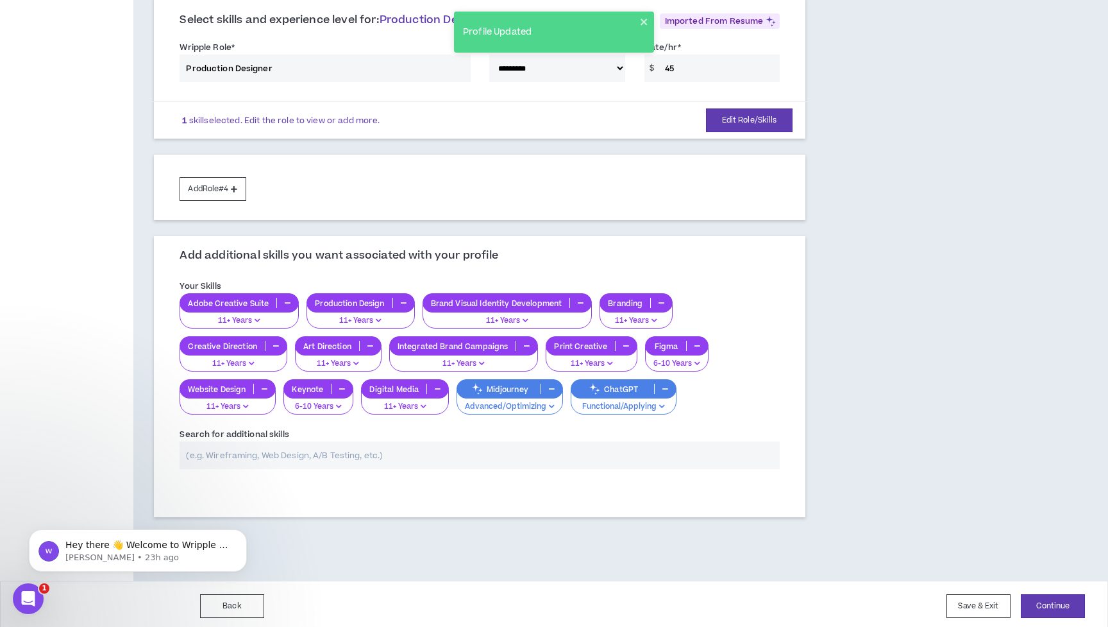
scroll to position [473, 0]
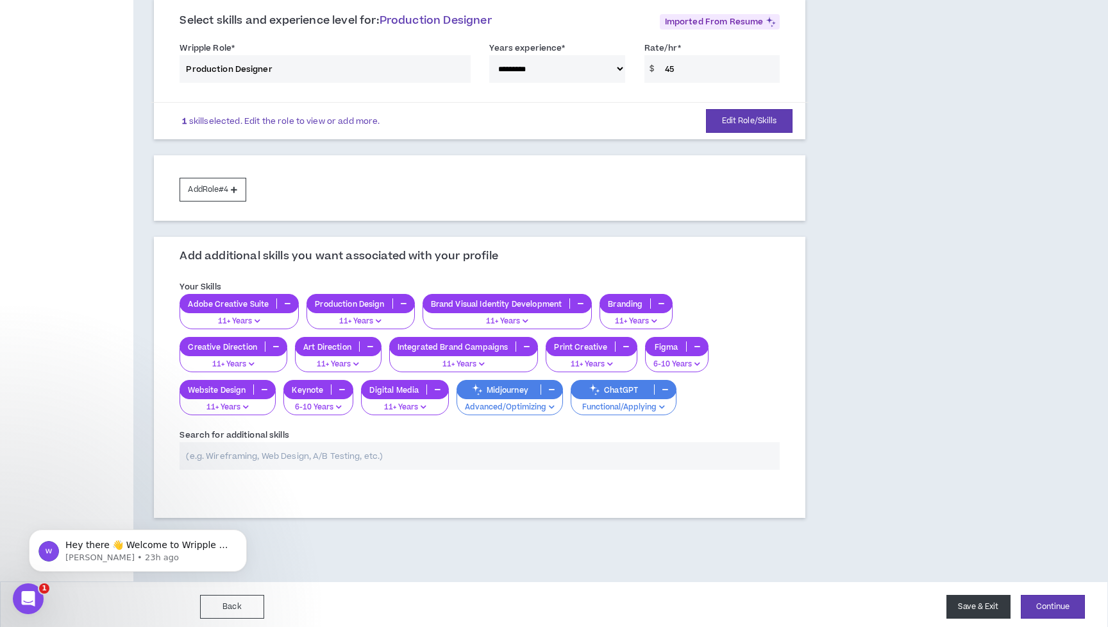
click at [993, 599] on button "Save & Exit" at bounding box center [979, 607] width 64 height 24
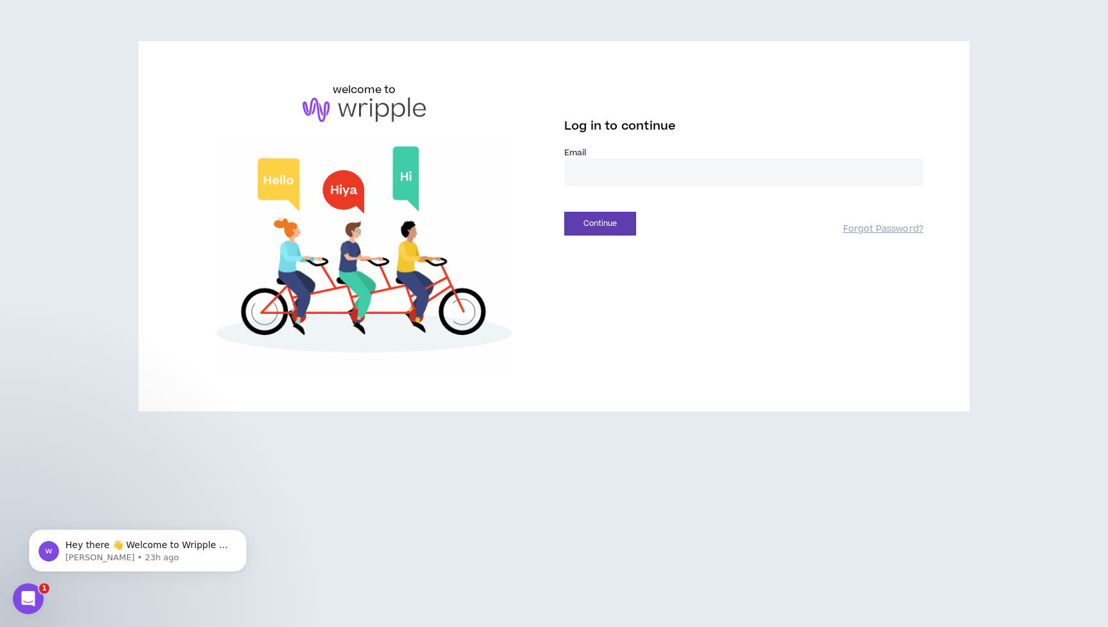
click at [970, 410] on div "welcome to Log in to continue Email * Continue Forgot Password?" at bounding box center [554, 231] width 1108 height 462
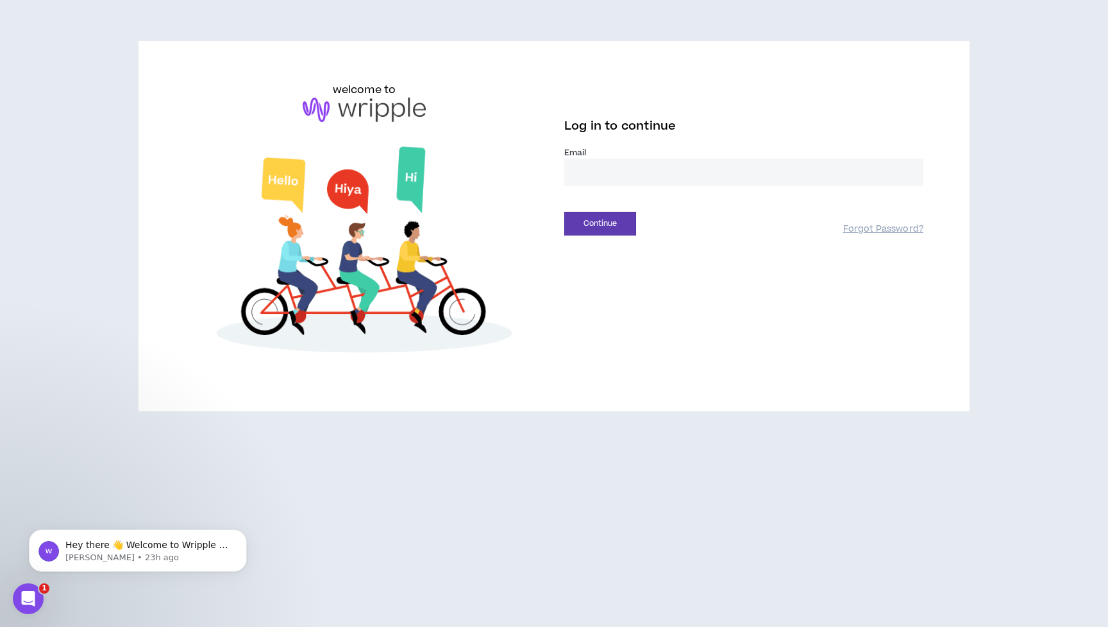
click at [709, 185] on input "email" at bounding box center [743, 172] width 359 height 28
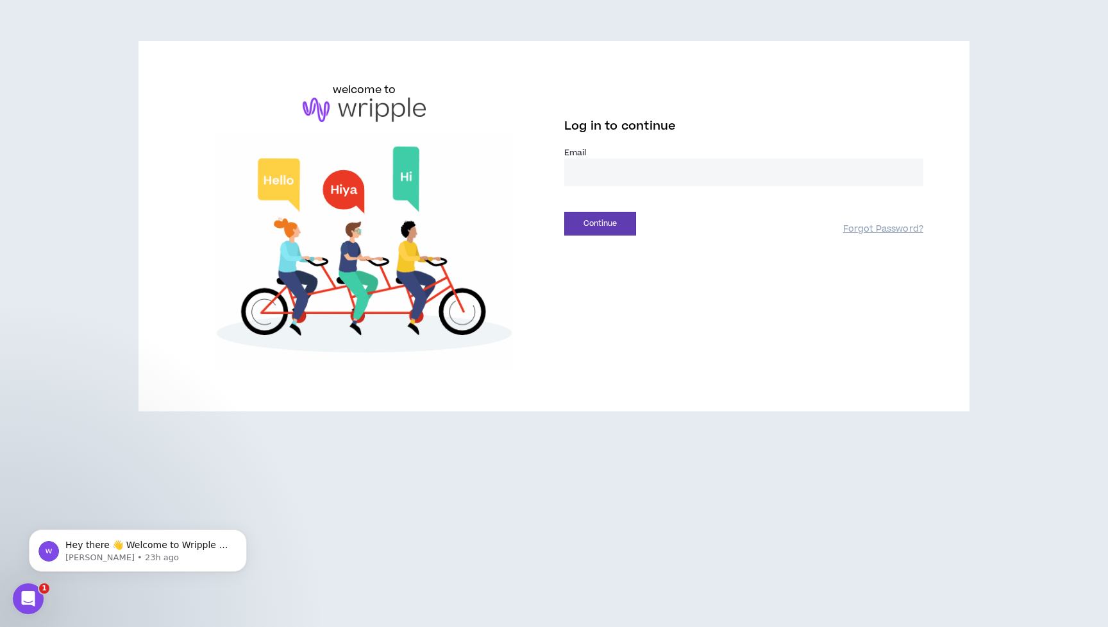
type input "**********"
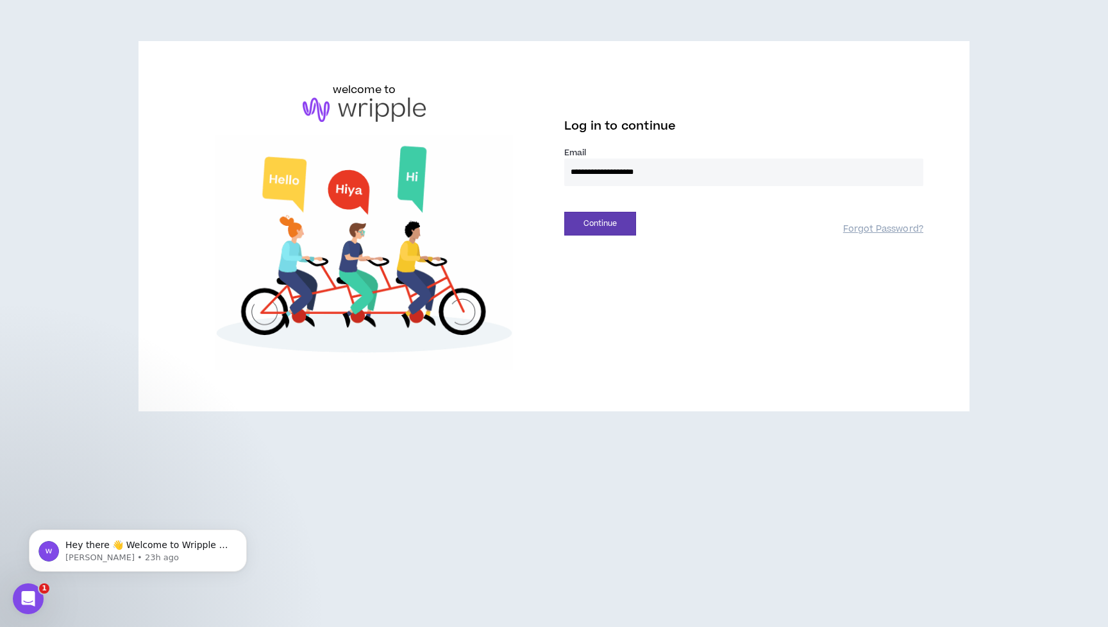
click at [600, 223] on button "Continue" at bounding box center [600, 224] width 72 height 24
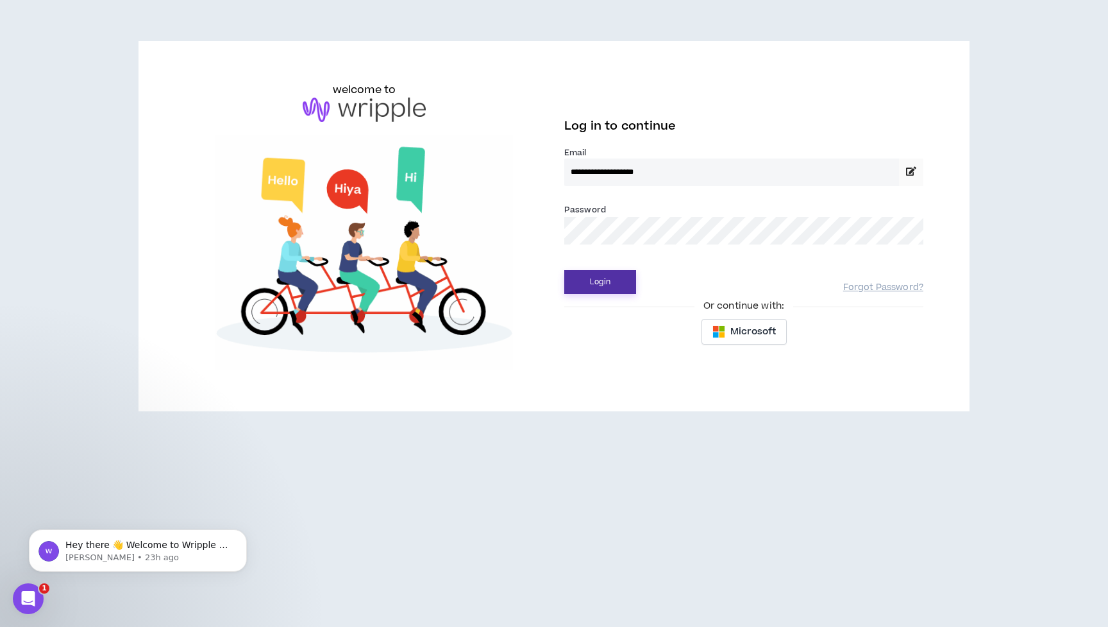
click at [623, 276] on button "Login" at bounding box center [600, 282] width 72 height 24
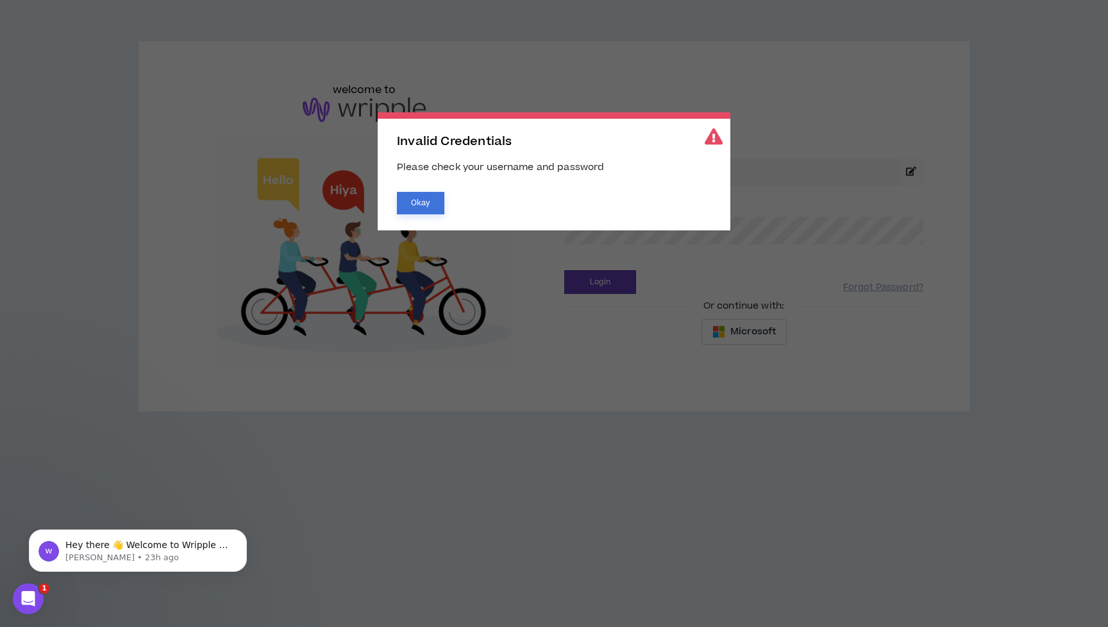
click at [429, 199] on button "Okay" at bounding box center [420, 203] width 47 height 22
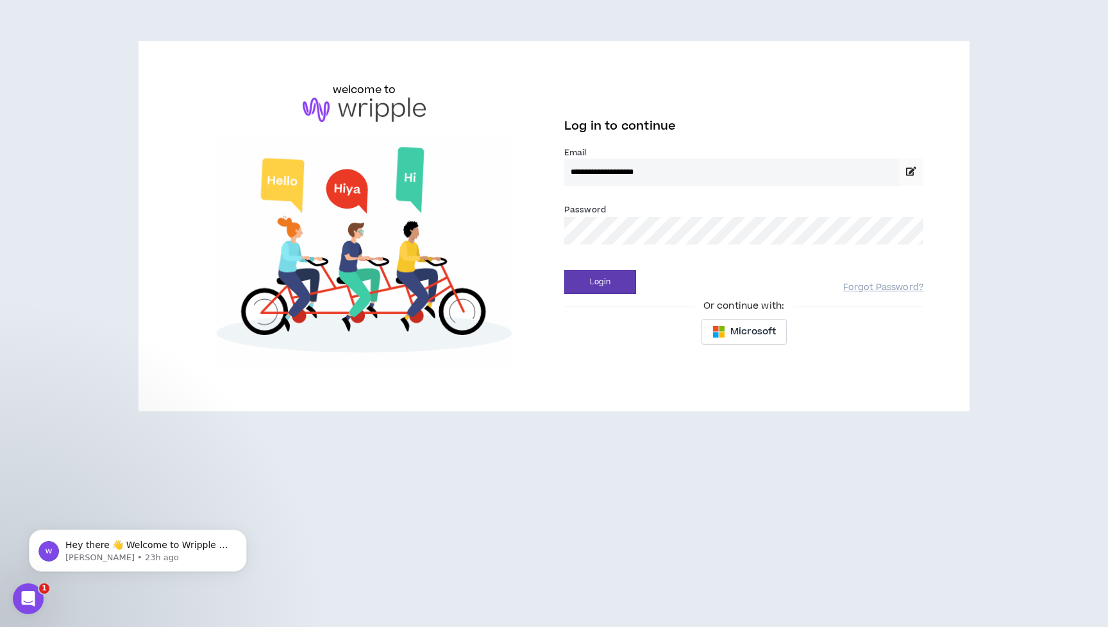
click at [538, 228] on div "**********" at bounding box center [553, 226] width 759 height 288
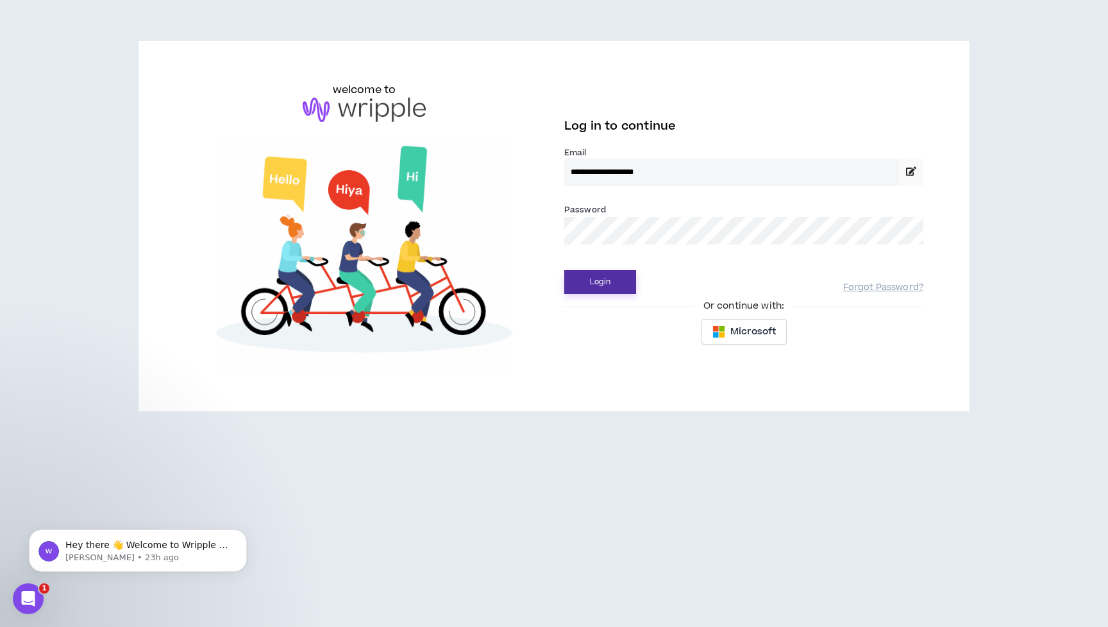
click at [595, 286] on button "Login" at bounding box center [600, 282] width 72 height 24
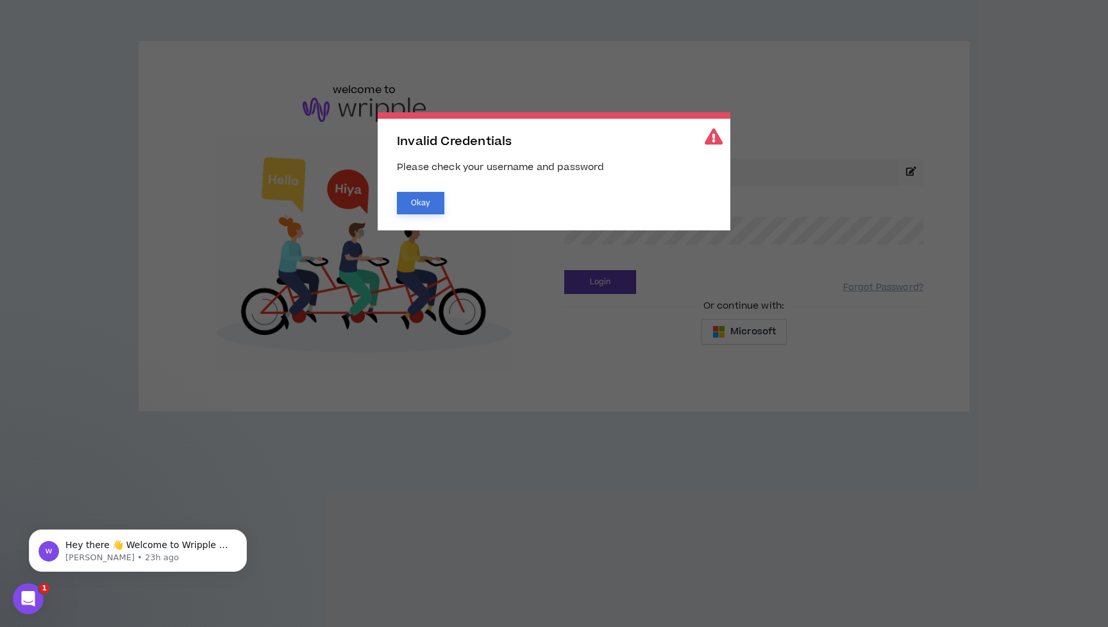
click at [408, 208] on button "Okay" at bounding box center [420, 203] width 47 height 22
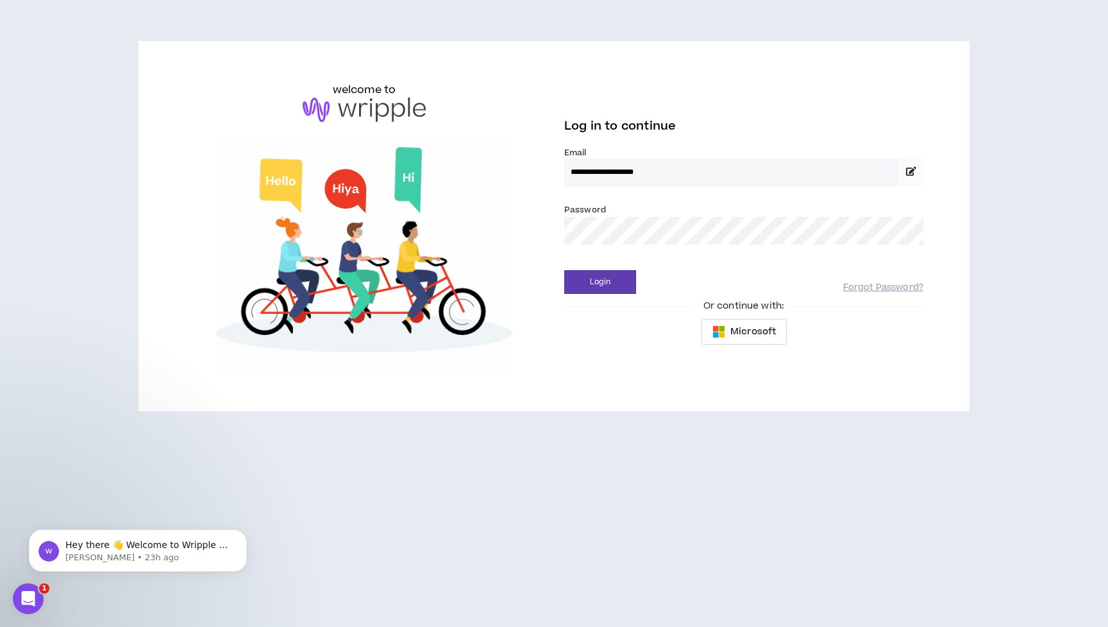
click at [637, 244] on div "Password *" at bounding box center [743, 229] width 359 height 52
click at [599, 172] on input "**********" at bounding box center [731, 172] width 335 height 28
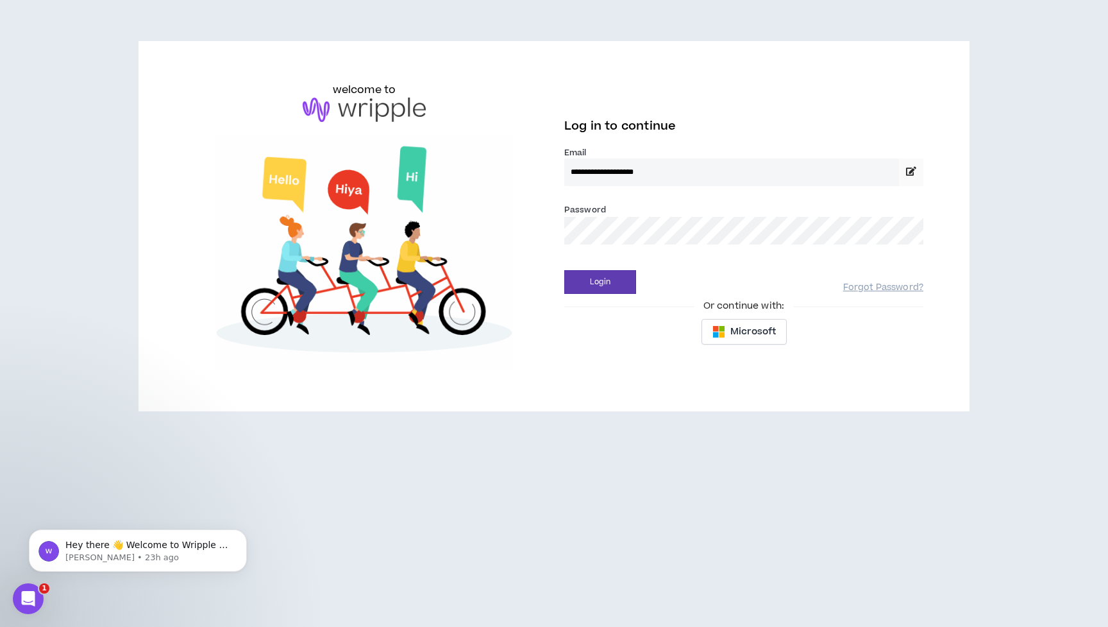
click at [656, 174] on input "**********" at bounding box center [731, 172] width 335 height 28
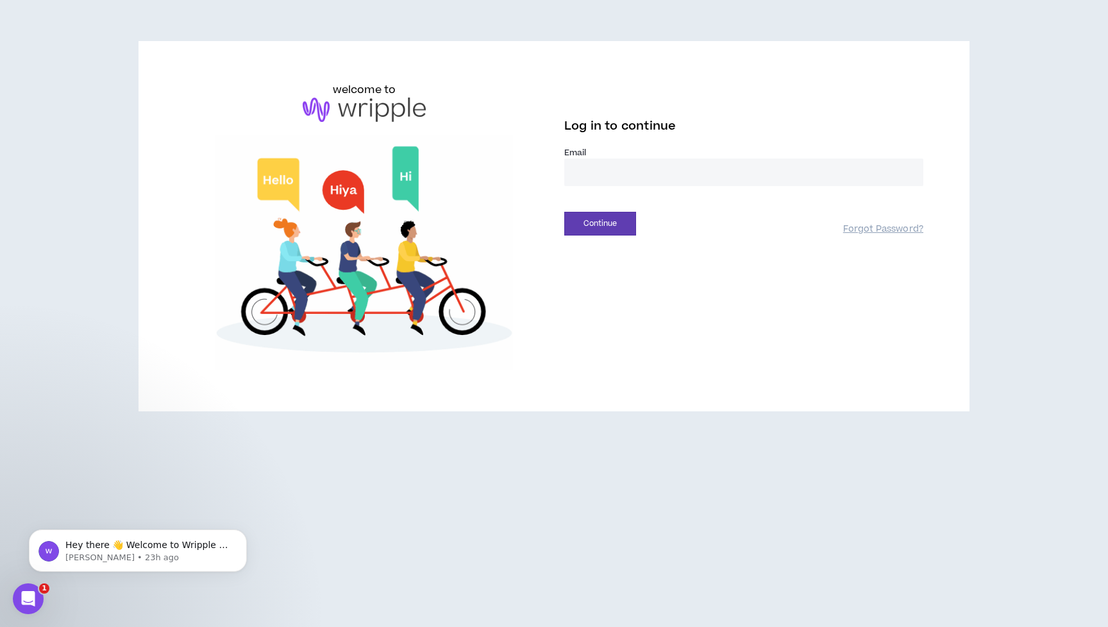
click at [774, 192] on div "Email *" at bounding box center [743, 171] width 359 height 49
click at [635, 176] on input "email" at bounding box center [743, 172] width 359 height 28
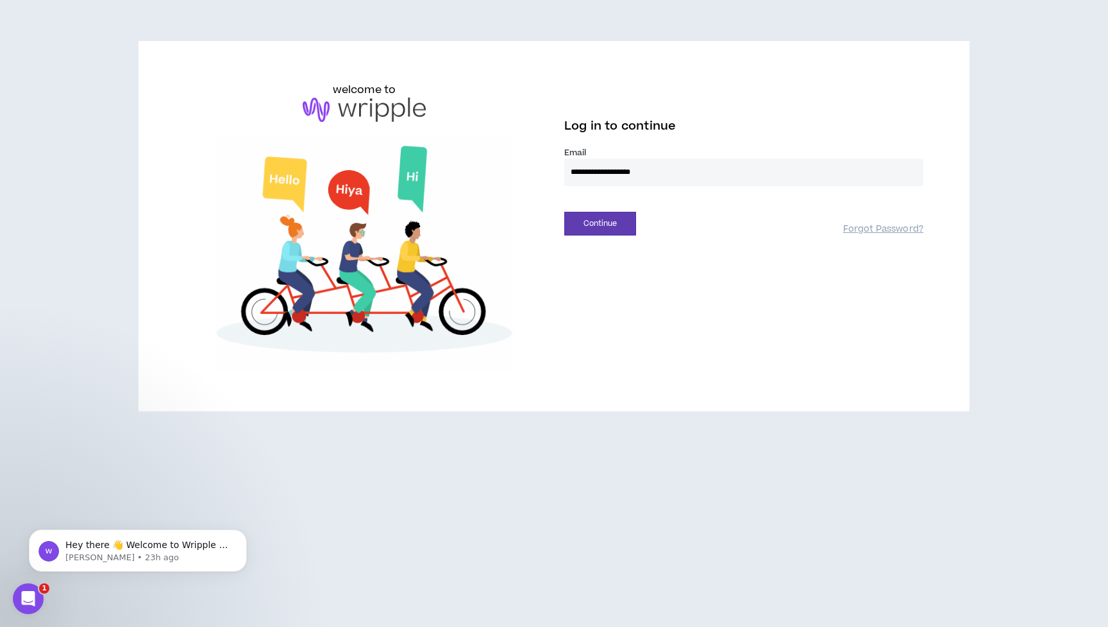
type input "**********"
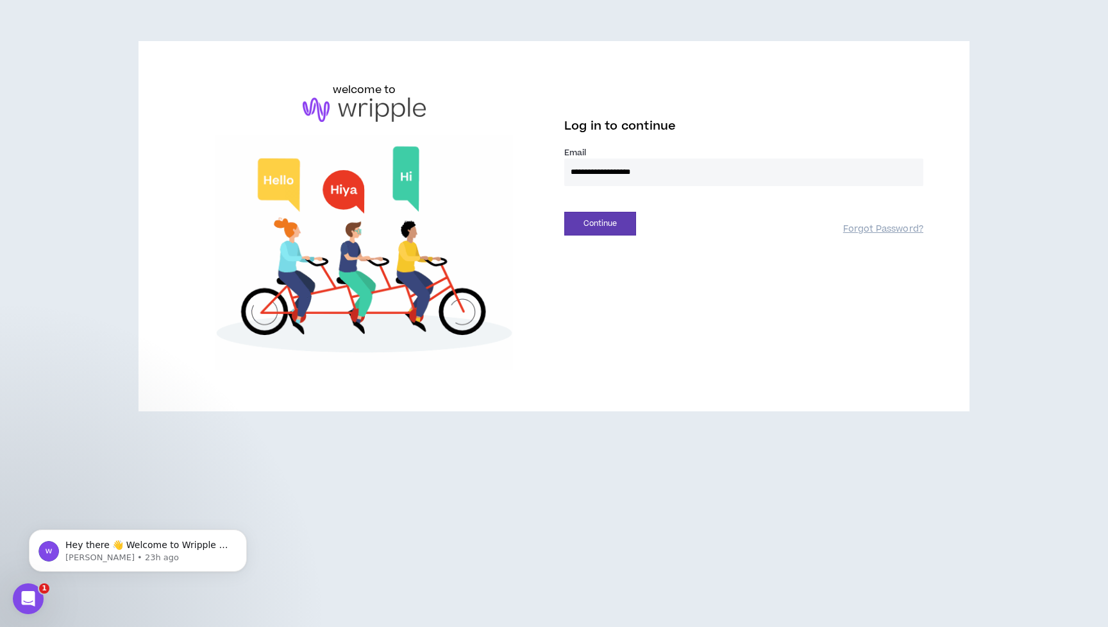
click at [759, 295] on div "**********" at bounding box center [553, 226] width 759 height 288
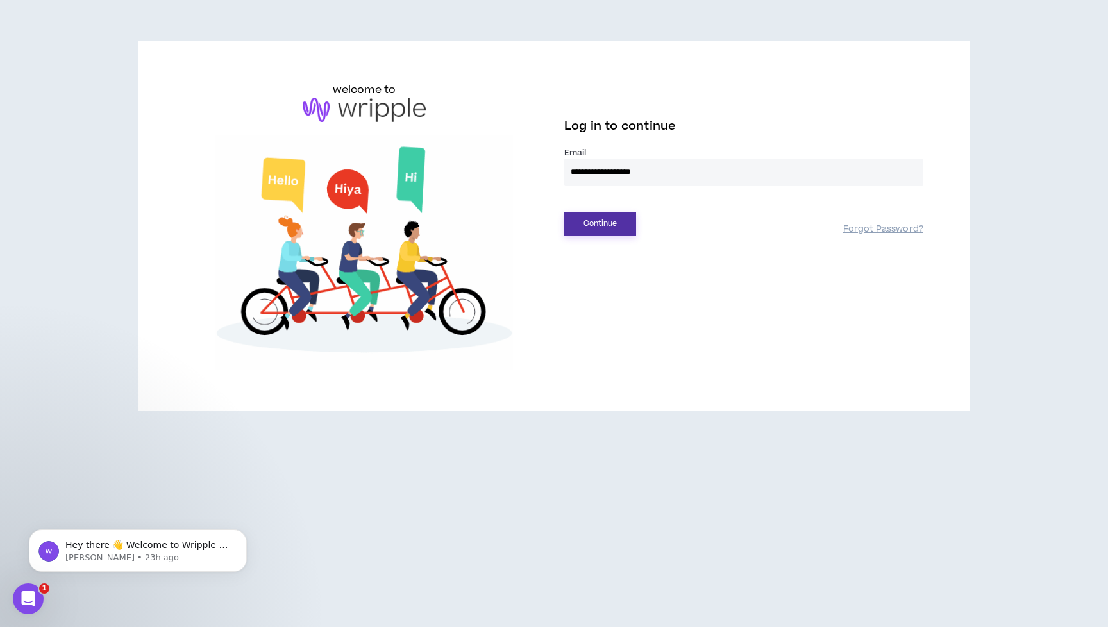
click at [615, 221] on button "Continue" at bounding box center [600, 224] width 72 height 24
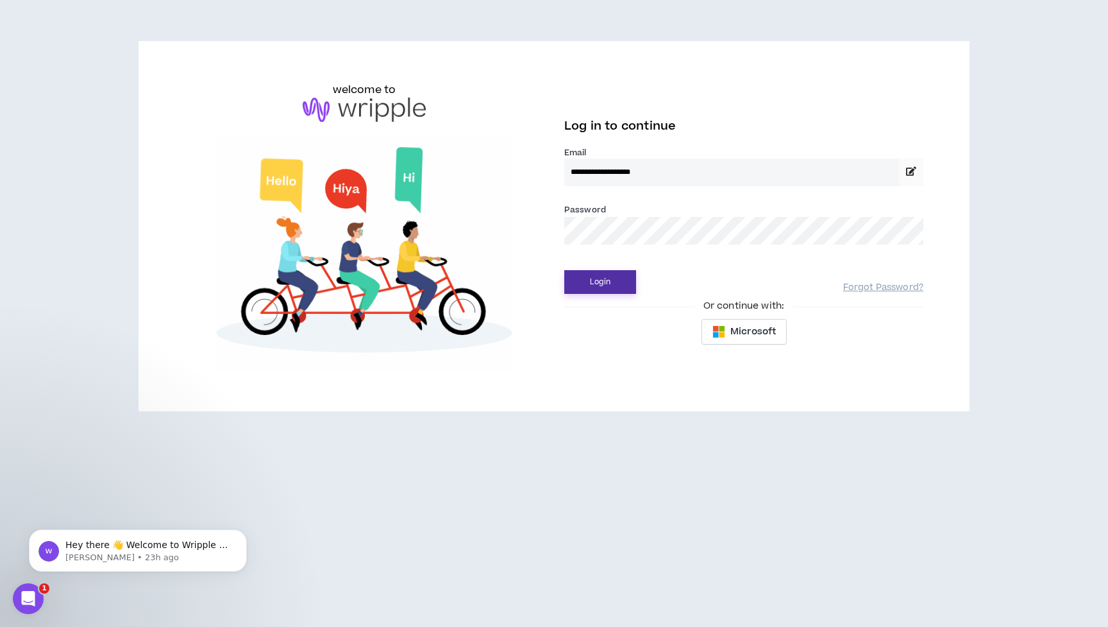
type input "**********"
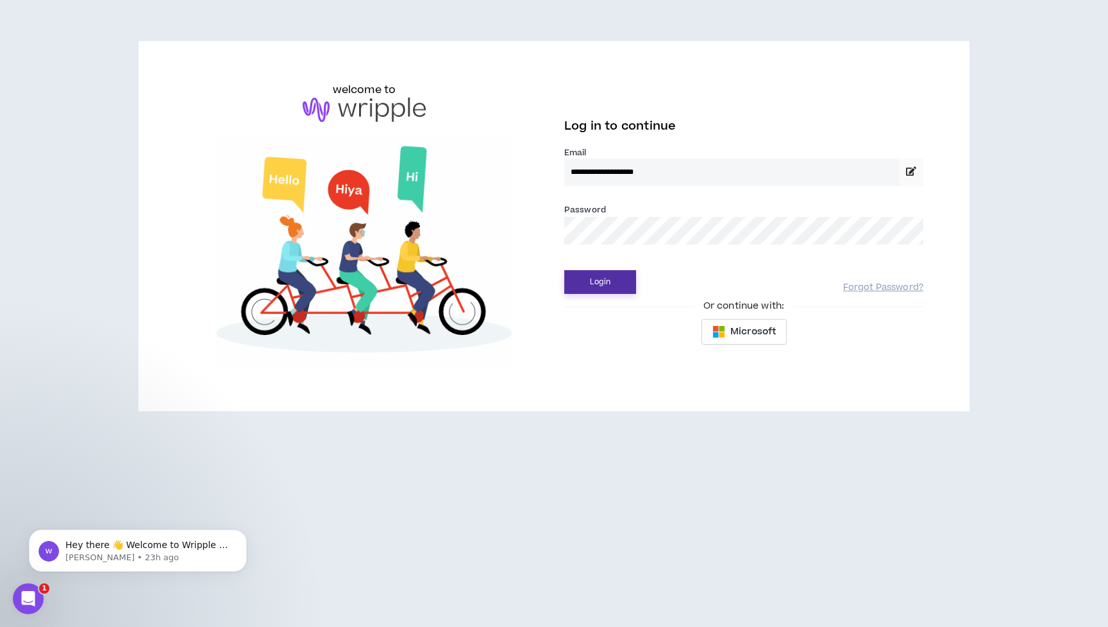
click at [597, 285] on button "Login" at bounding box center [600, 282] width 72 height 24
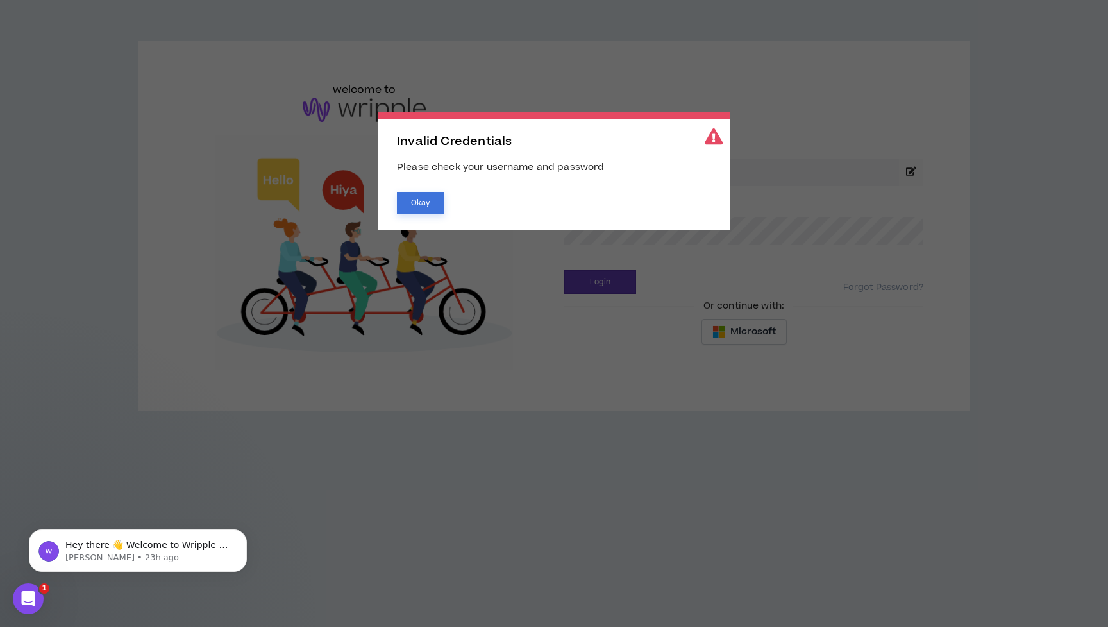
click at [431, 204] on button "Okay" at bounding box center [420, 203] width 47 height 22
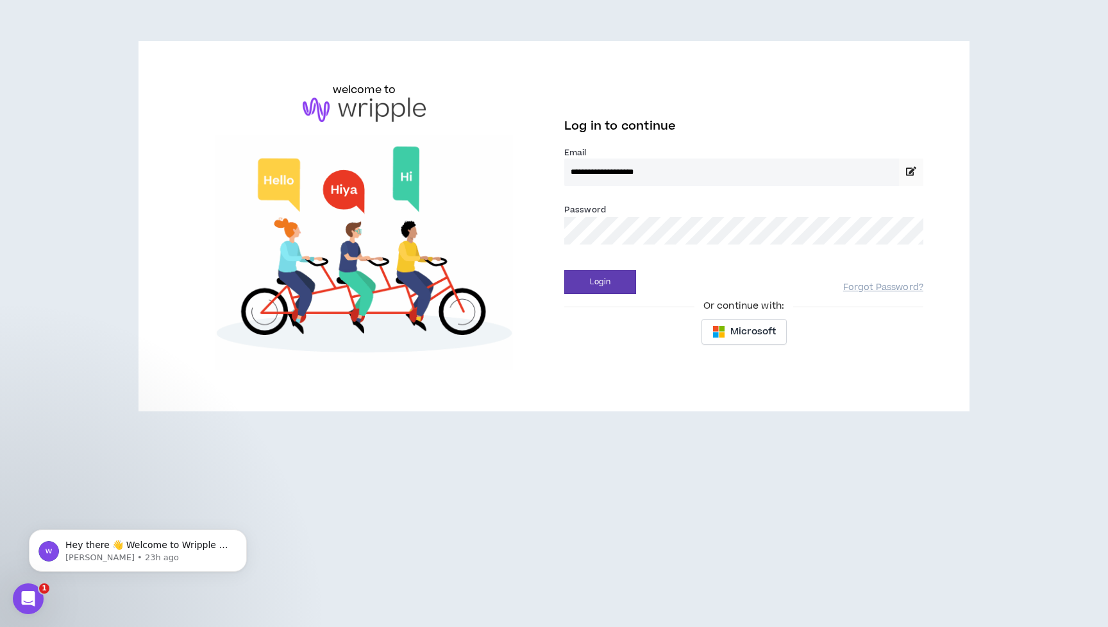
click at [679, 167] on input "**********" at bounding box center [731, 172] width 335 height 28
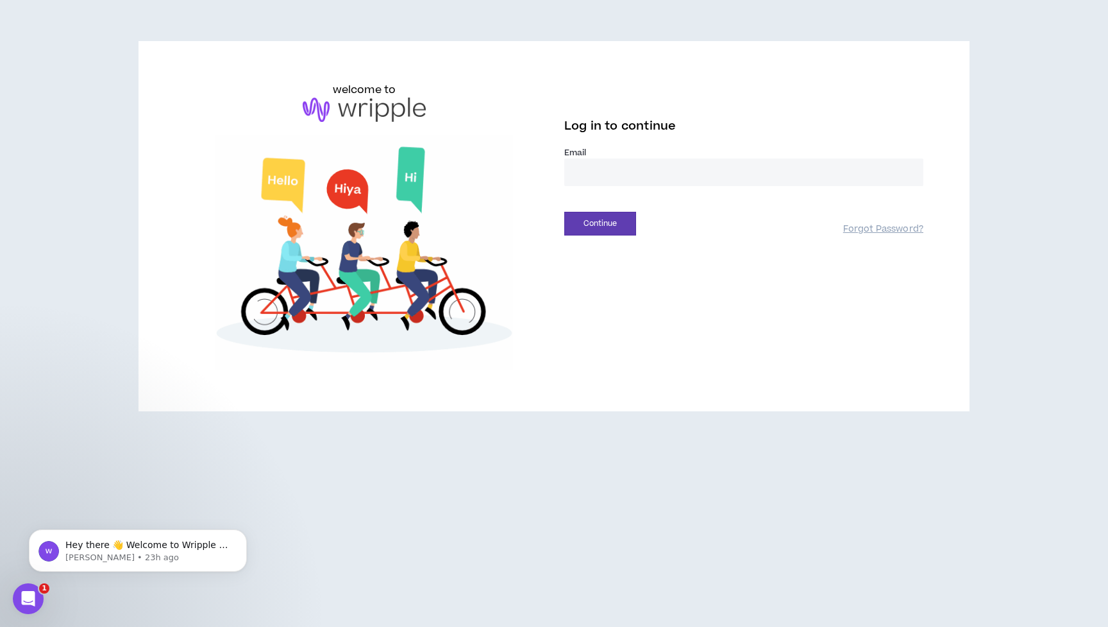
click at [717, 167] on input "email" at bounding box center [743, 172] width 359 height 28
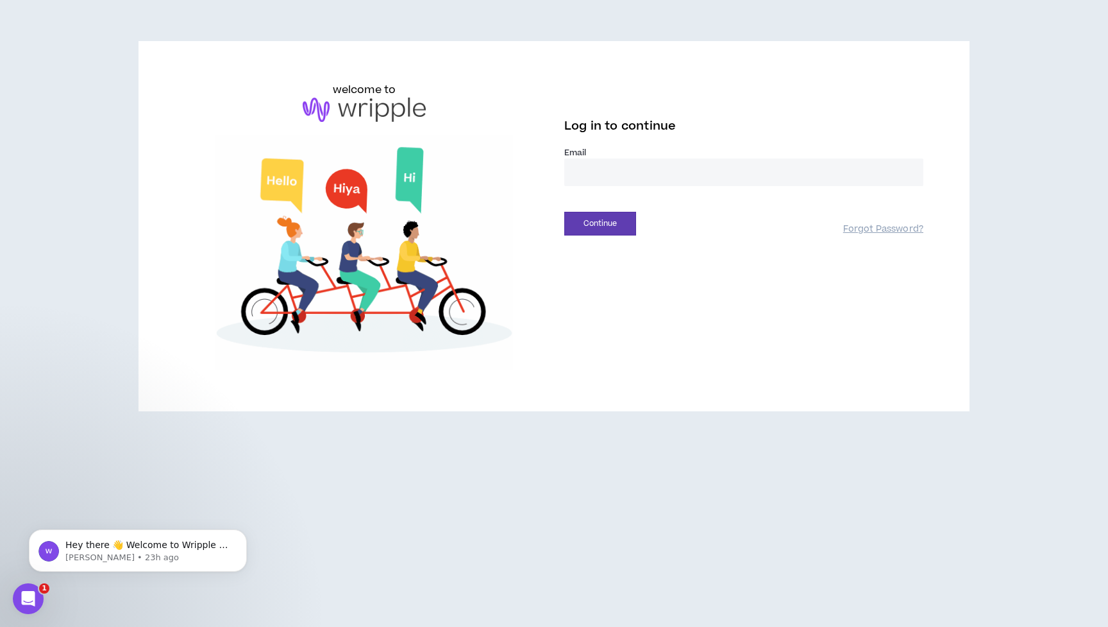
type input "**********"
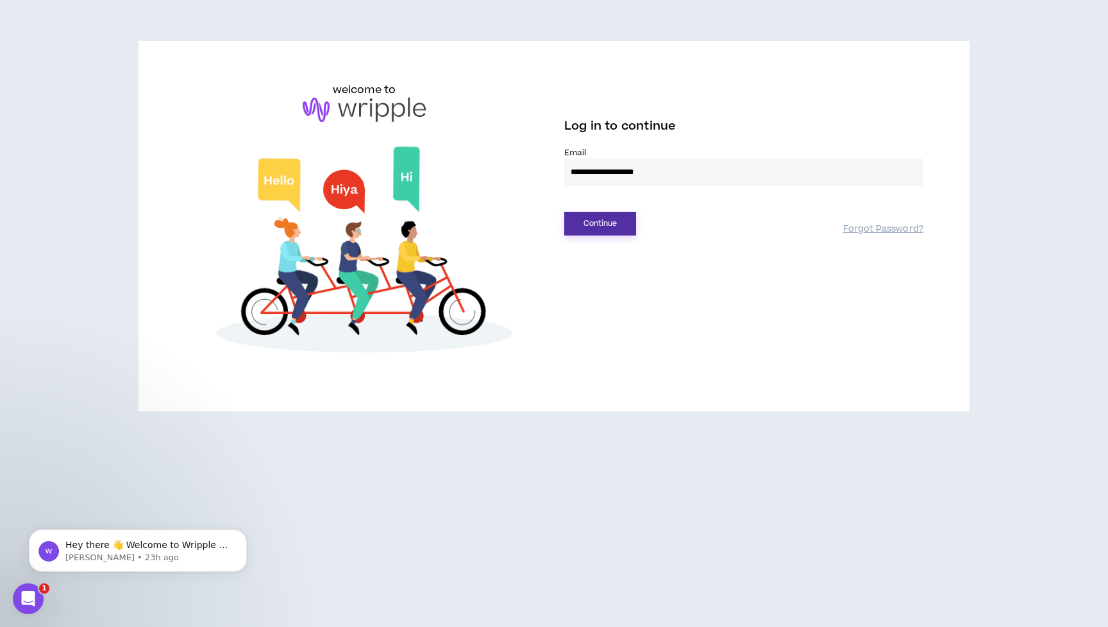
click at [606, 226] on button "Continue" at bounding box center [600, 224] width 72 height 24
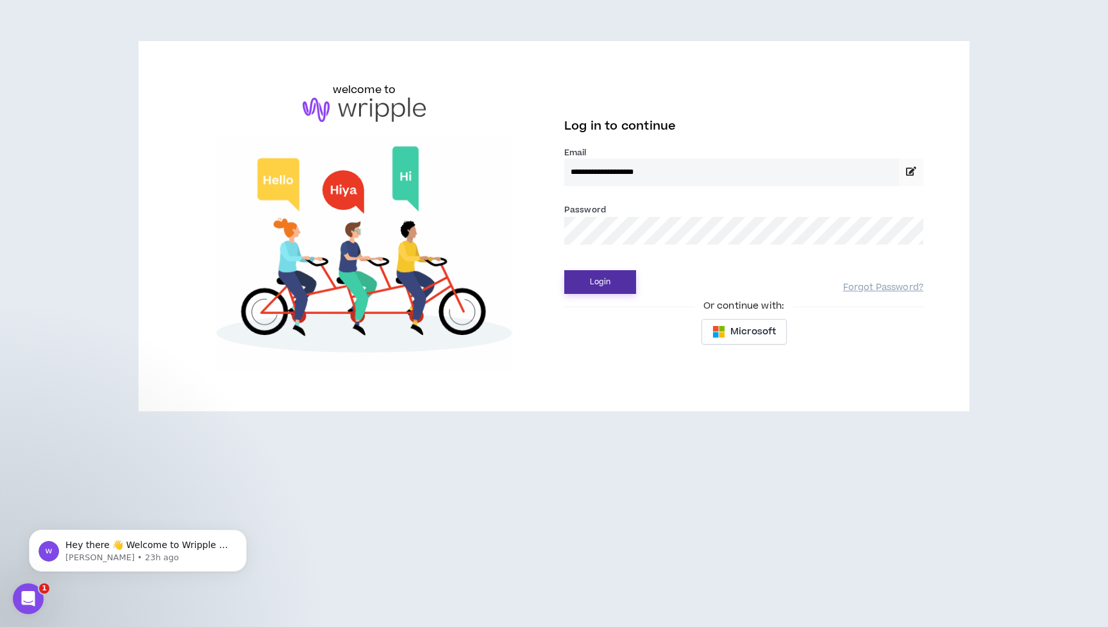
click at [611, 289] on button "Login" at bounding box center [600, 282] width 72 height 24
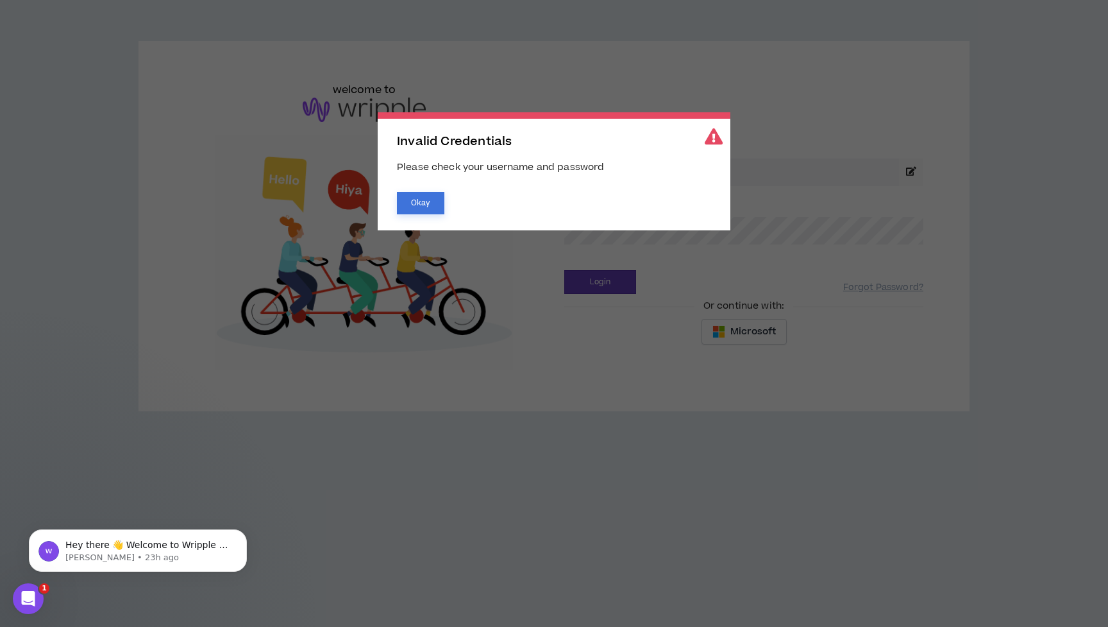
click at [415, 198] on button "Okay" at bounding box center [420, 203] width 47 height 22
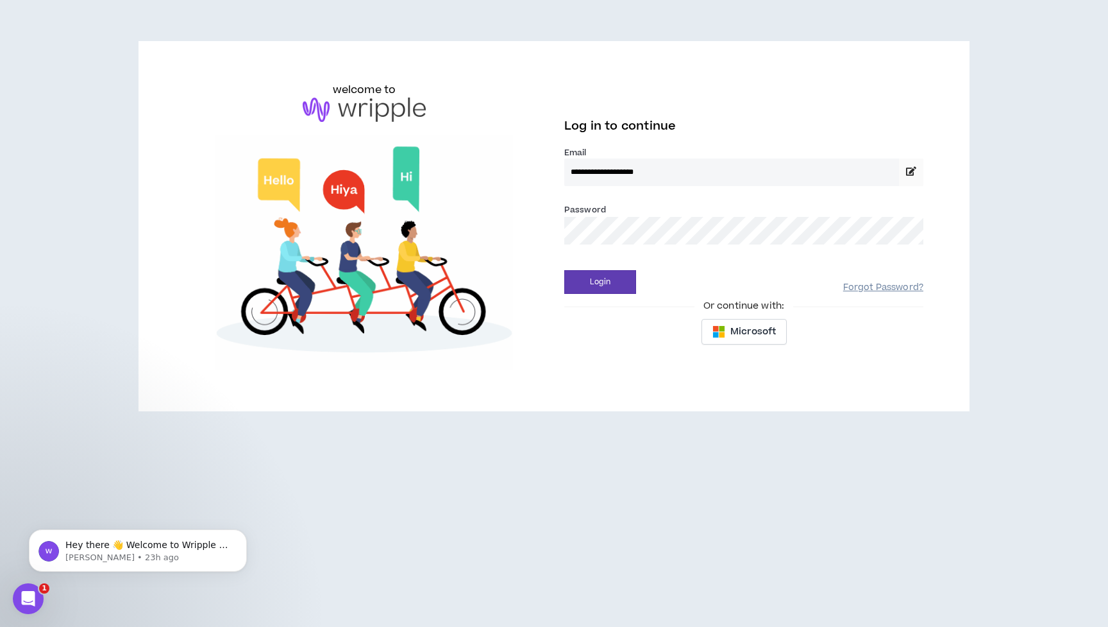
click at [892, 289] on link "Forgot Password?" at bounding box center [884, 288] width 80 height 12
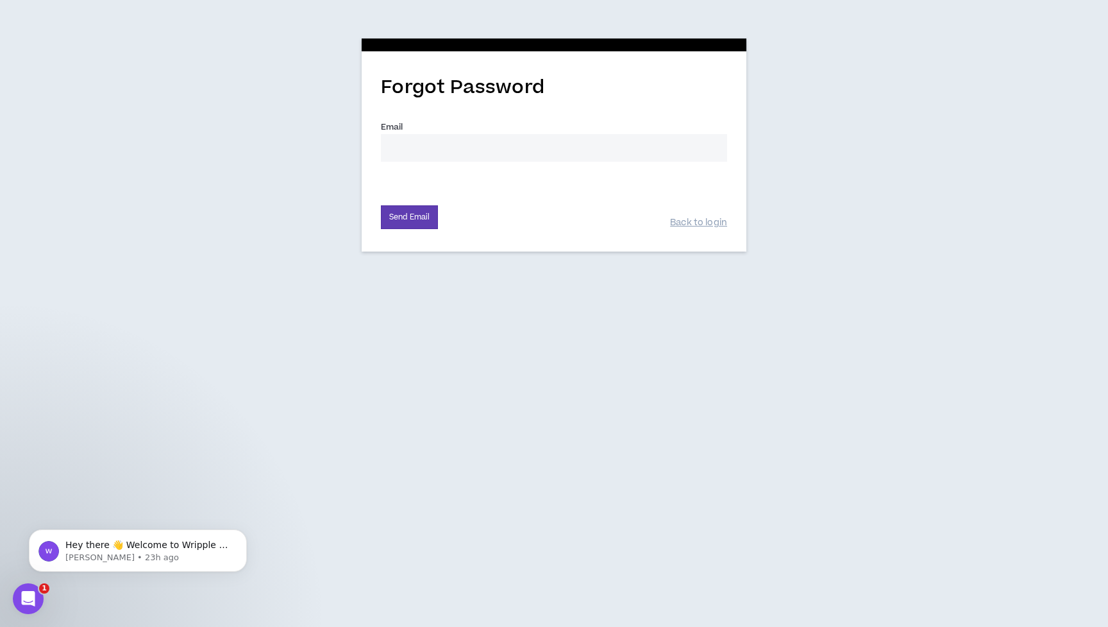
type input "[PERSON_NAME][EMAIL_ADDRESS][DOMAIN_NAME]"
click at [418, 211] on button "Send Email" at bounding box center [409, 217] width 57 height 24
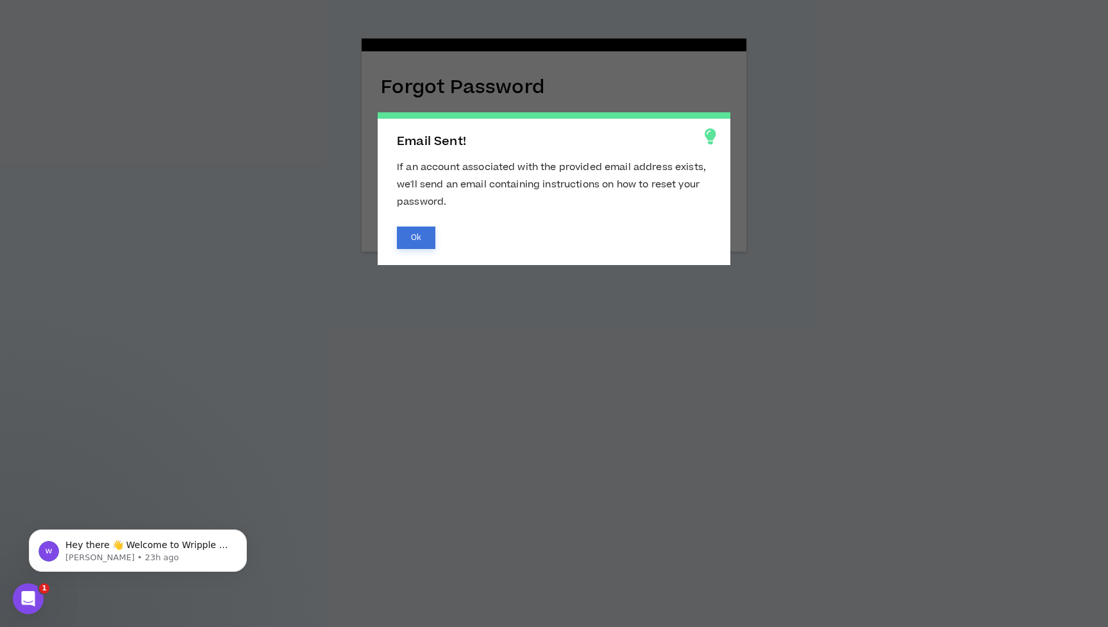
click at [420, 237] on button "Ok" at bounding box center [416, 237] width 38 height 22
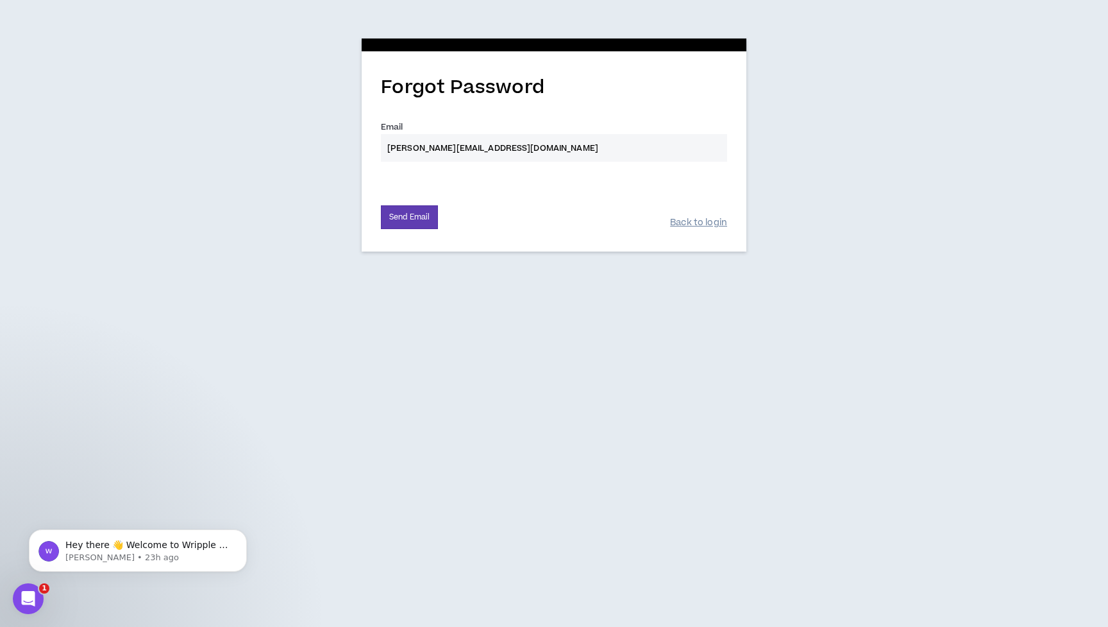
click at [699, 221] on link "Back to login" at bounding box center [698, 223] width 57 height 12
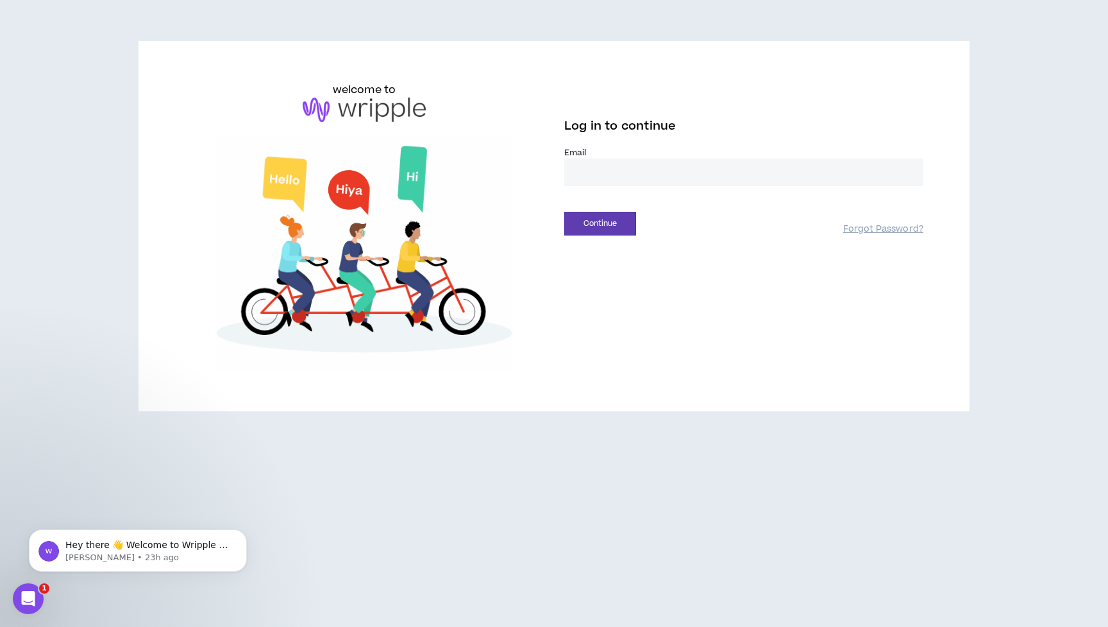
type input "**********"
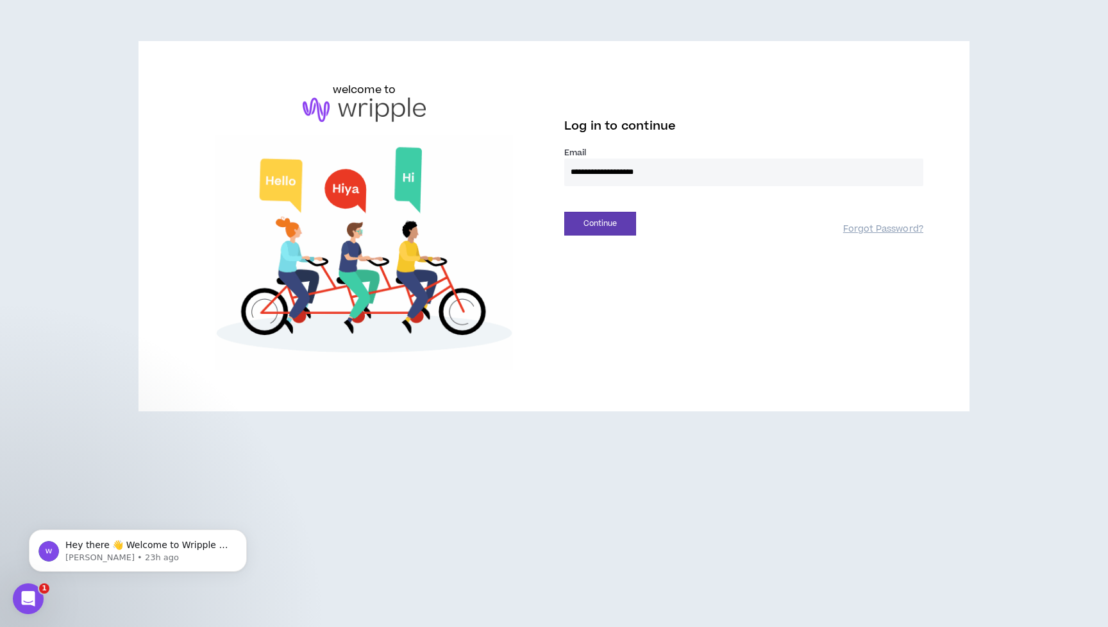
click at [626, 210] on div "Continue Forgot Password?" at bounding box center [743, 219] width 359 height 33
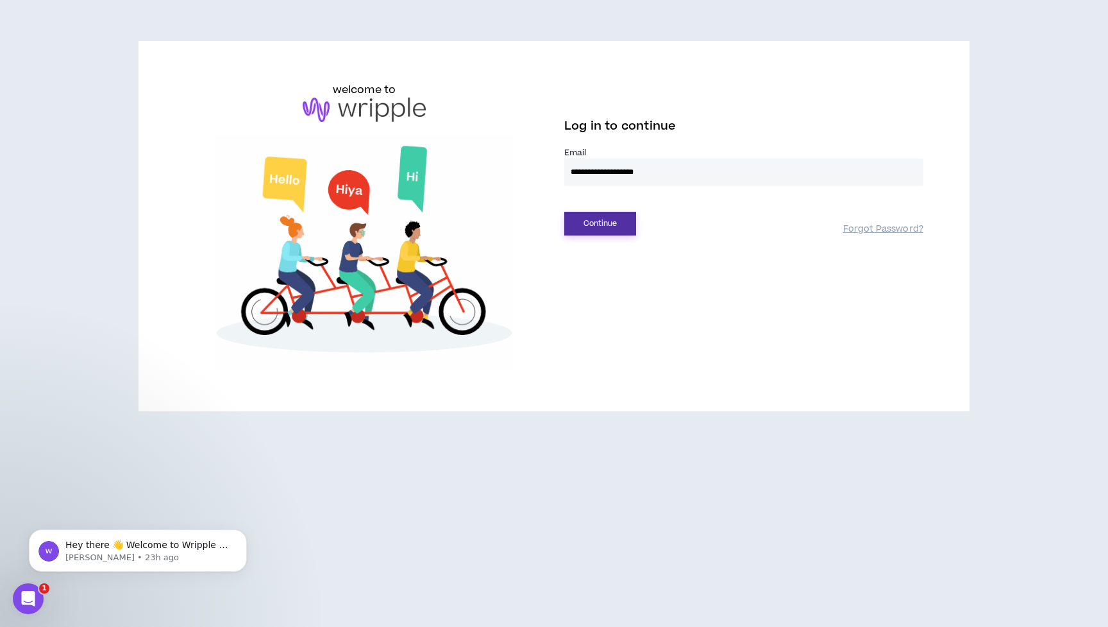
click at [626, 218] on button "Continue" at bounding box center [600, 224] width 72 height 24
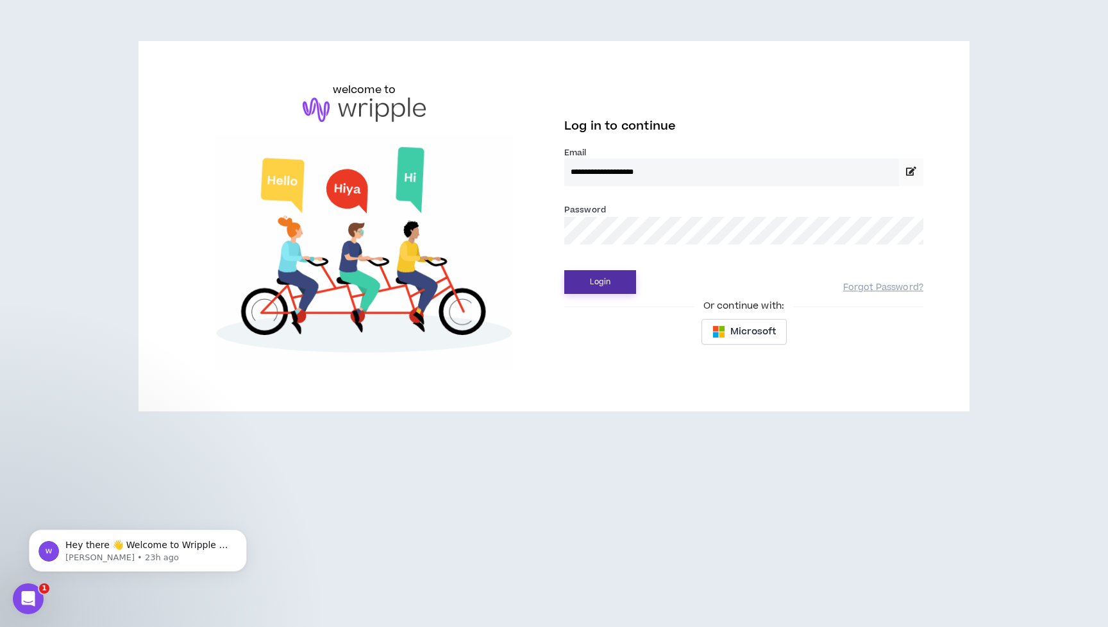
click at [611, 284] on button "Login" at bounding box center [600, 282] width 72 height 24
click at [610, 283] on button "Login" at bounding box center [600, 282] width 72 height 24
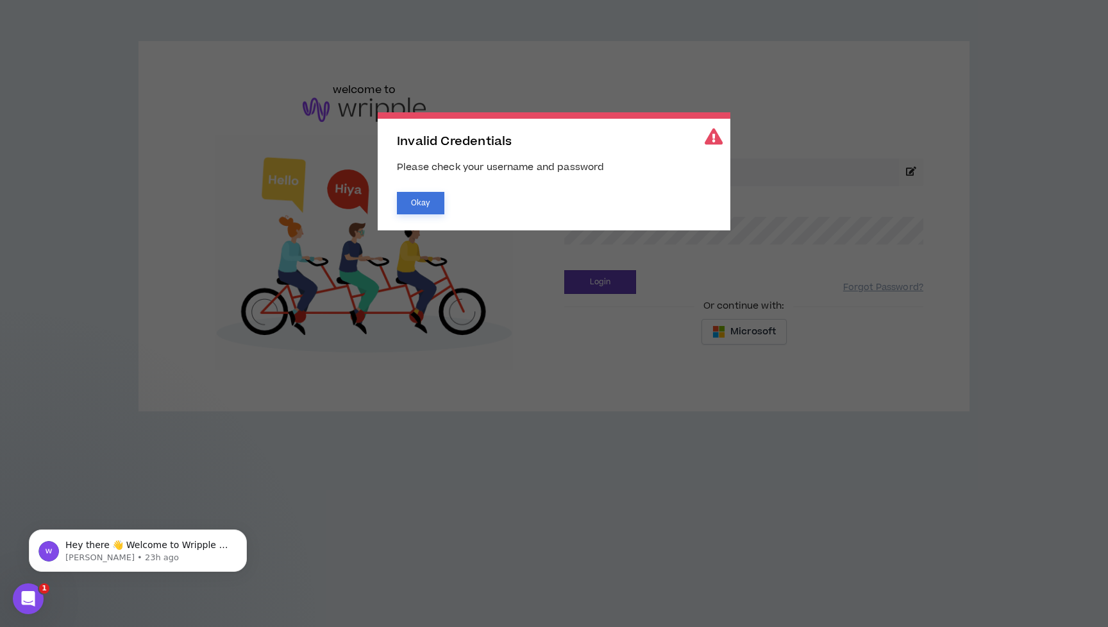
click at [420, 207] on button "Okay" at bounding box center [420, 203] width 47 height 22
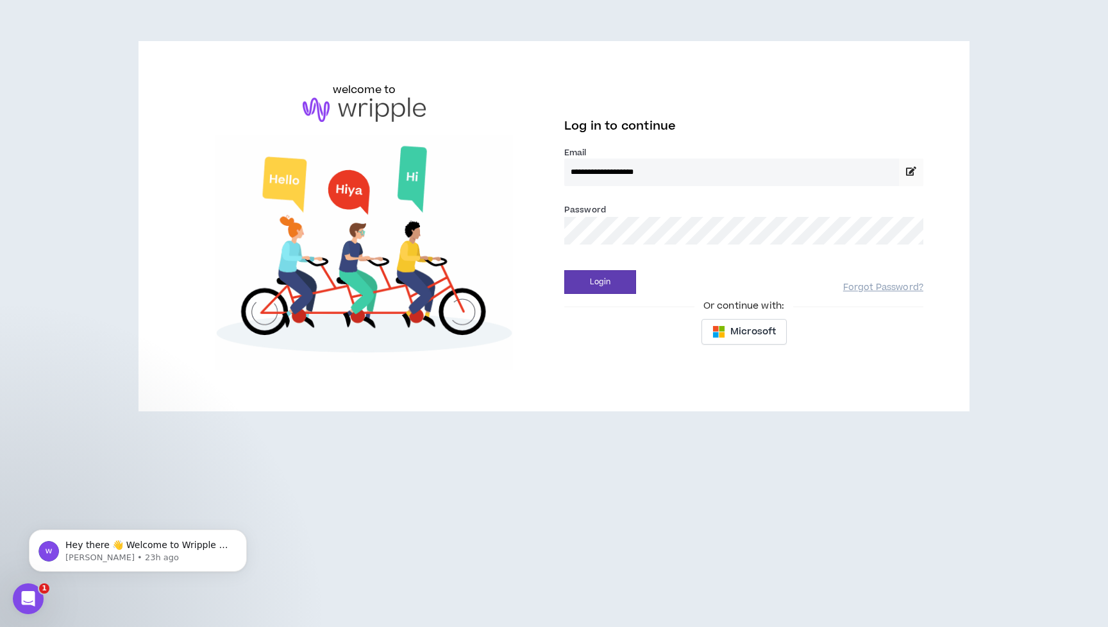
click at [697, 167] on input "**********" at bounding box center [731, 172] width 335 height 28
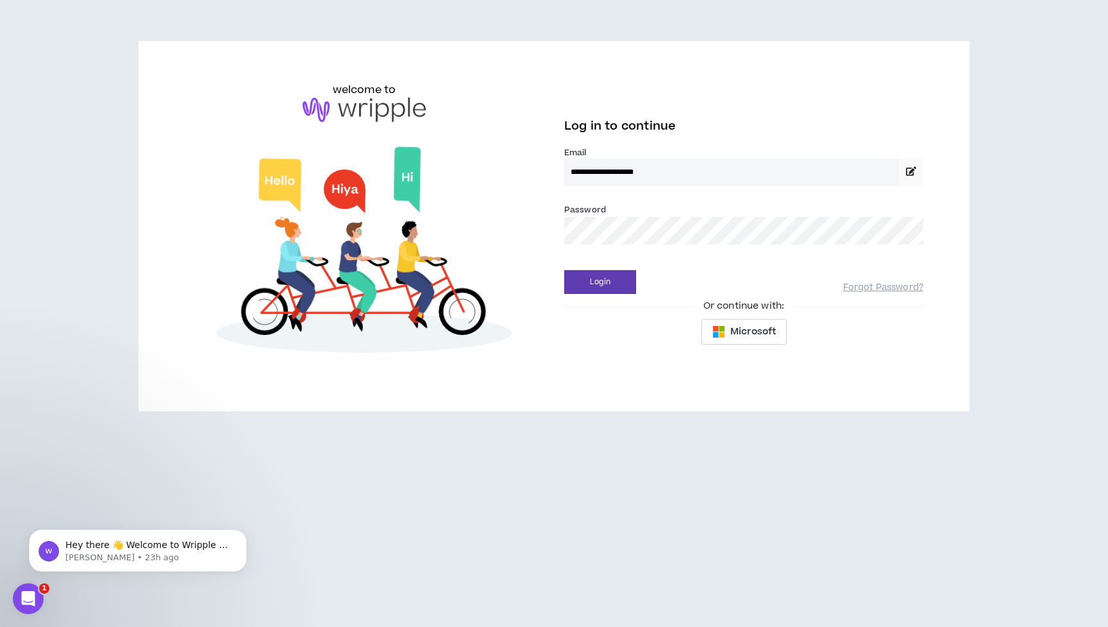
click at [911, 174] on icon at bounding box center [911, 171] width 10 height 9
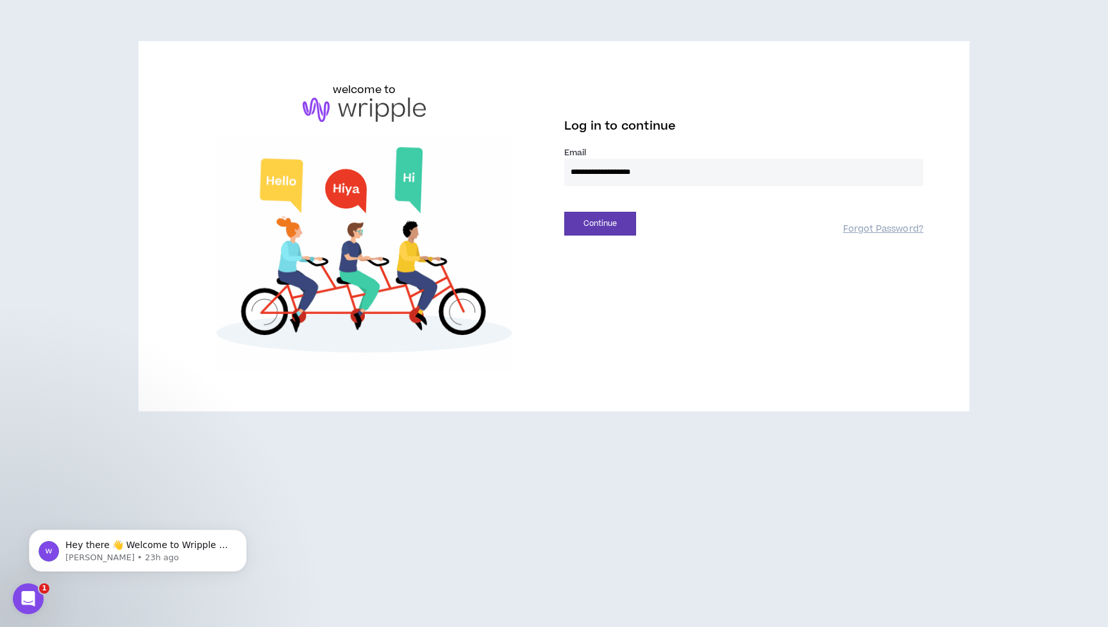
type input "**********"
click at [600, 223] on button "Continue" at bounding box center [600, 224] width 72 height 24
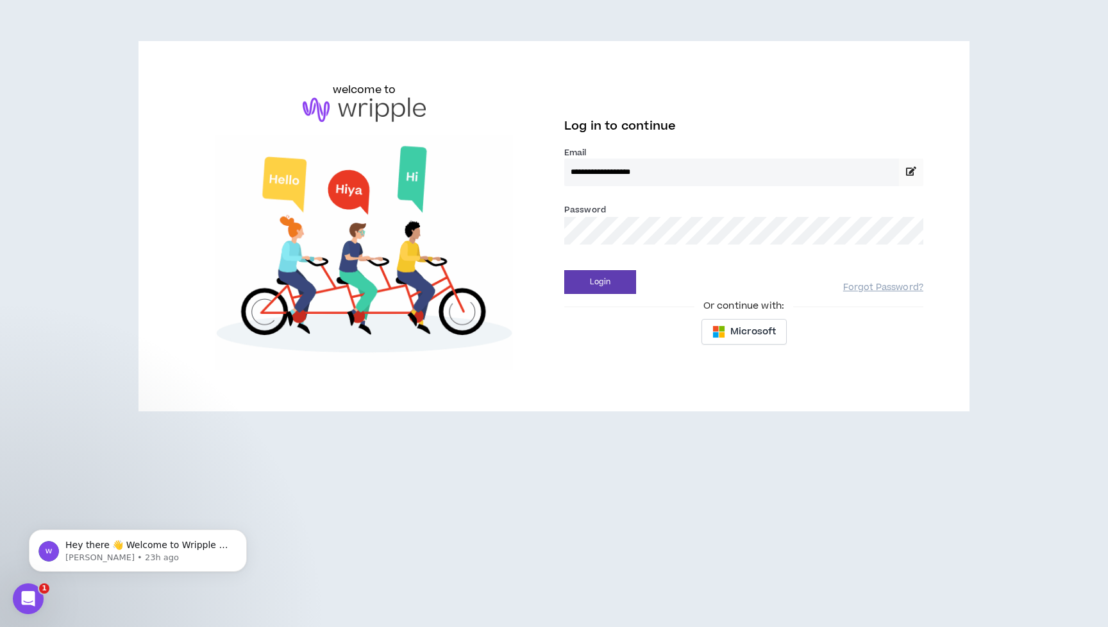
type input "**********"
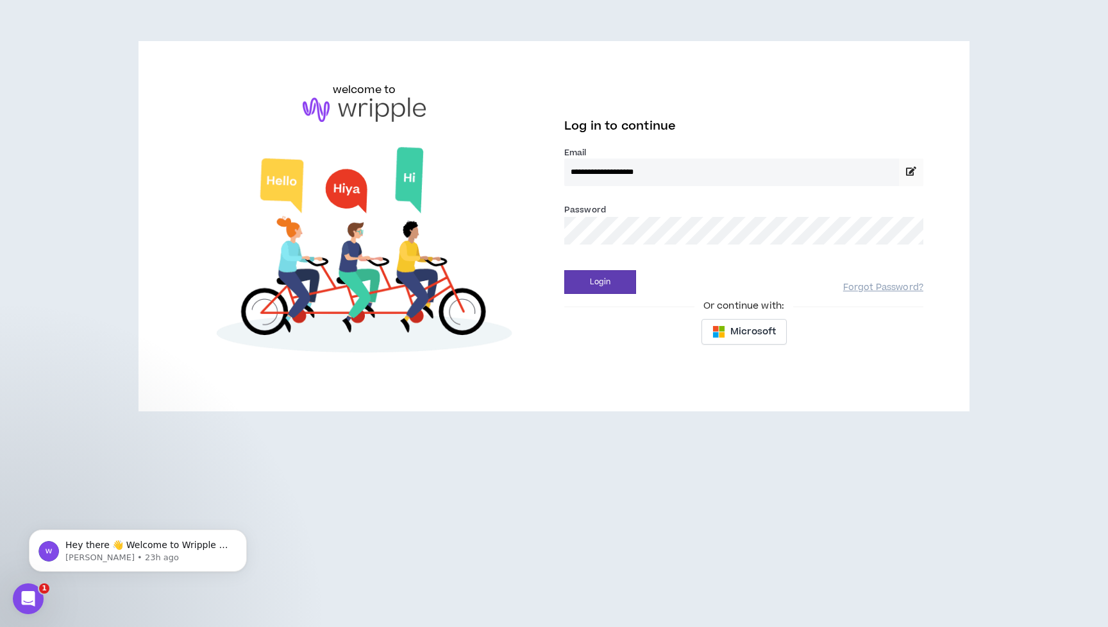
click at [911, 166] on span at bounding box center [911, 172] width 24 height 28
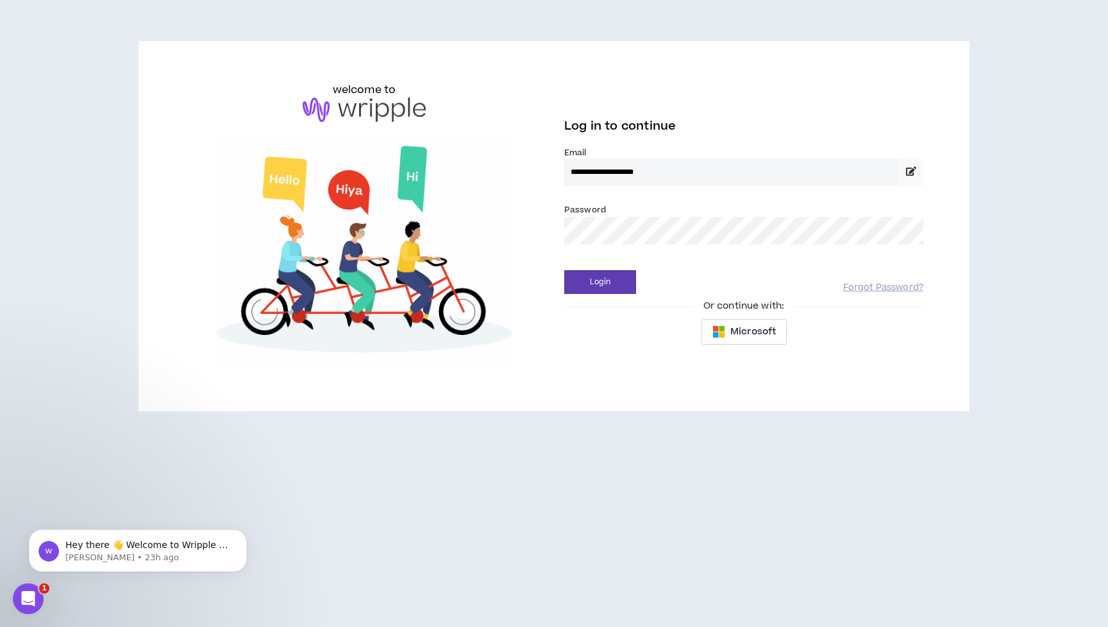
click at [910, 174] on icon at bounding box center [911, 171] width 10 height 9
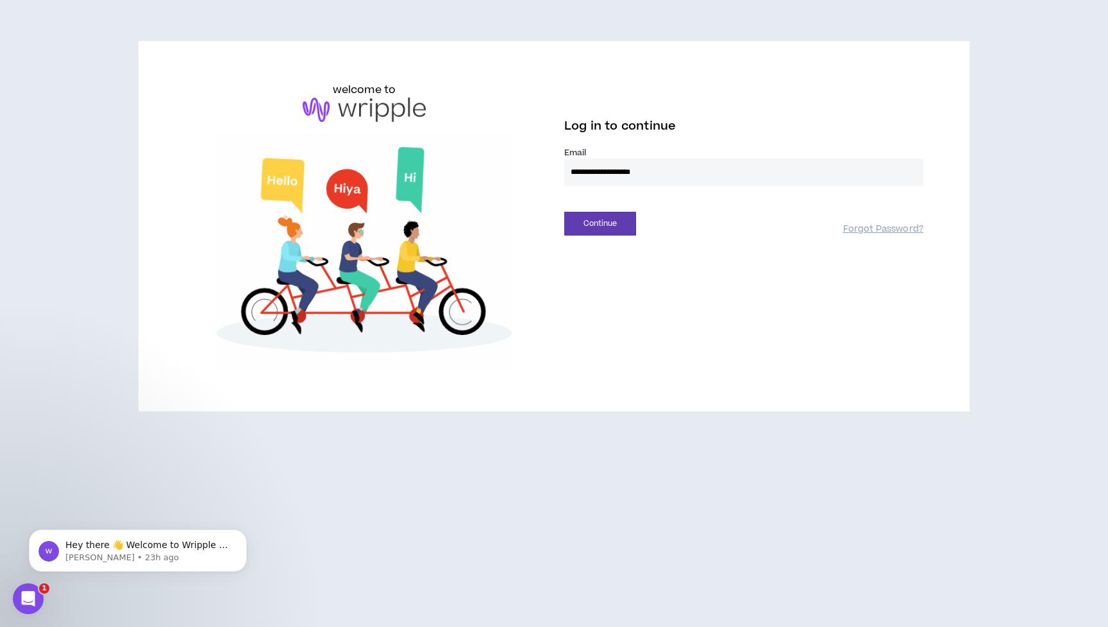
click at [799, 179] on input "**********" at bounding box center [743, 172] width 359 height 28
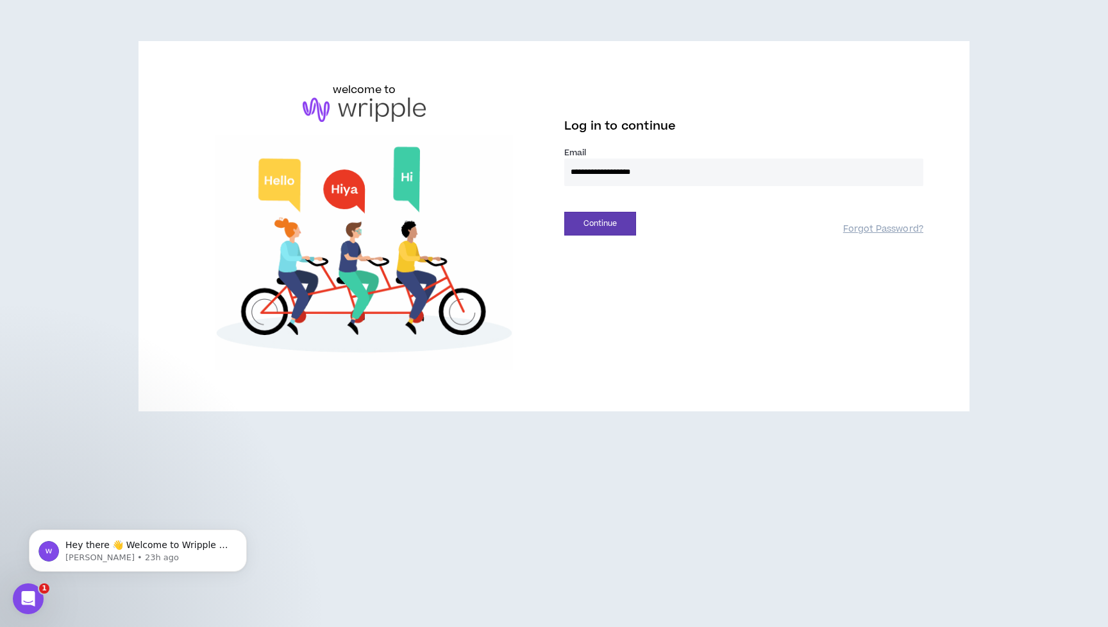
type input "**********"
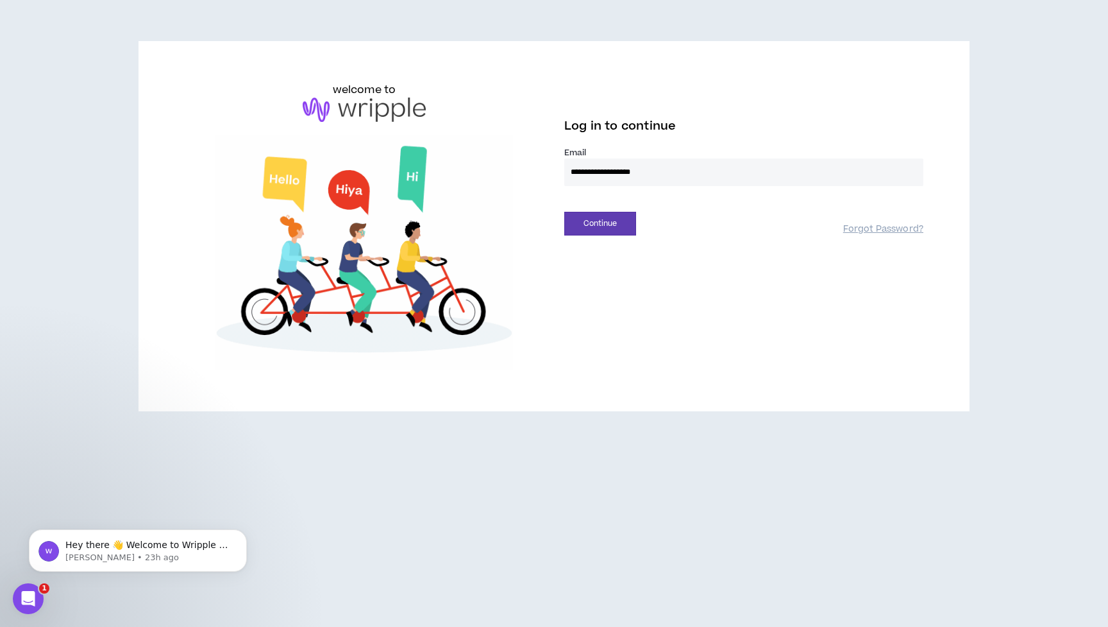
click at [600, 223] on button "Continue" at bounding box center [600, 224] width 72 height 24
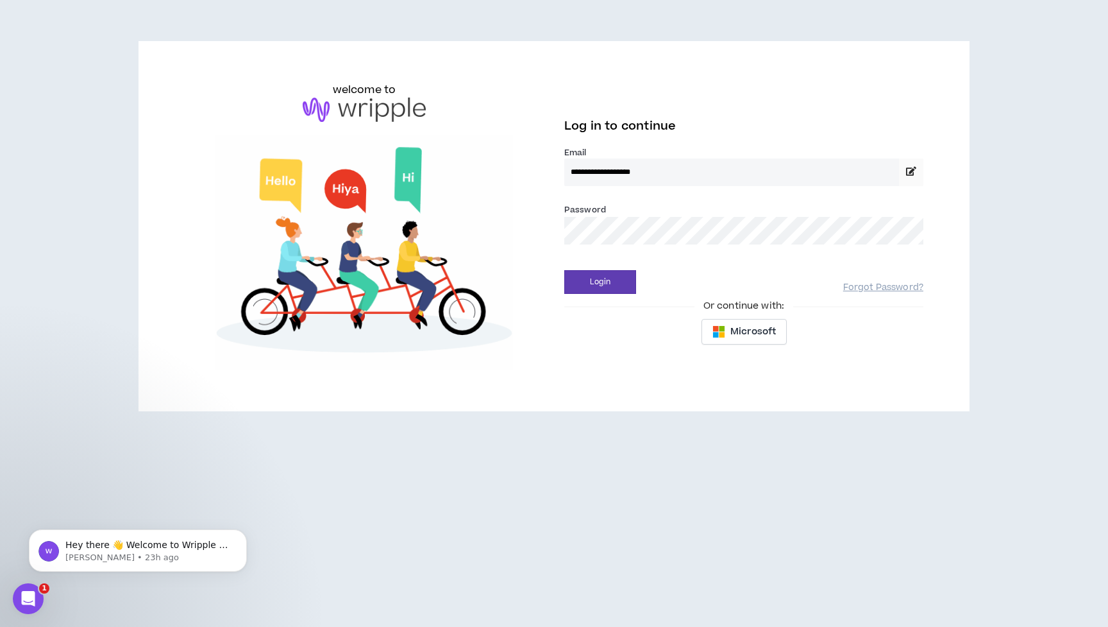
type input "**********"
